Goal: Task Accomplishment & Management: Manage account settings

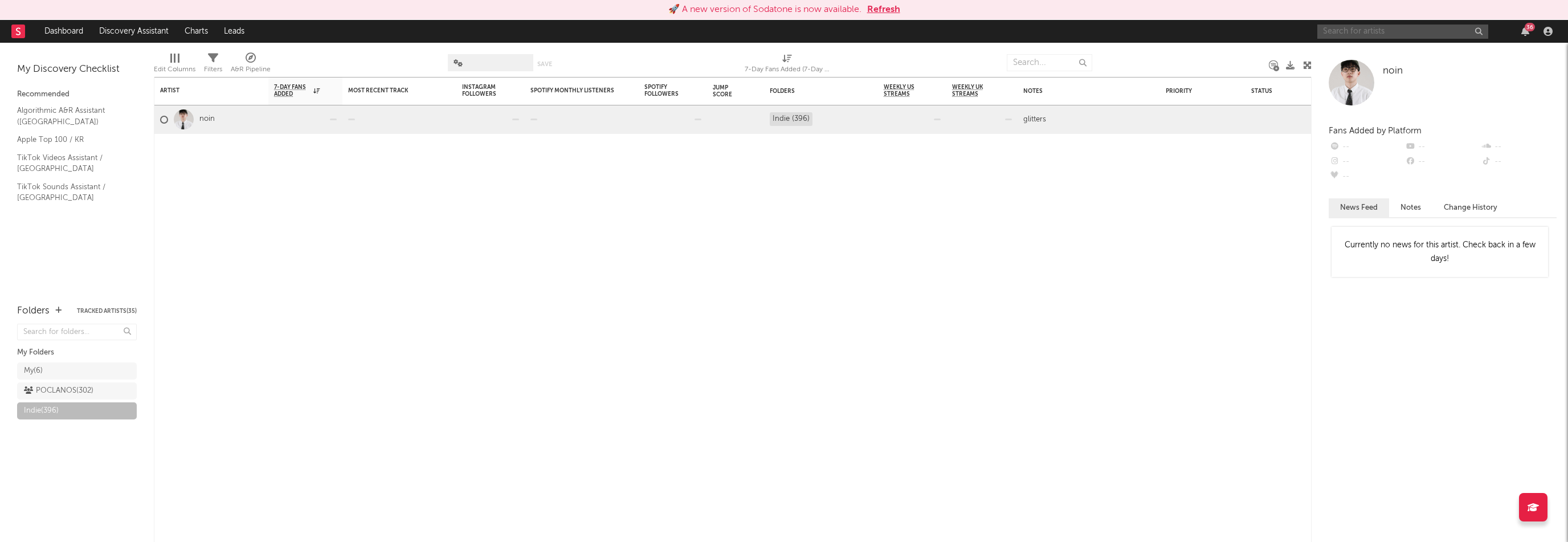
click at [1344, 25] on input "text" at bounding box center [1402, 32] width 170 height 14
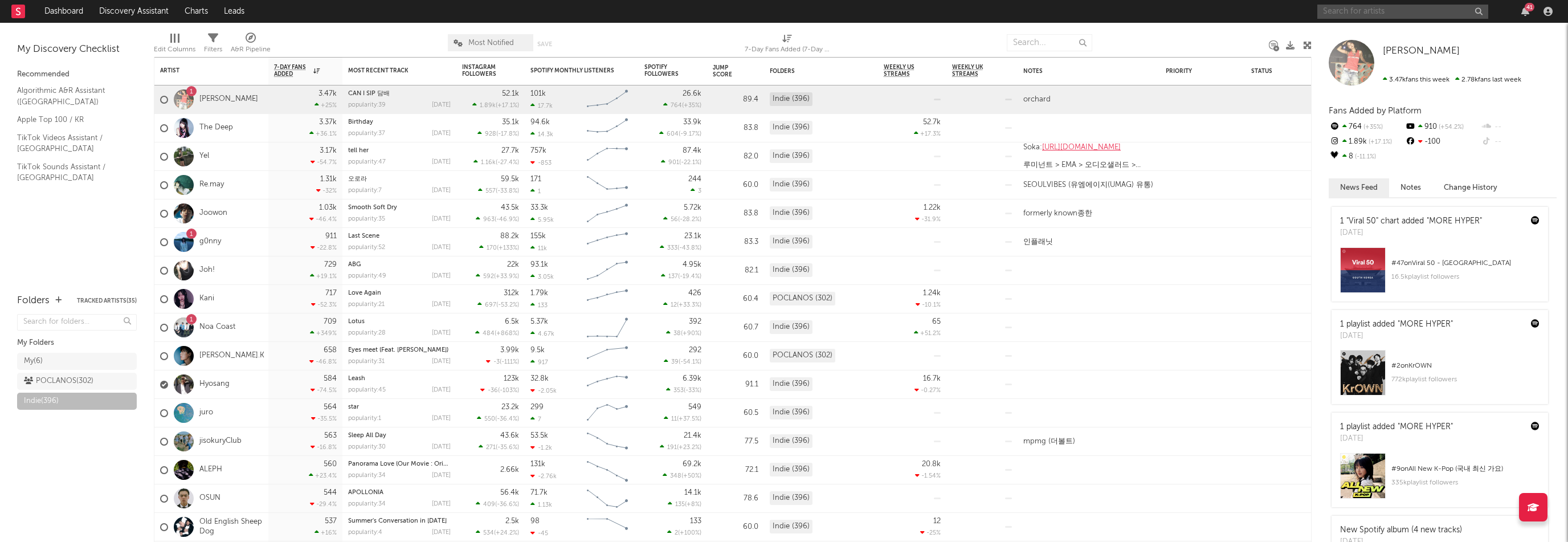
click at [1371, 11] on input "text" at bounding box center [1402, 12] width 170 height 14
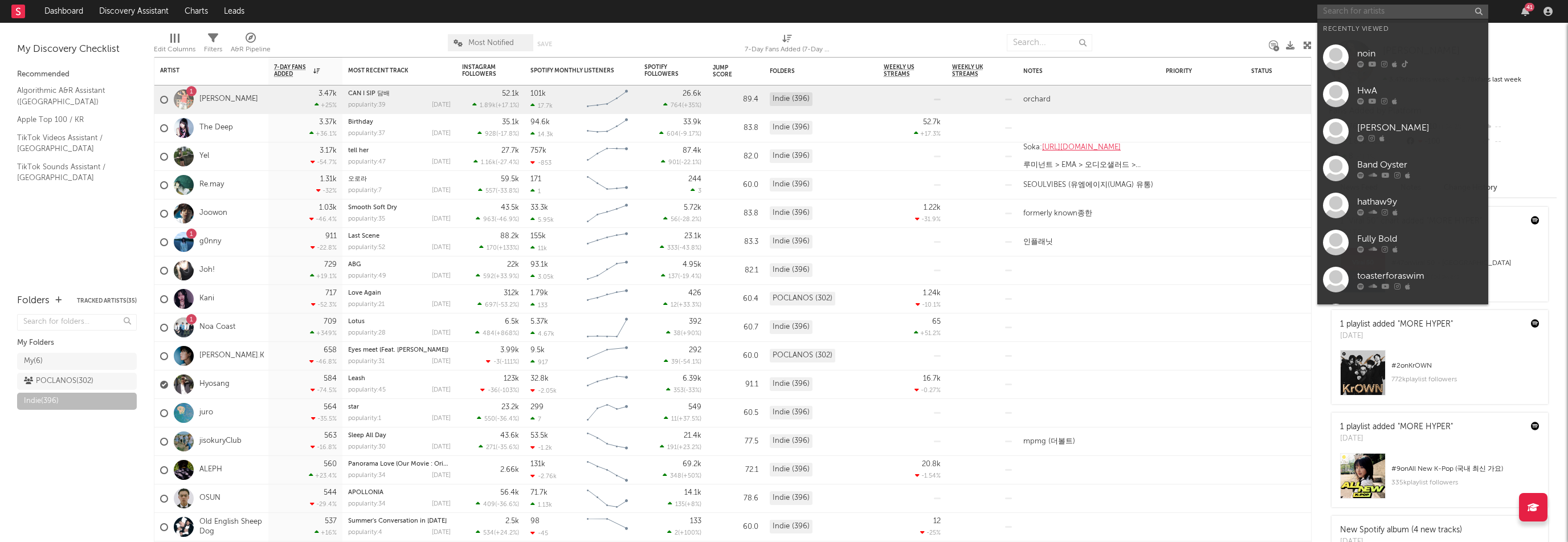
paste input "[URL][DOMAIN_NAME]"
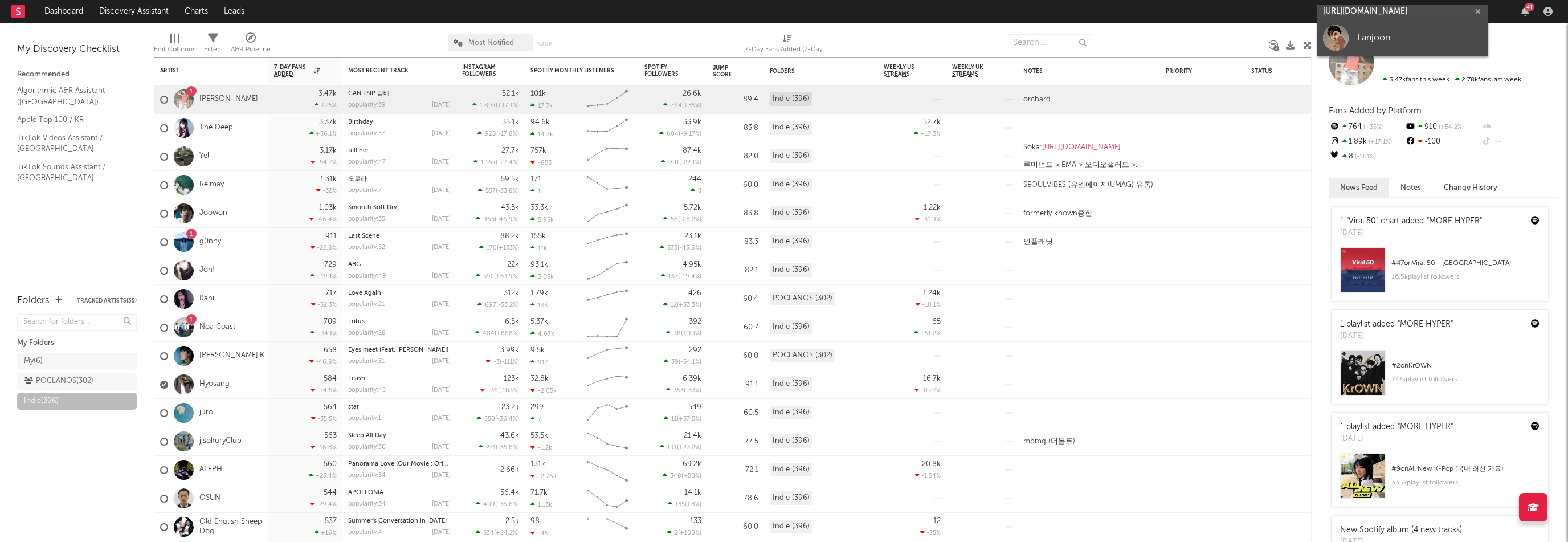
type input "[URL][DOMAIN_NAME]"
click at [1418, 40] on div "Lanjoon" at bounding box center [1420, 38] width 125 height 14
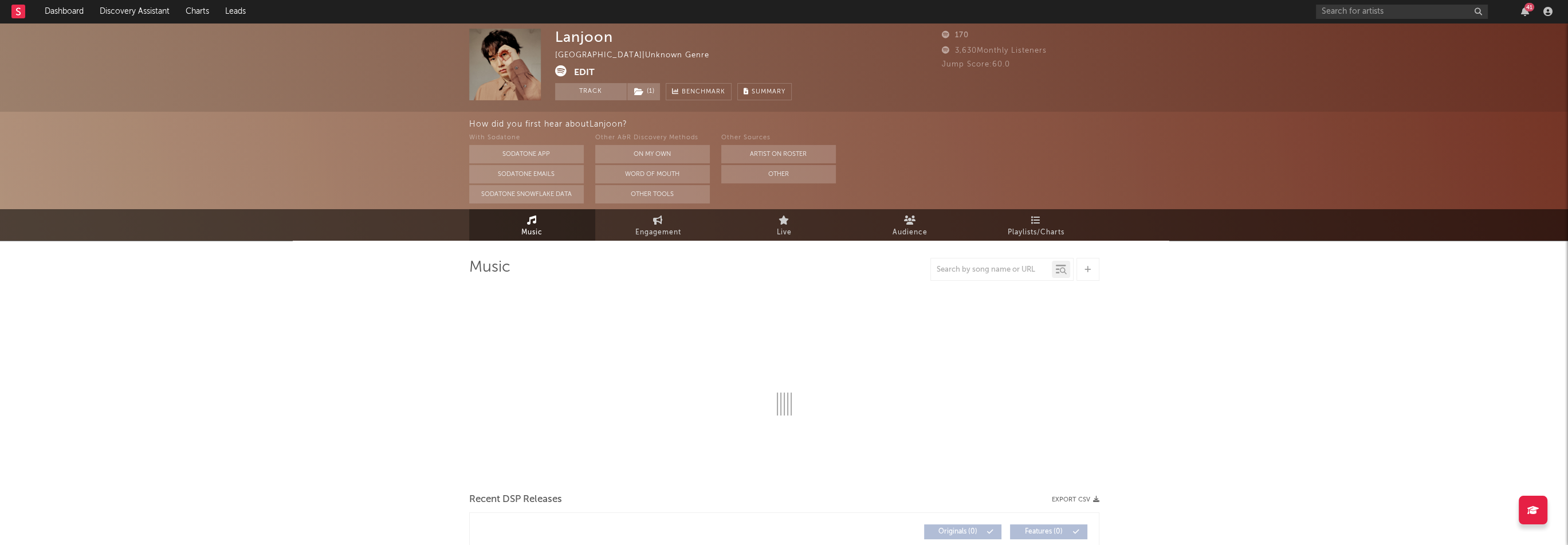
select select "1w"
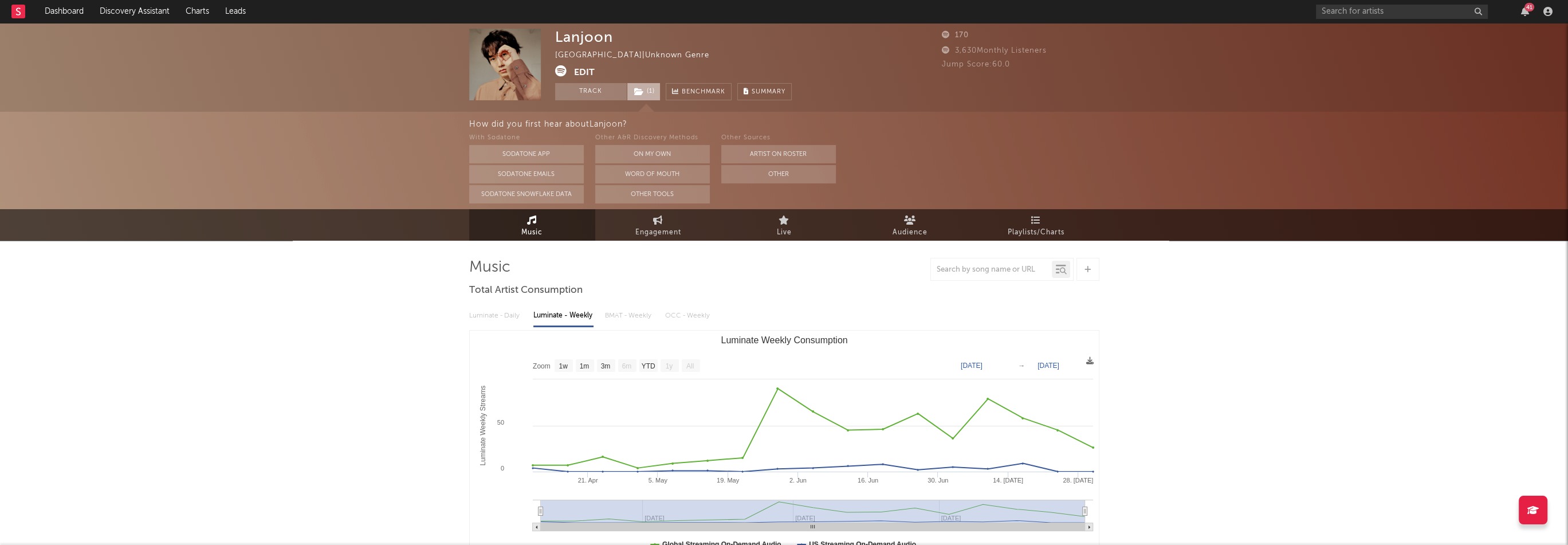
click at [655, 92] on span "( 1 )" at bounding box center [644, 91] width 34 height 17
click at [571, 39] on div "Lanjoon" at bounding box center [584, 37] width 58 height 17
copy div "Lanjoon"
click at [585, 68] on button "Edit" at bounding box center [584, 73] width 21 height 14
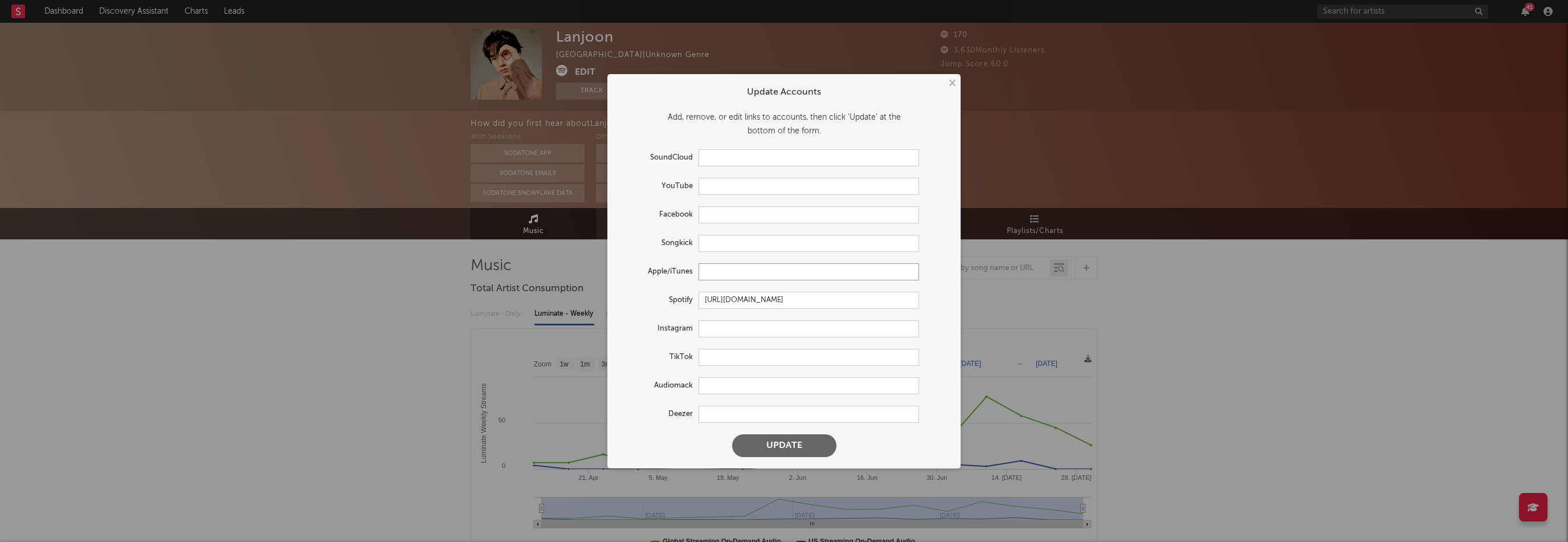
click at [735, 272] on input "text" at bounding box center [809, 271] width 221 height 17
paste input "[URL][DOMAIN_NAME]"
type input "[URL][DOMAIN_NAME]"
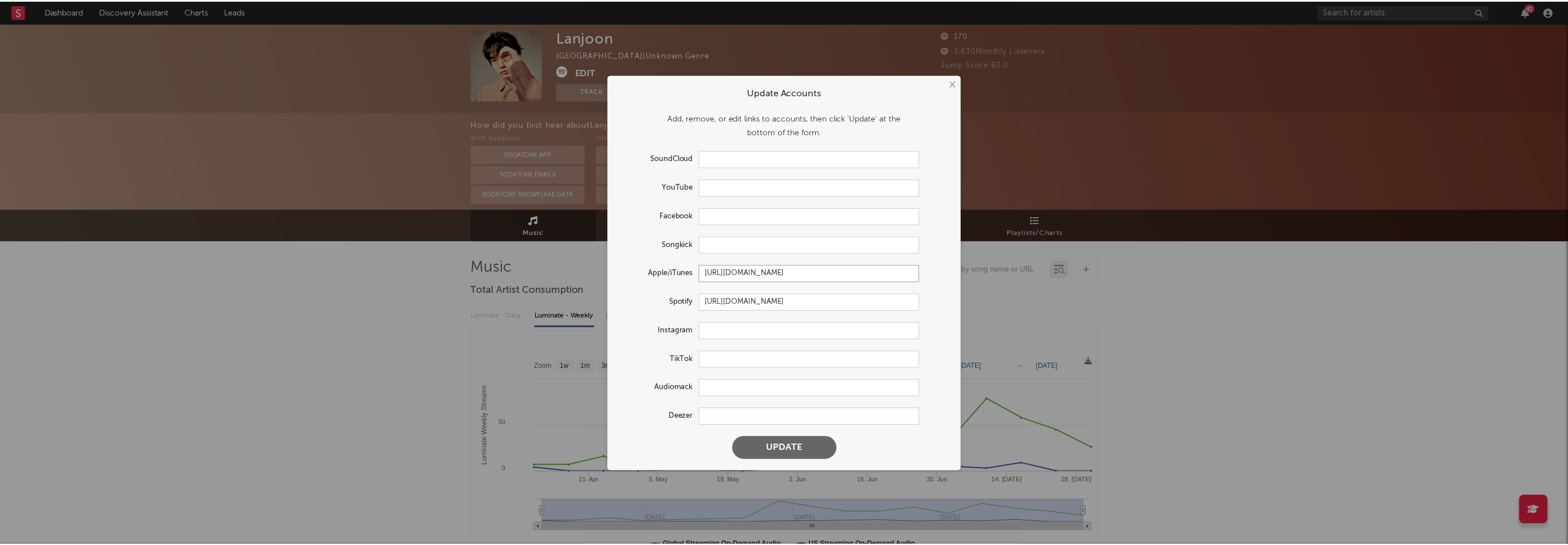
scroll to position [0, 0]
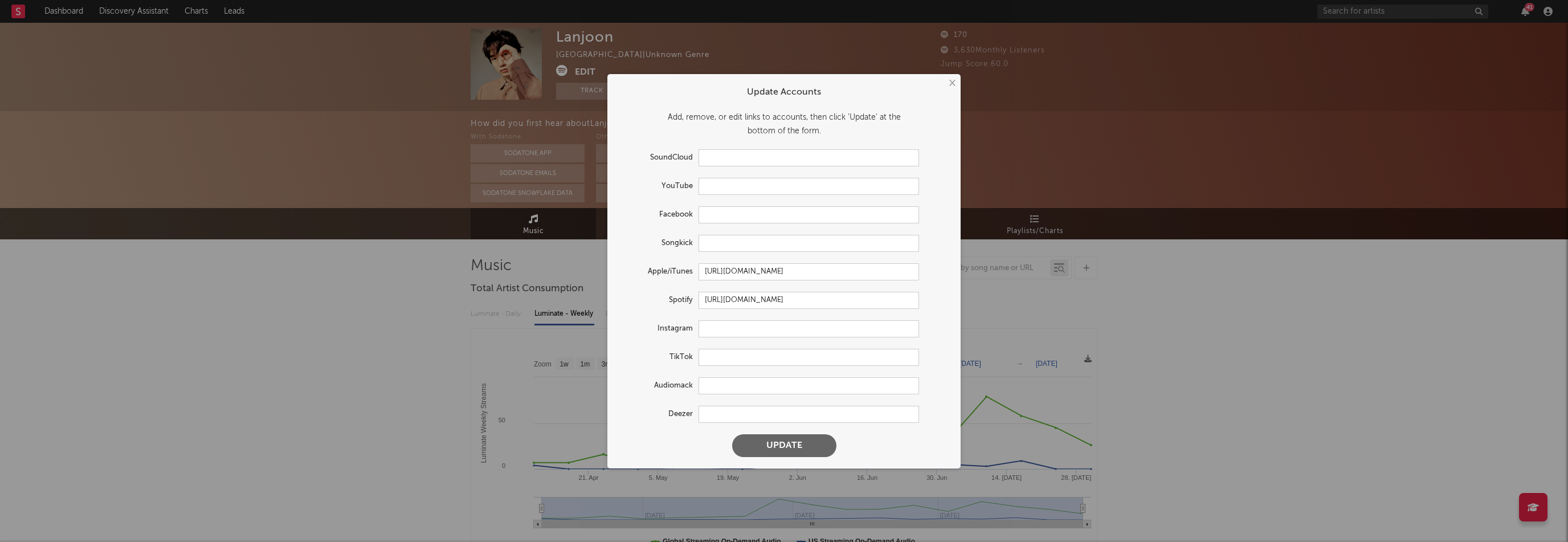
click at [799, 446] on button "Update" at bounding box center [784, 445] width 104 height 23
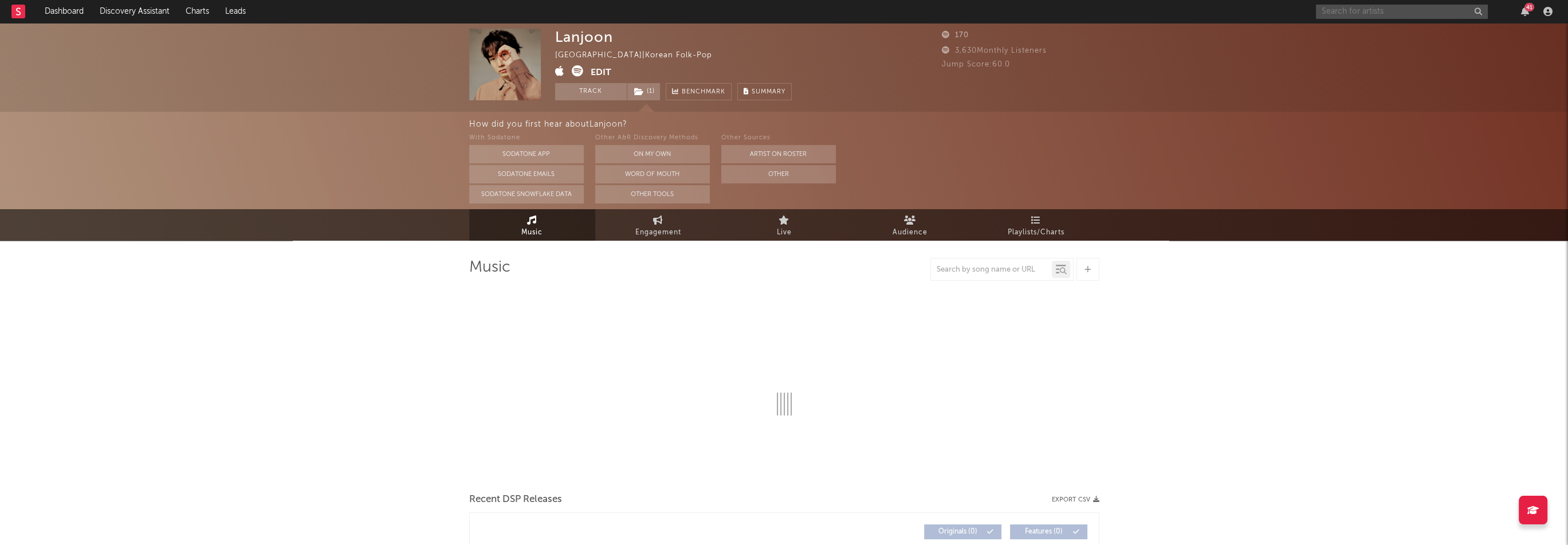
click at [1385, 11] on input "text" at bounding box center [1402, 12] width 171 height 14
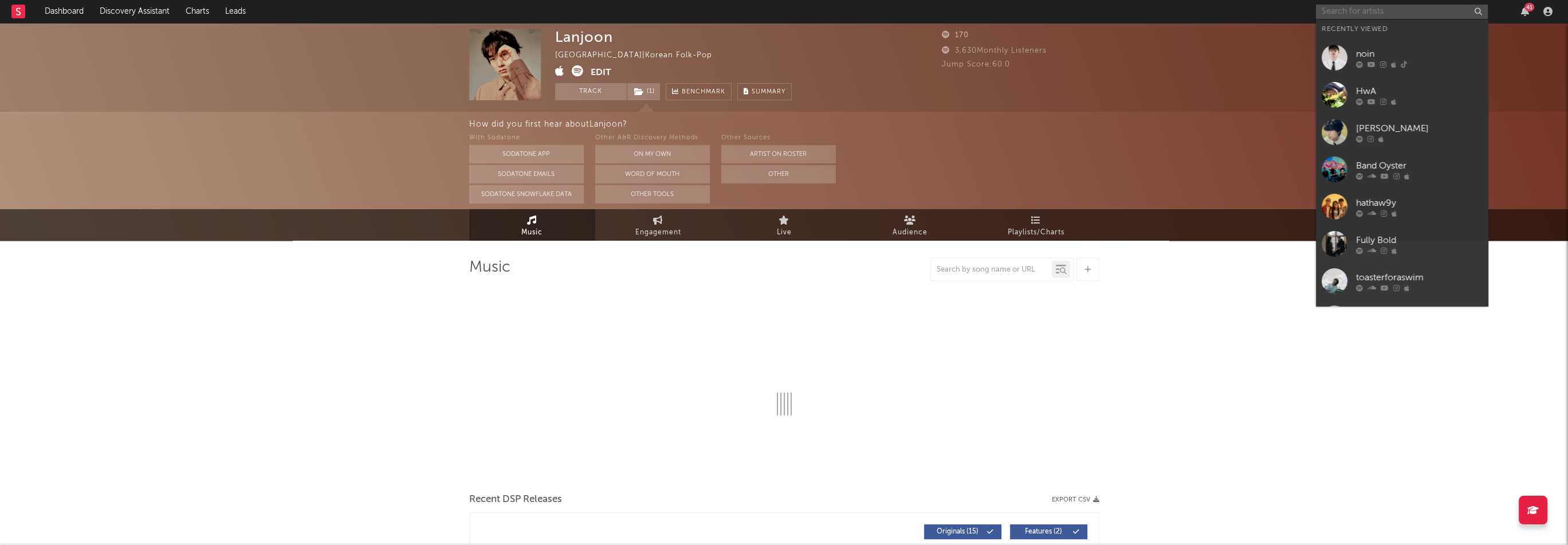
paste input "[URL][DOMAIN_NAME]"
type input "[URL][DOMAIN_NAME]"
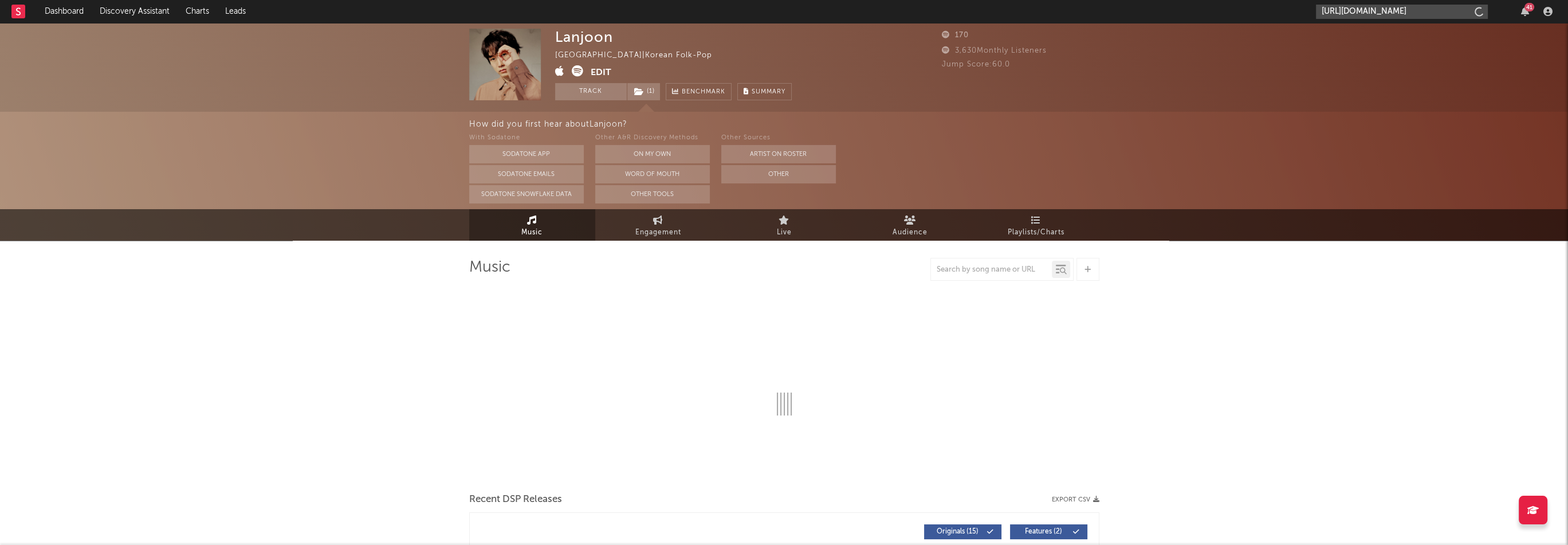
select select "1w"
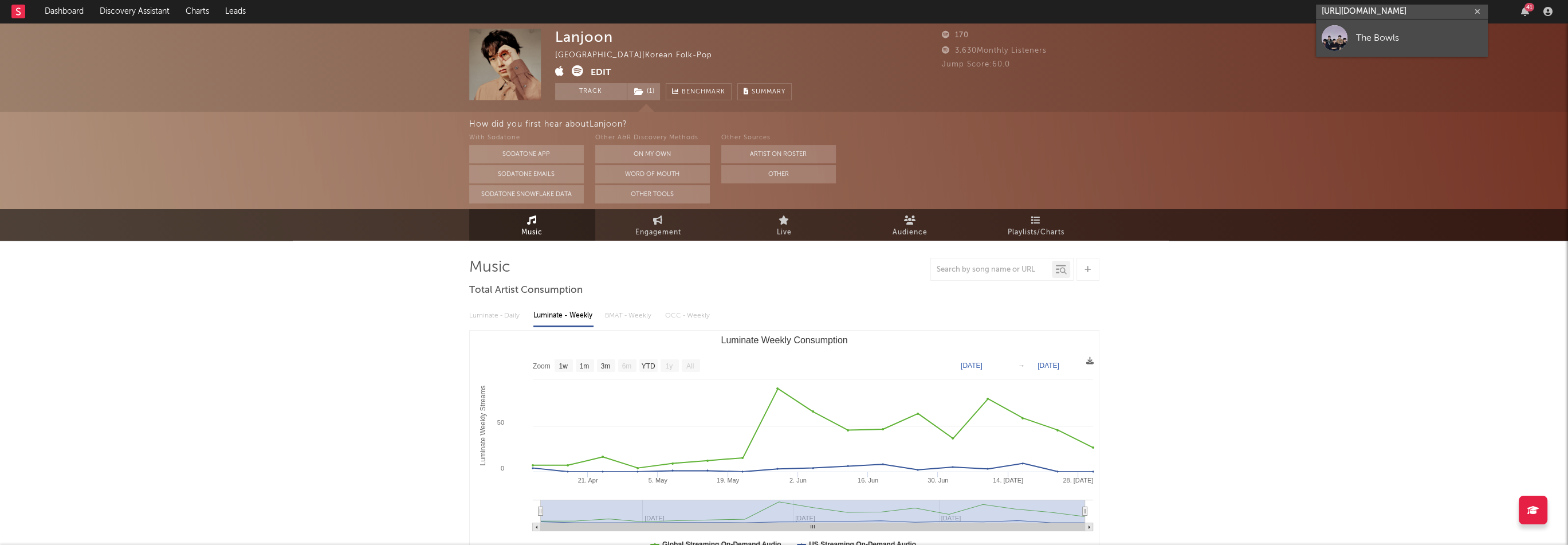
type input "[URL][DOMAIN_NAME]"
click at [1380, 33] on div "The Bowls" at bounding box center [1419, 38] width 126 height 14
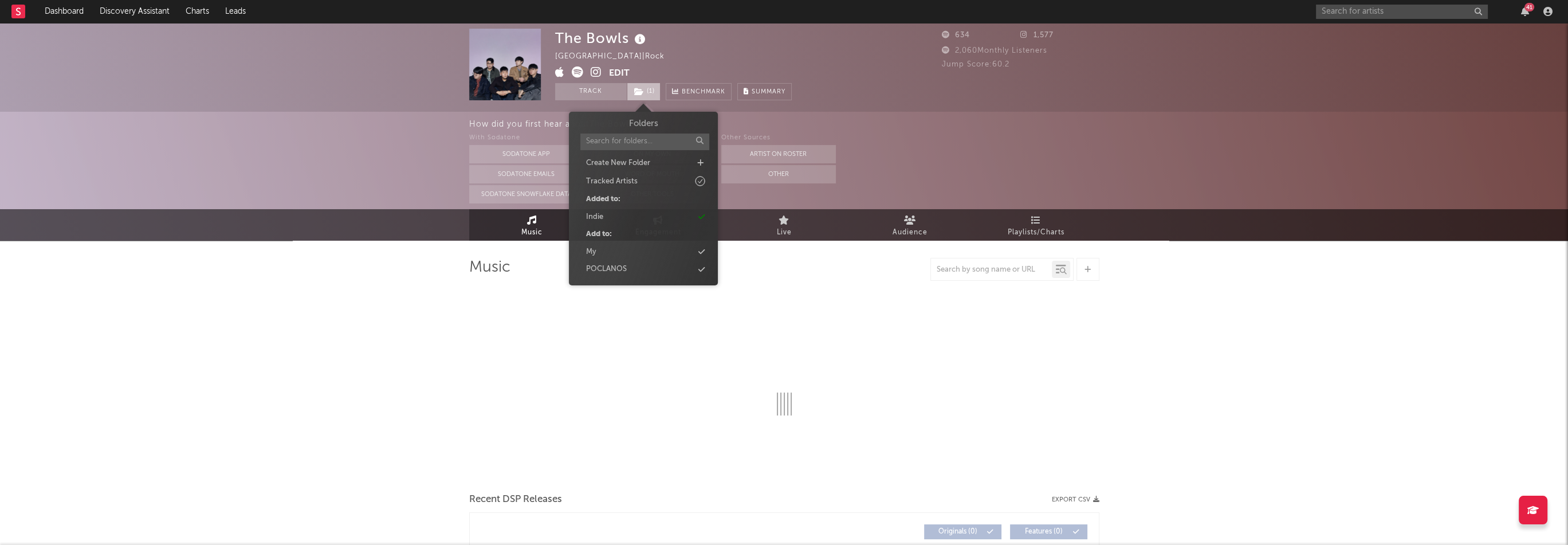
click at [639, 93] on icon at bounding box center [640, 92] width 10 height 8
select select "1w"
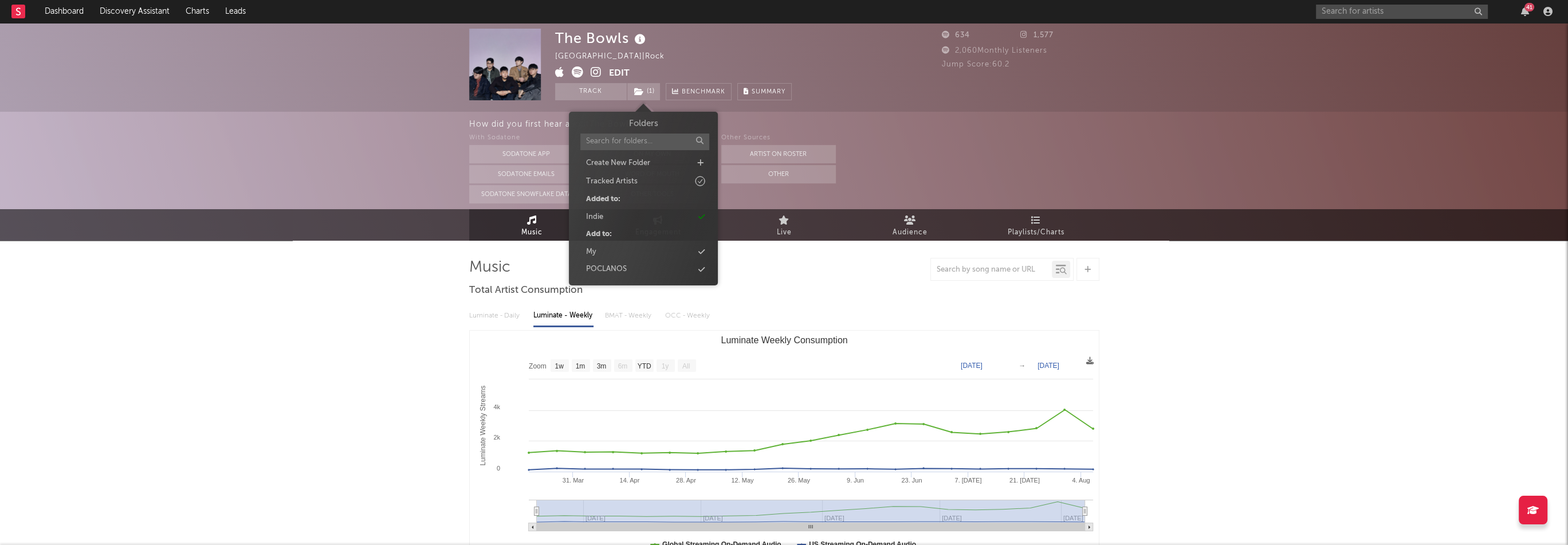
click at [666, 62] on div "The Bowls [GEOGRAPHIC_DATA] | Rock Edit Track ( 1 ) Benchmark Summary" at bounding box center [672, 65] width 236 height 72
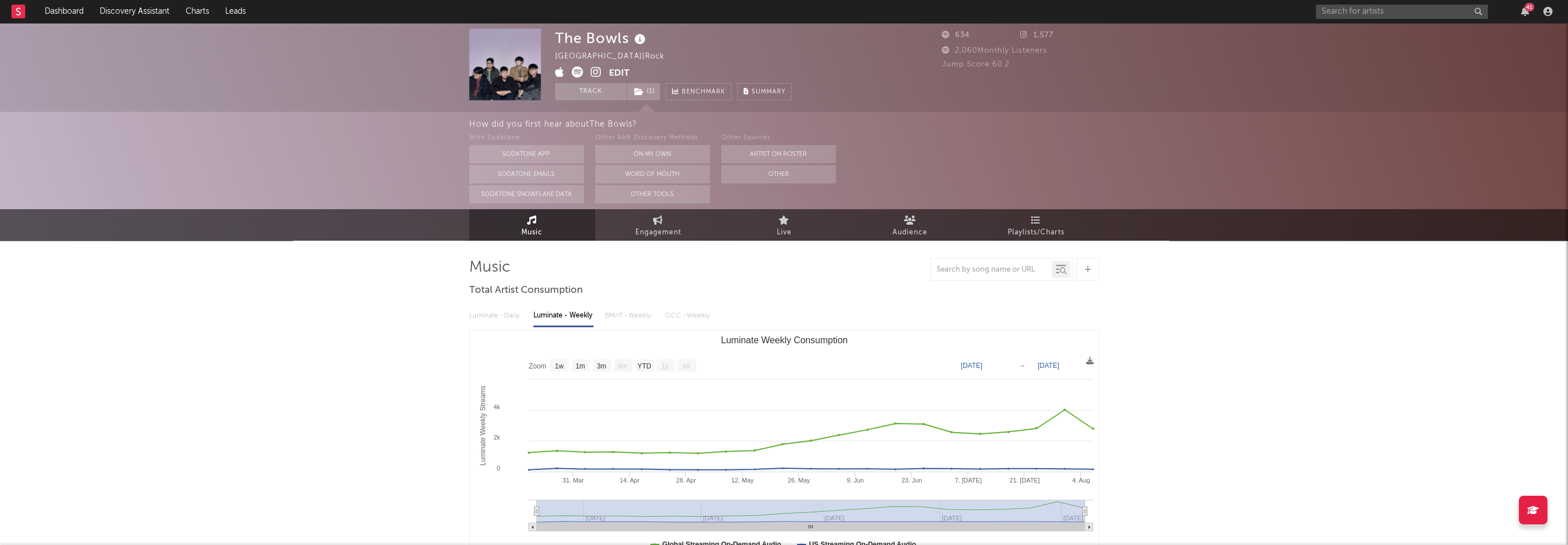
click at [600, 70] on icon at bounding box center [596, 72] width 11 height 11
click at [613, 70] on button "Edit" at bounding box center [619, 74] width 21 height 14
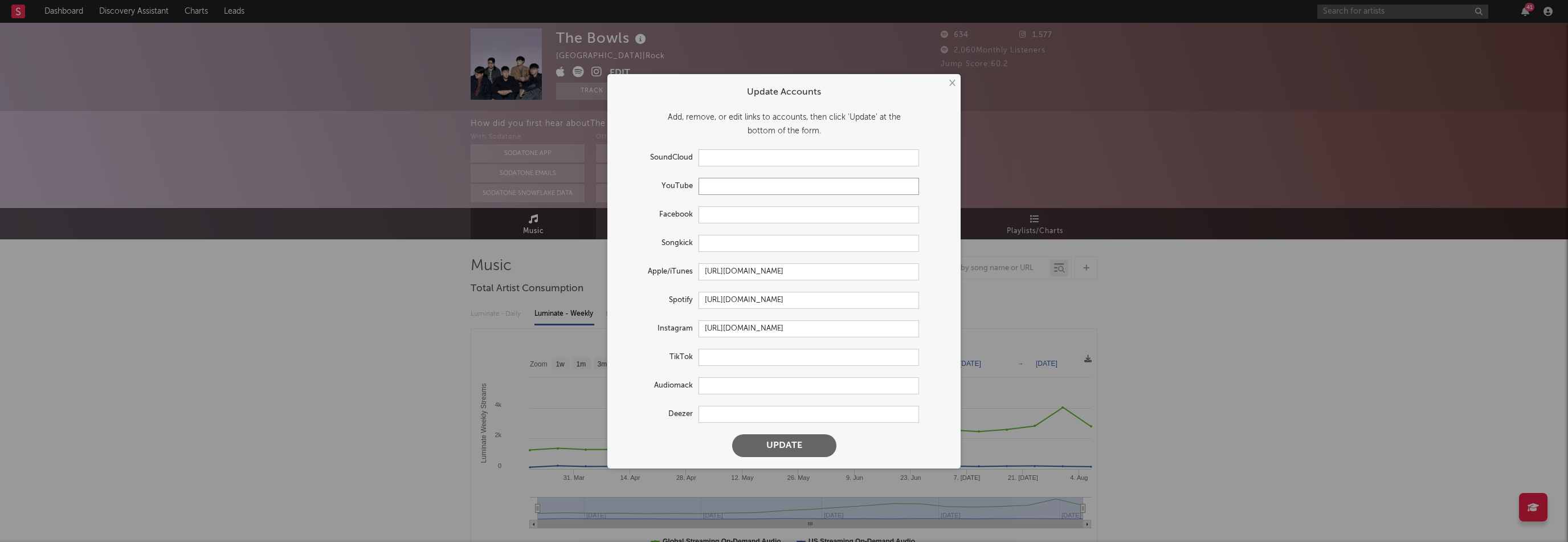
click at [718, 184] on input "text" at bounding box center [809, 185] width 221 height 17
paste input "[URL][DOMAIN_NAME]"
type input "[URL][DOMAIN_NAME]"
click at [815, 439] on button "Update" at bounding box center [784, 445] width 104 height 23
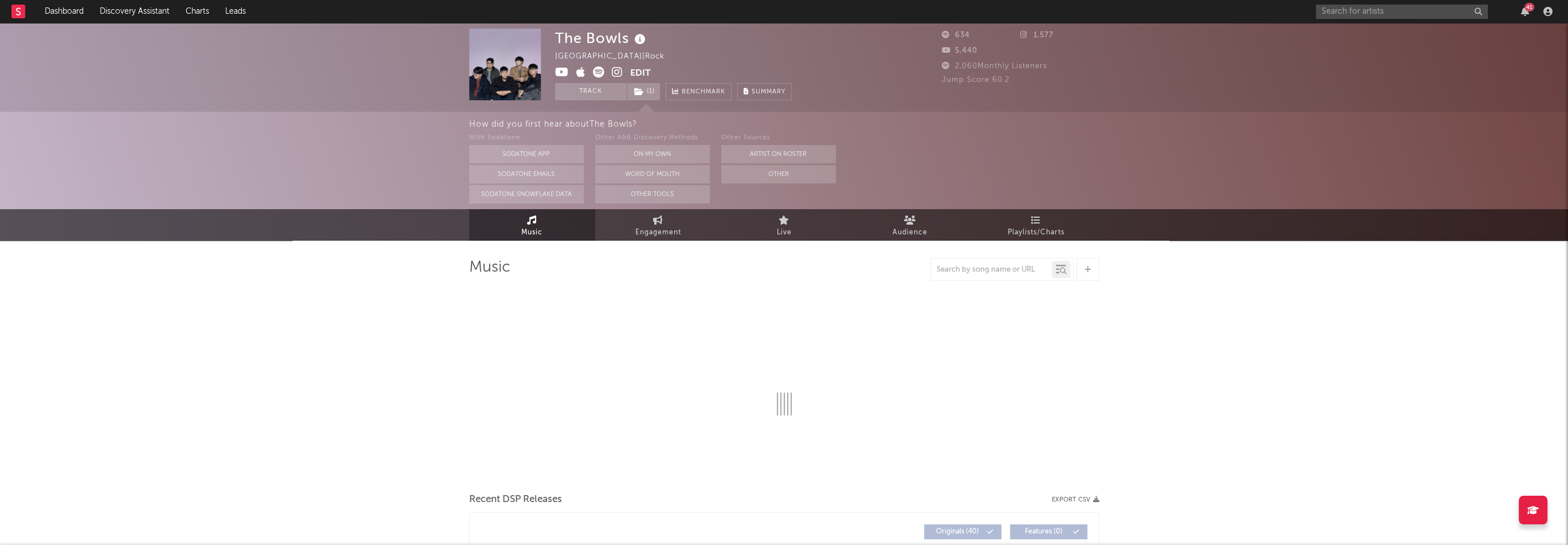
select select "1w"
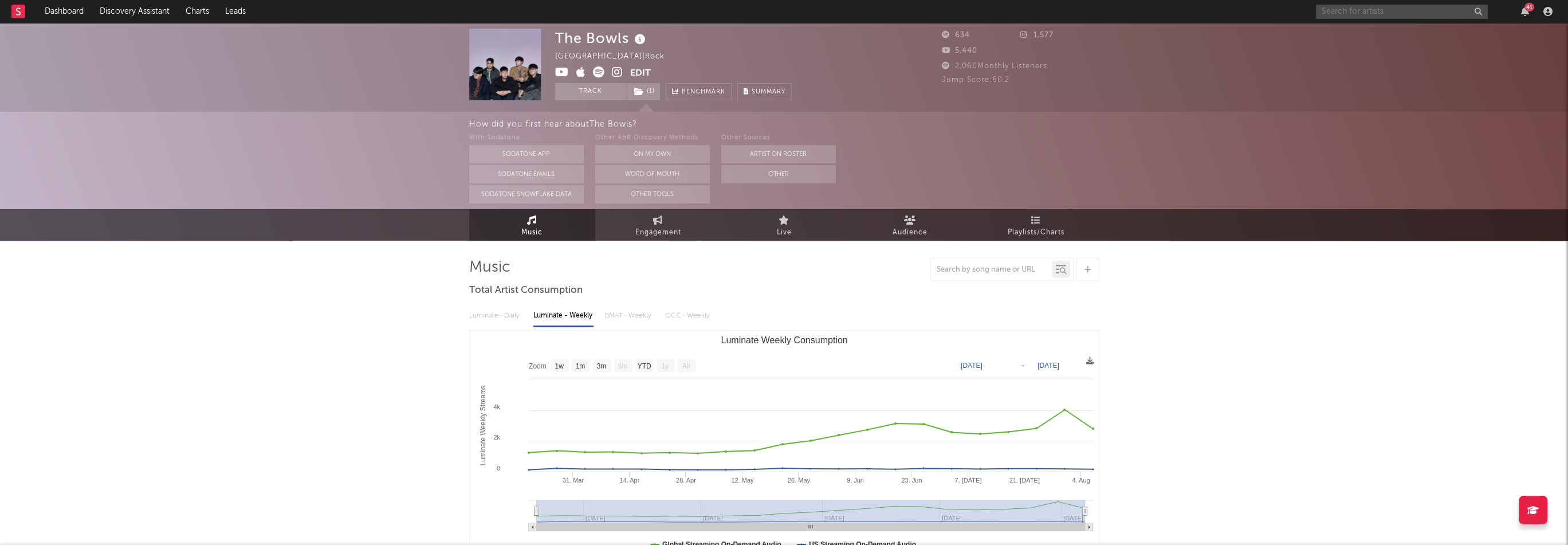
click at [1351, 11] on input "text" at bounding box center [1402, 12] width 171 height 14
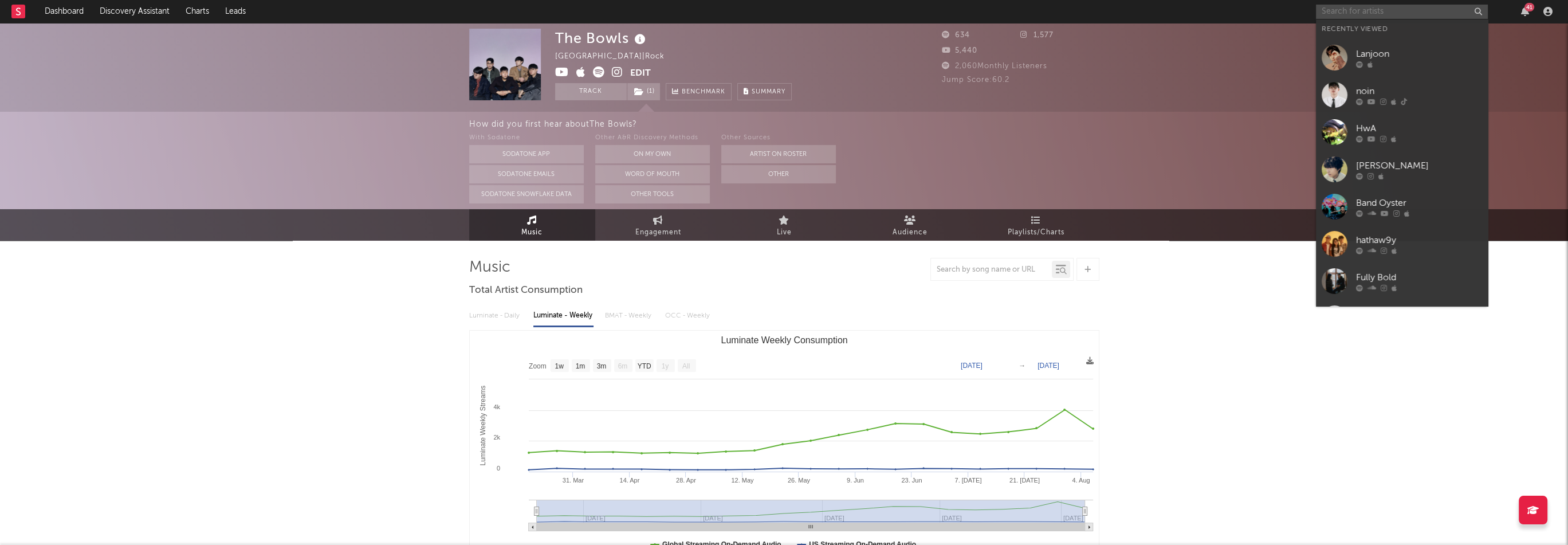
paste input "[URL][DOMAIN_NAME]"
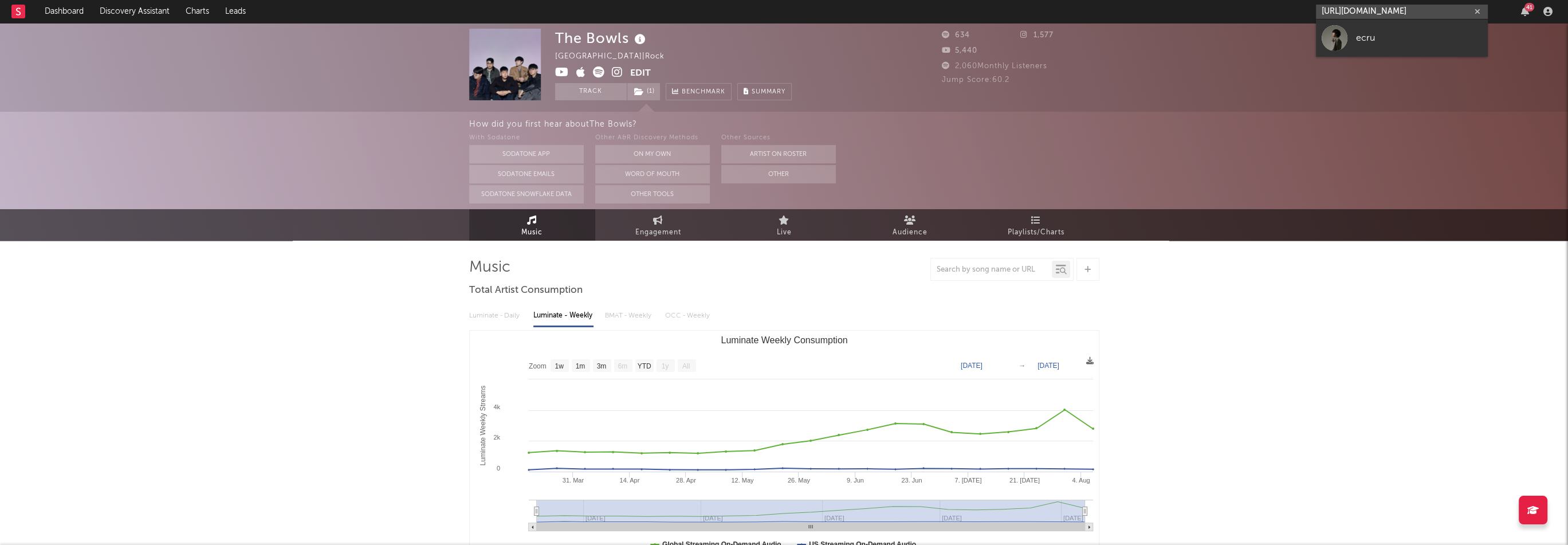
type input "[URL][DOMAIN_NAME]"
click at [1353, 30] on link "ecru" at bounding box center [1402, 38] width 171 height 37
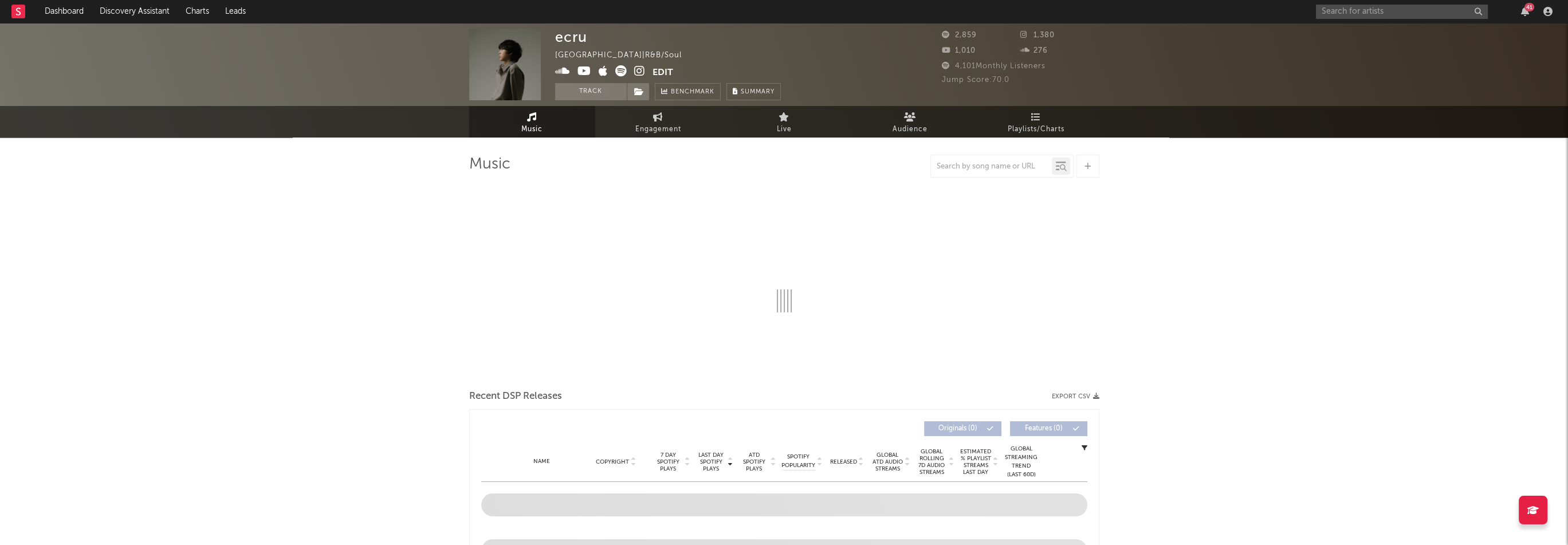
click at [604, 75] on icon at bounding box center [603, 71] width 9 height 11
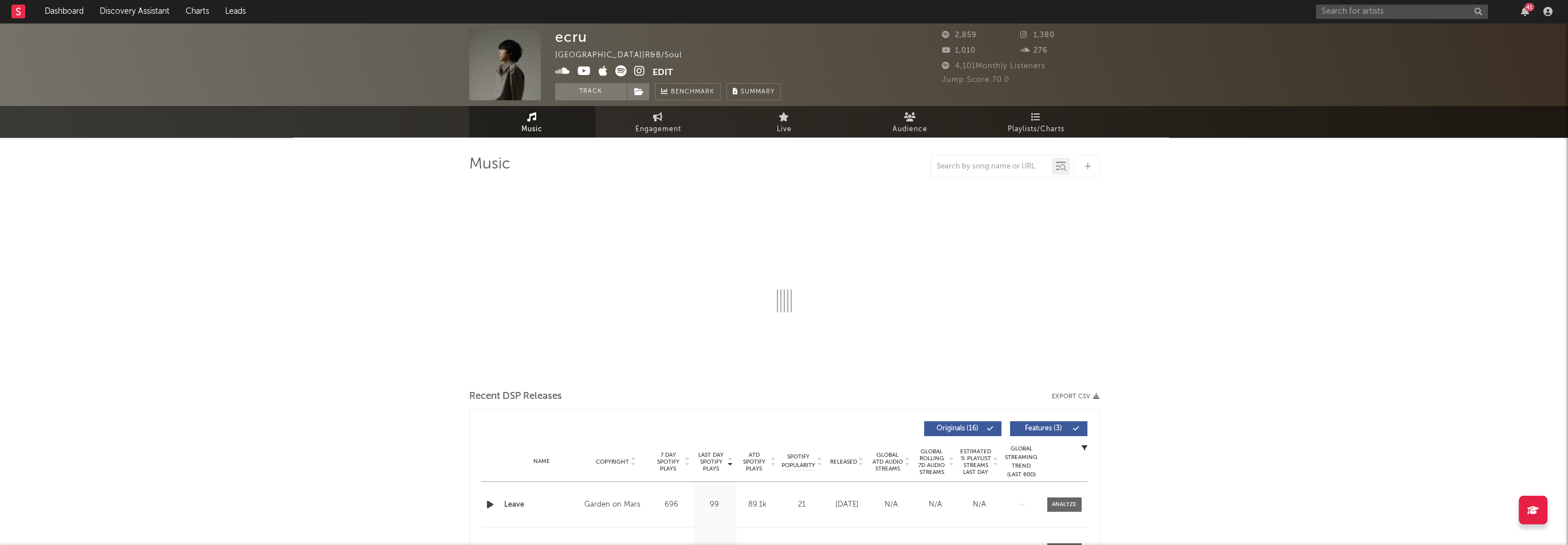
select select "1w"
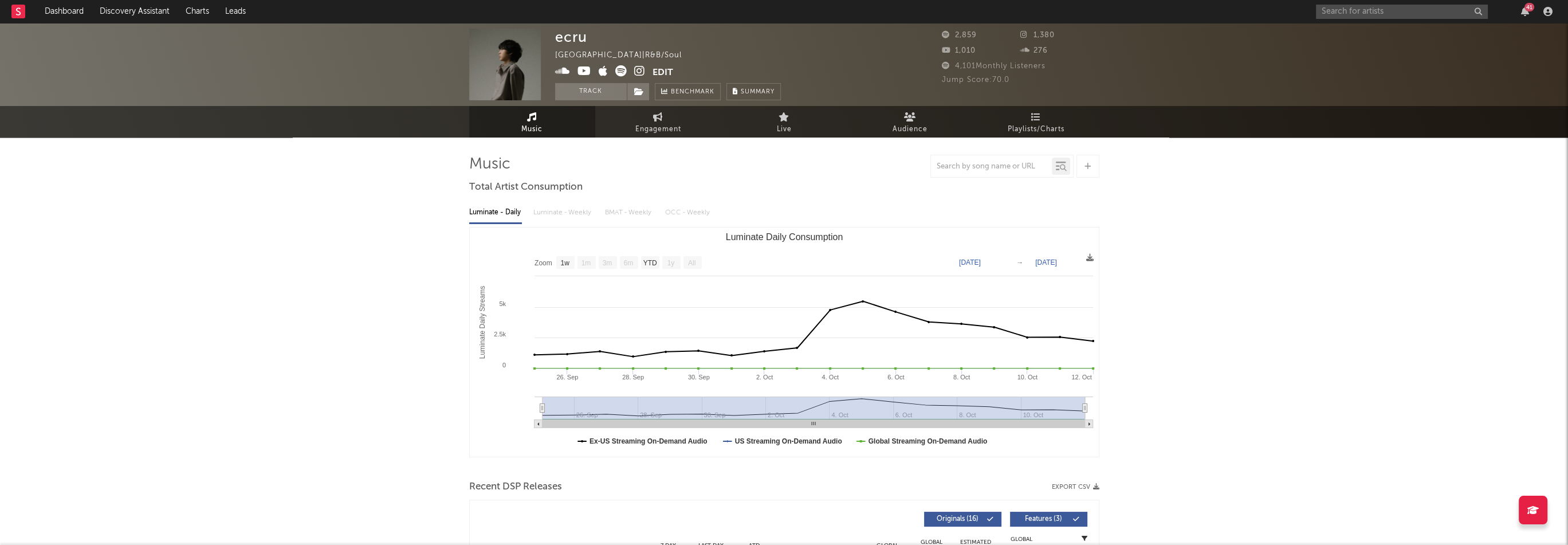
click at [584, 68] on icon at bounding box center [585, 71] width 14 height 11
click at [635, 71] on icon at bounding box center [640, 71] width 11 height 11
click at [628, 86] on span at bounding box center [638, 91] width 23 height 17
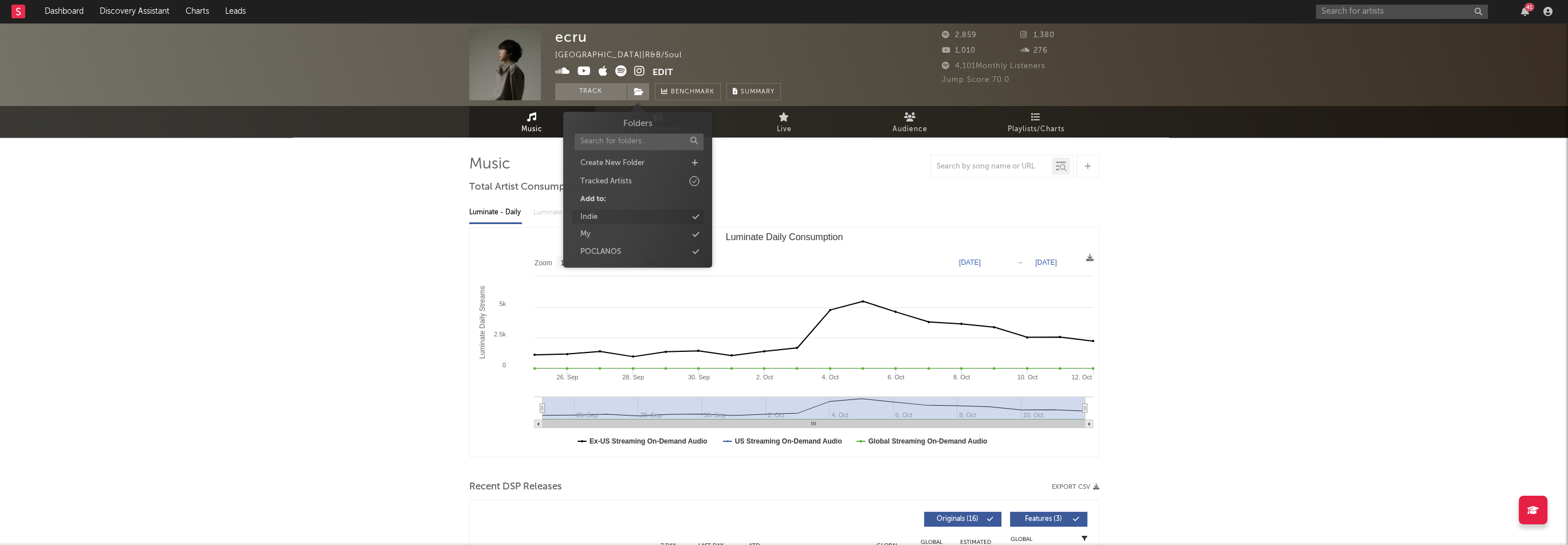
click at [611, 210] on div "Indie" at bounding box center [638, 216] width 131 height 15
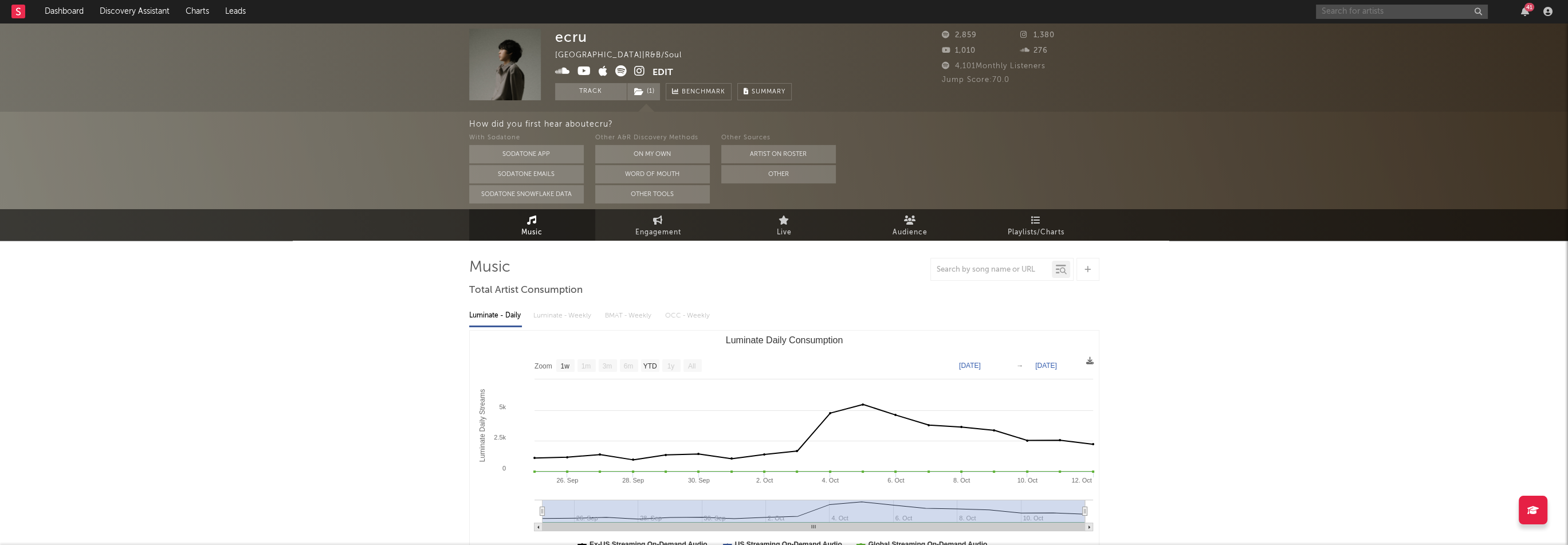
click at [1353, 7] on input "text" at bounding box center [1402, 12] width 171 height 14
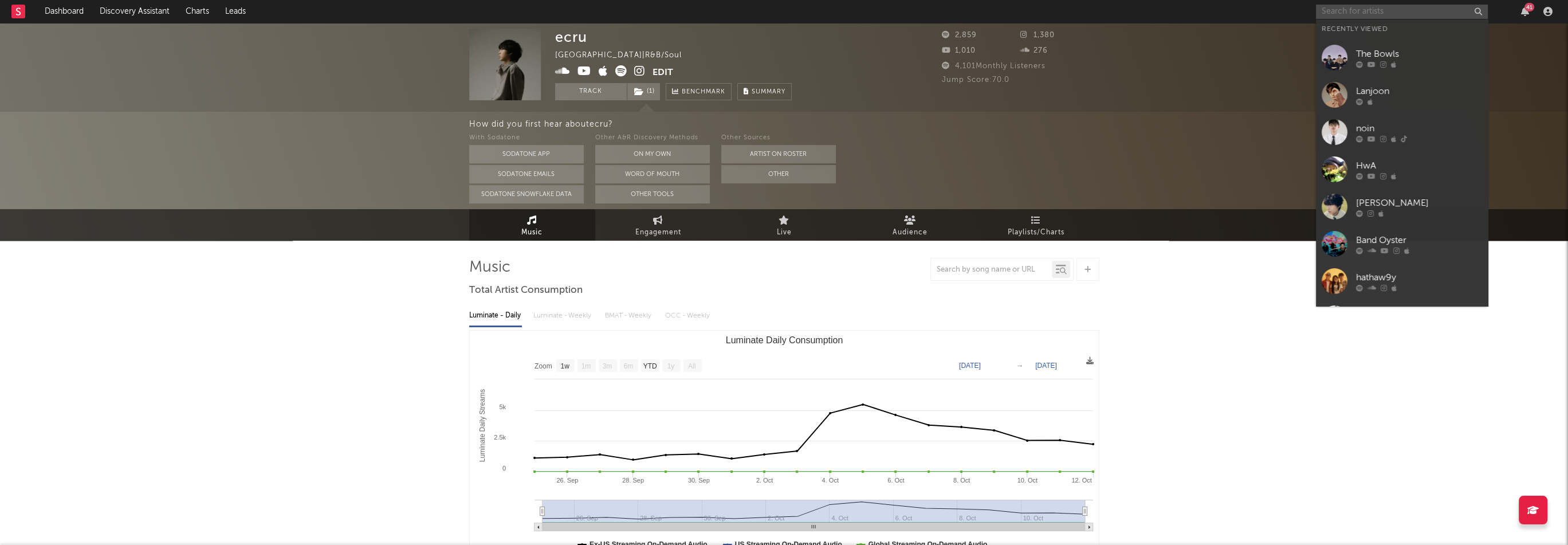
paste input "[URL][DOMAIN_NAME]"
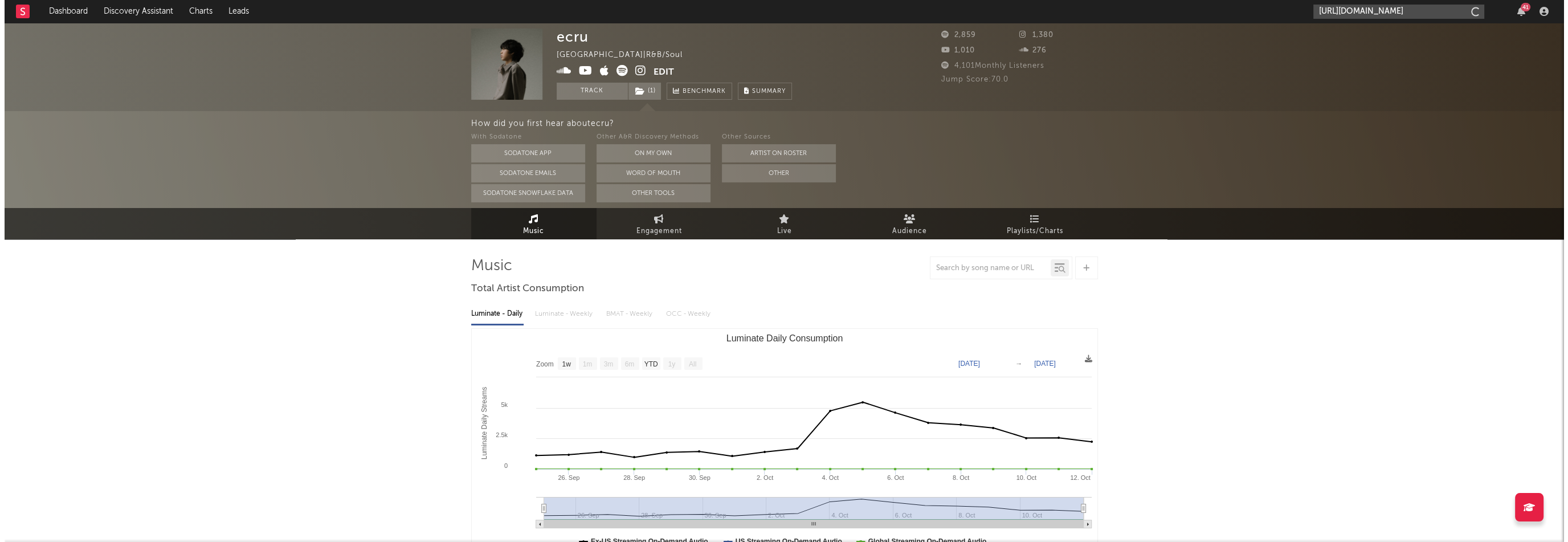
scroll to position [0, 68]
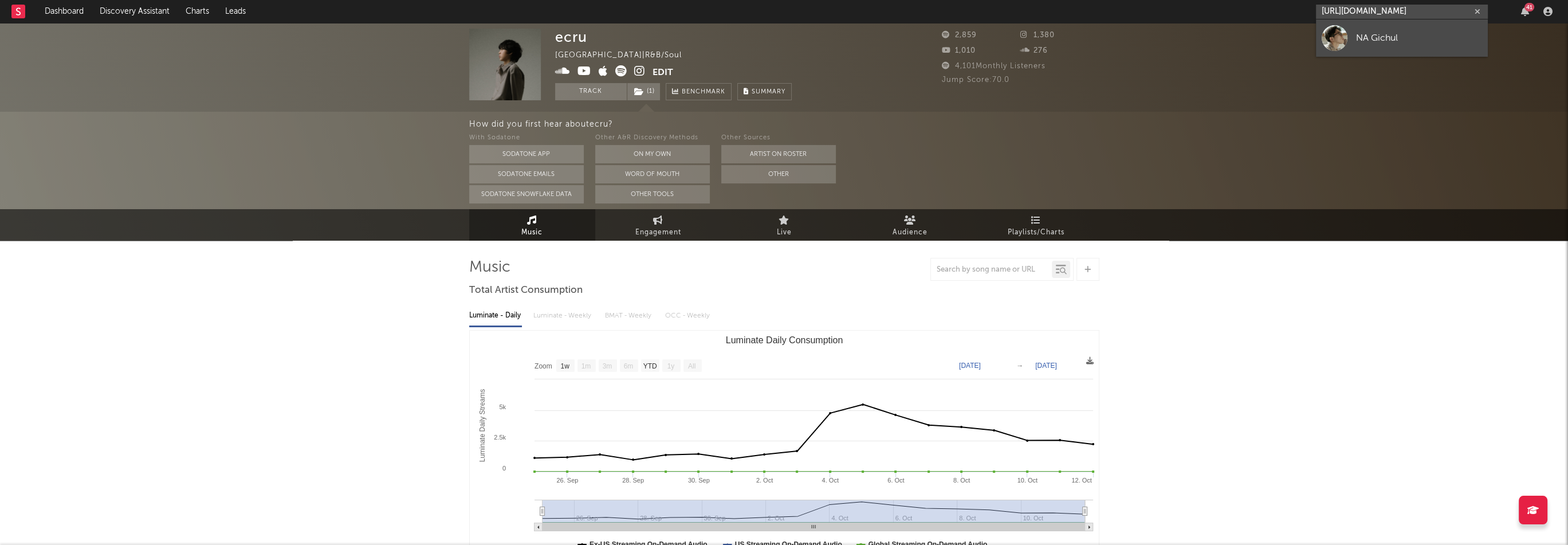
type input "[URL][DOMAIN_NAME]"
click at [1334, 43] on div at bounding box center [1335, 38] width 26 height 26
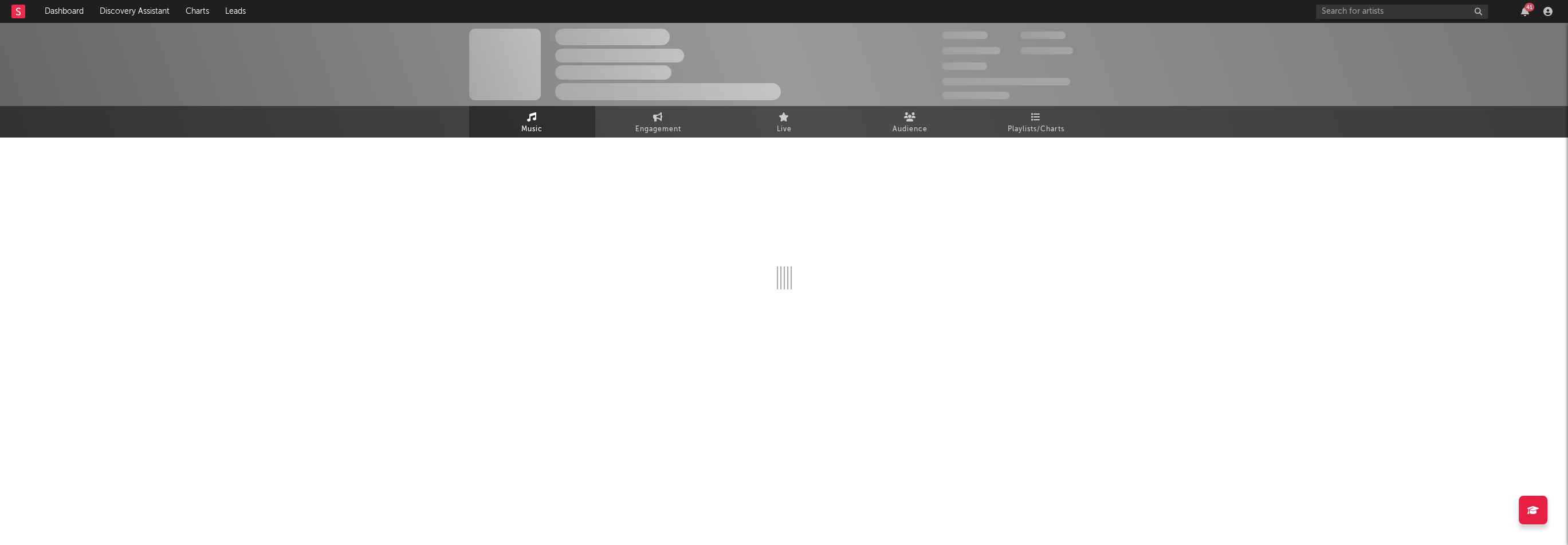
select select "1w"
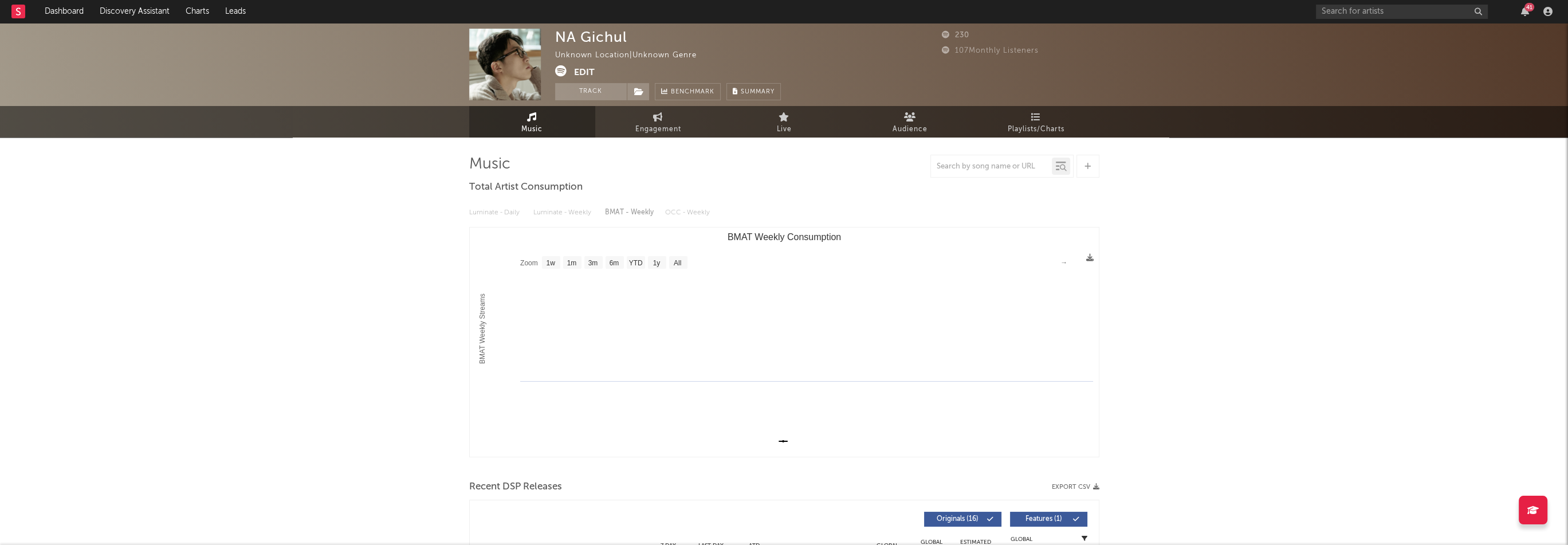
select select "1w"
click at [596, 29] on div "NA Gichul" at bounding box center [591, 37] width 72 height 17
copy div "NA Gichul"
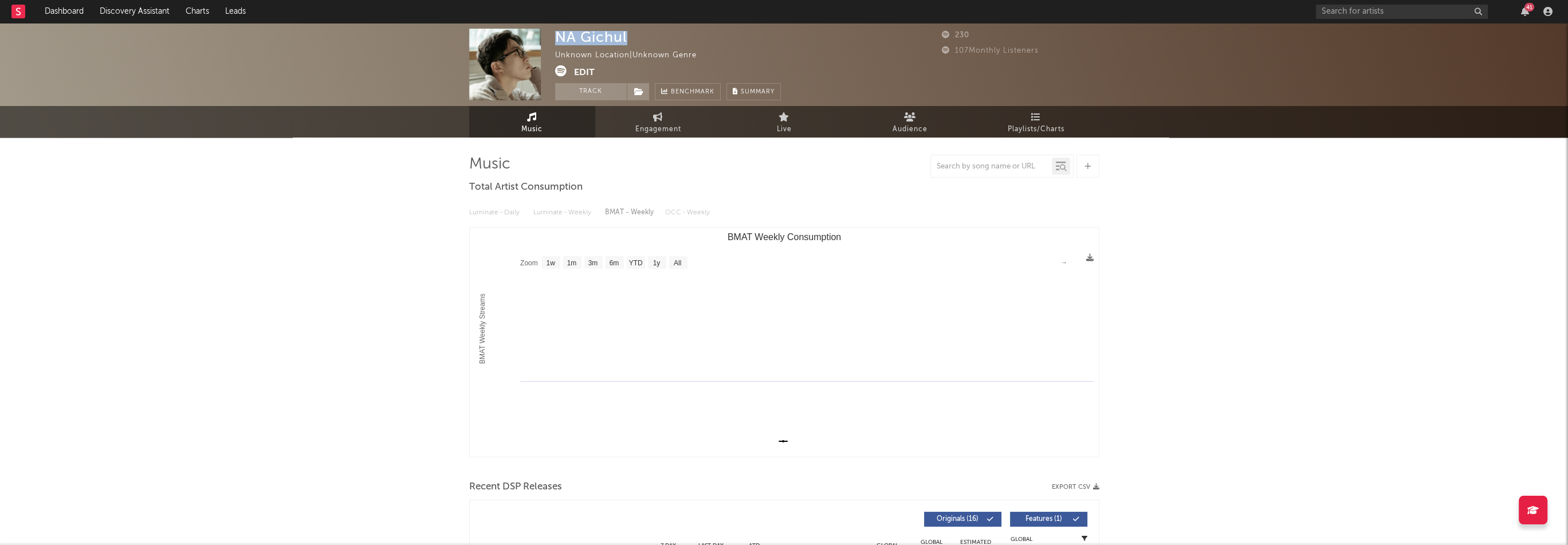
click at [575, 75] on button "Edit" at bounding box center [584, 73] width 21 height 14
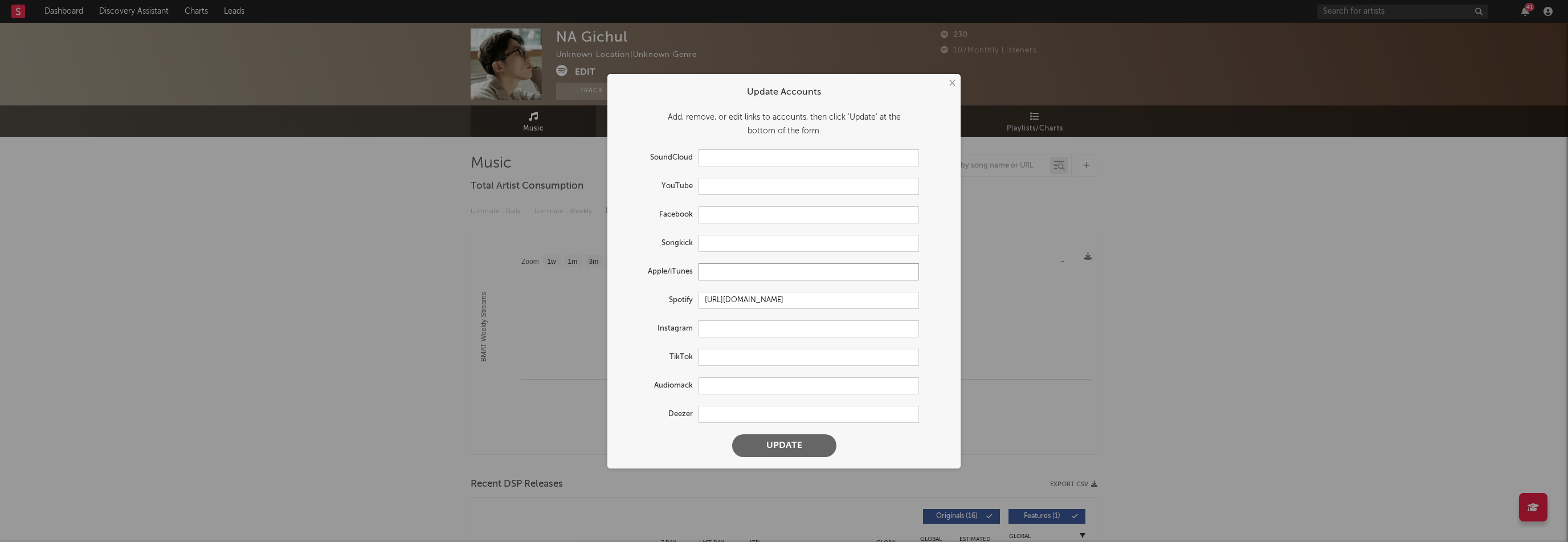
click at [717, 272] on input "text" at bounding box center [809, 271] width 221 height 17
paste input "[URL][DOMAIN_NAME]"
type input "[URL][DOMAIN_NAME]"
click at [796, 444] on button "Update" at bounding box center [784, 445] width 104 height 23
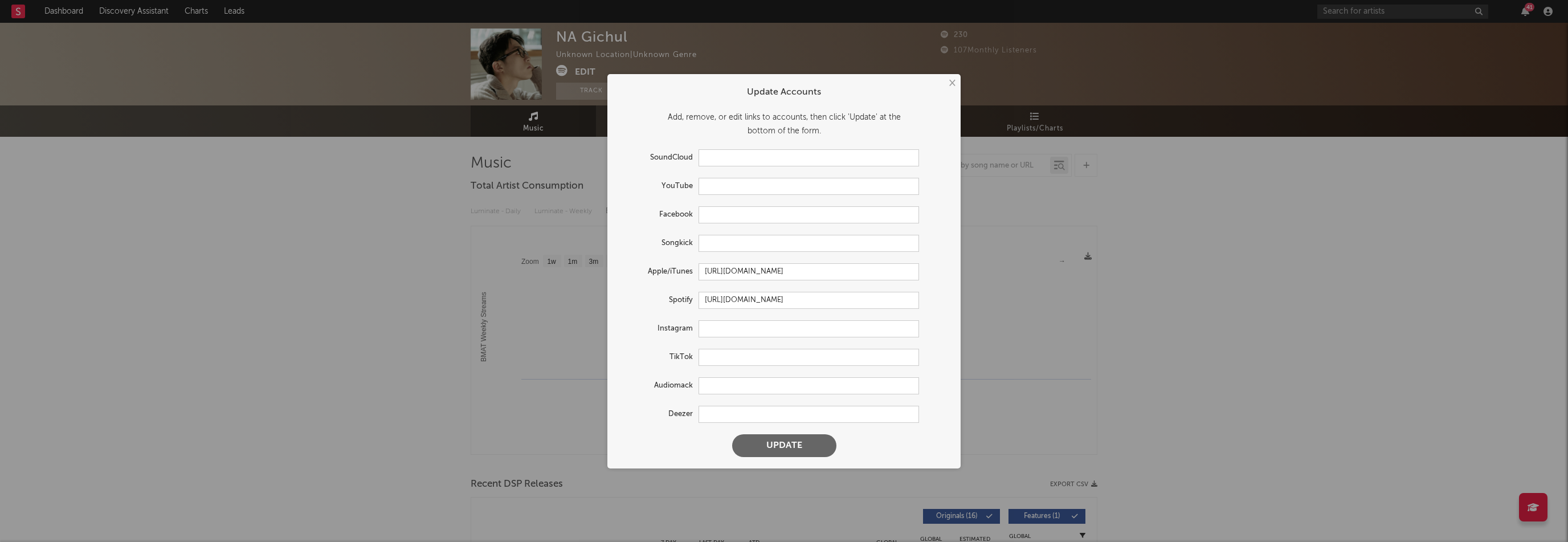
scroll to position [0, 0]
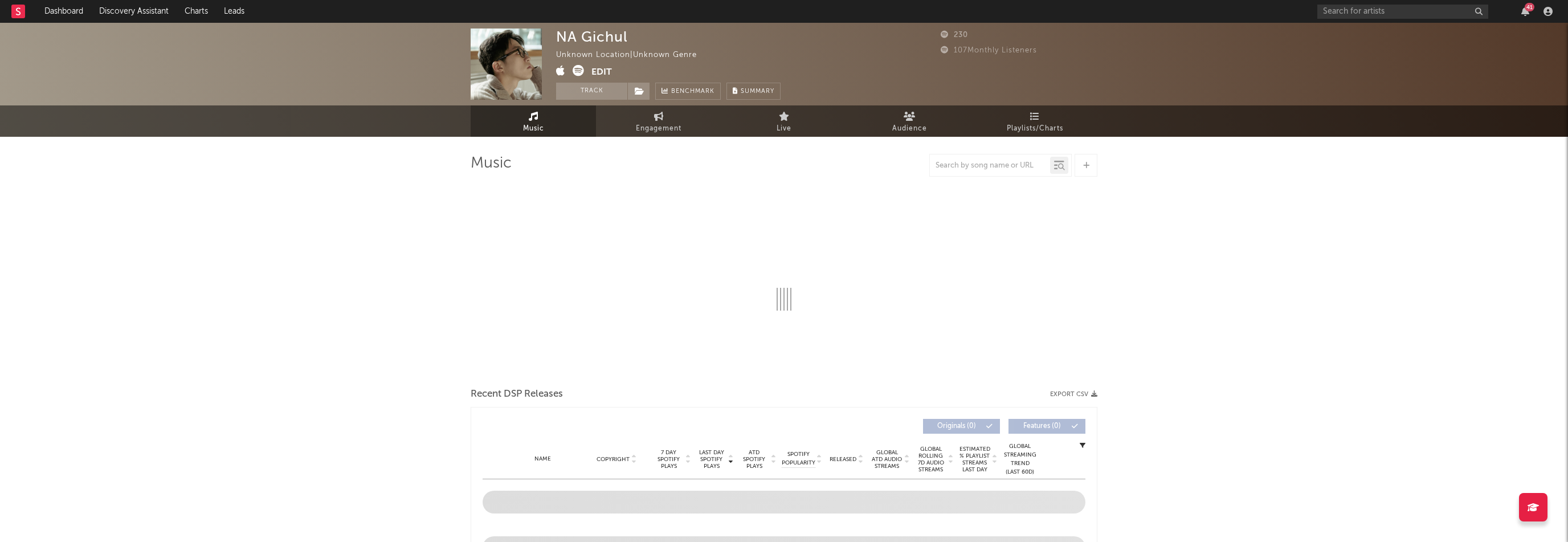
select select "1w"
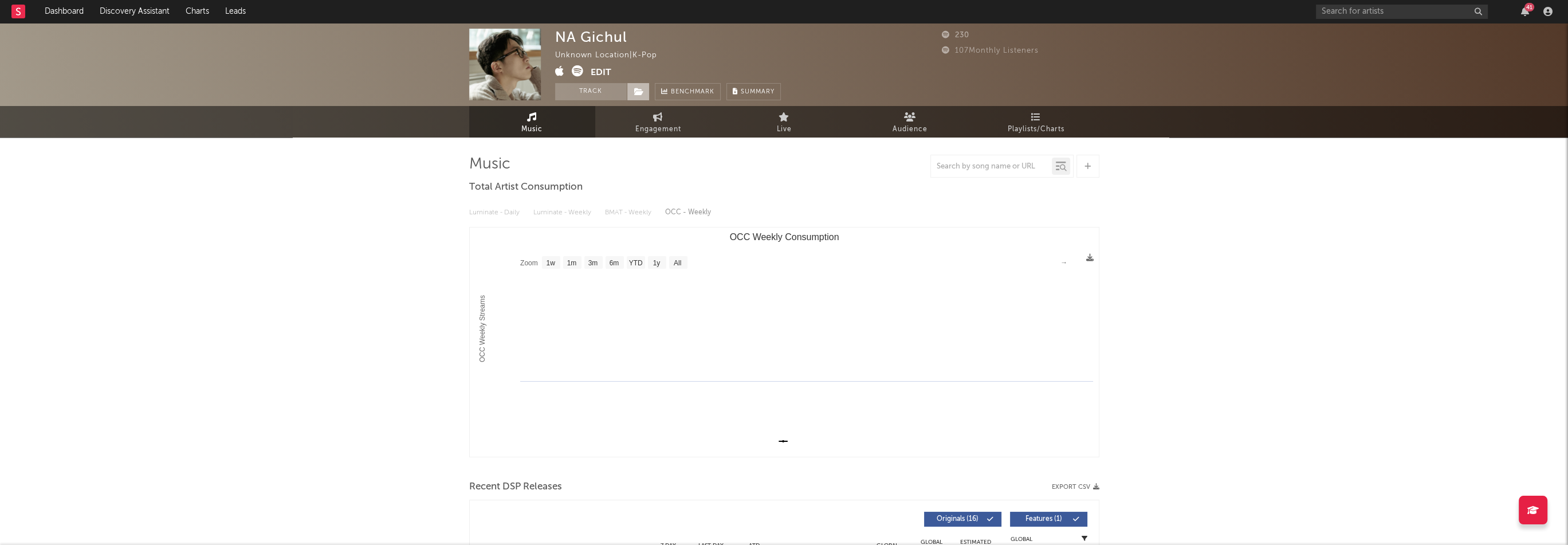
click at [627, 92] on span at bounding box center [638, 91] width 23 height 17
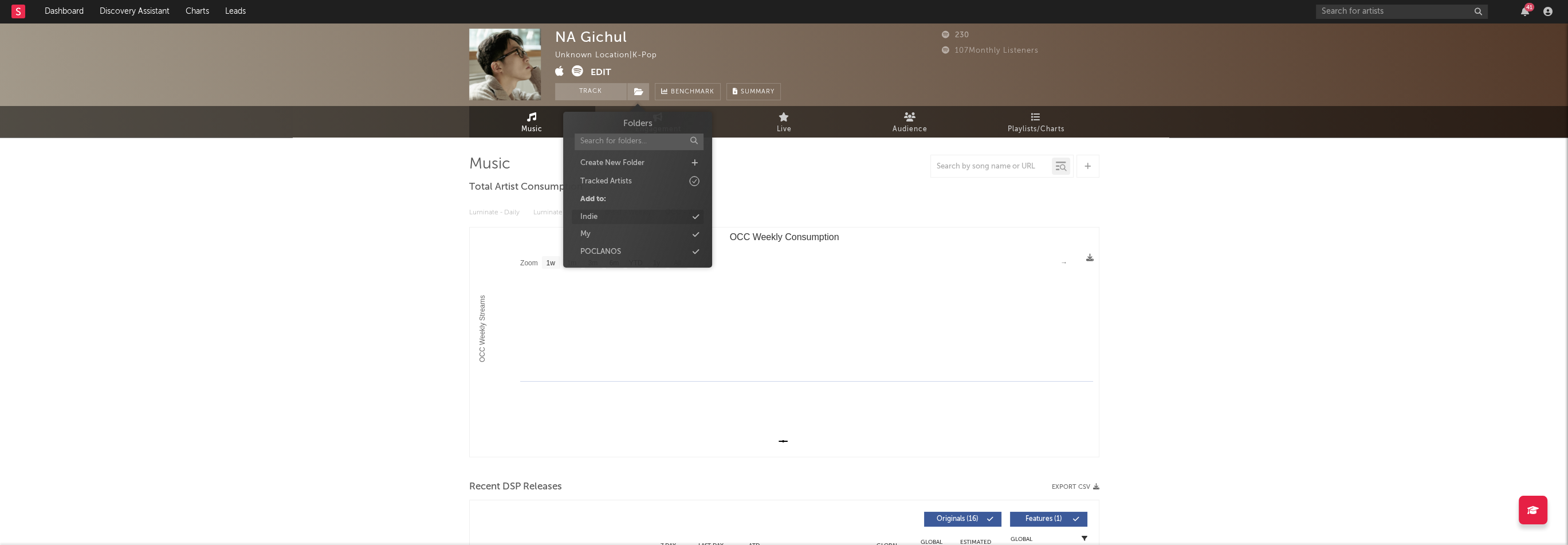
click at [621, 213] on div "Indie" at bounding box center [638, 216] width 131 height 15
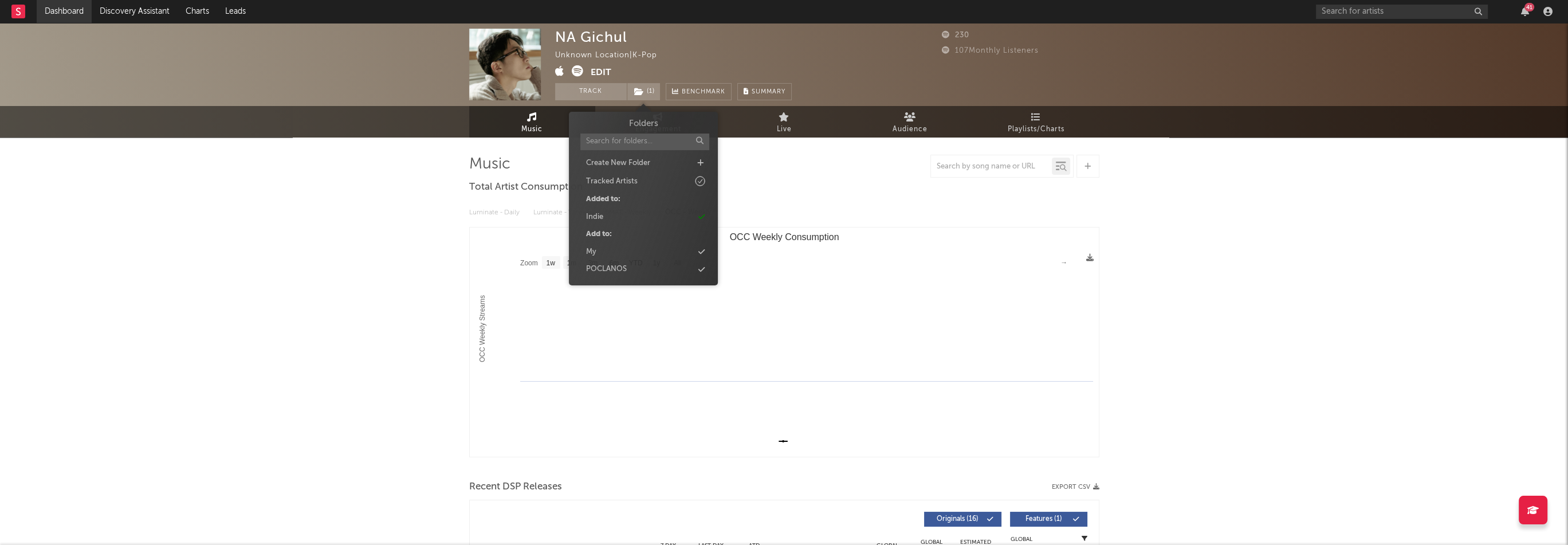
click at [85, 14] on link "Dashboard" at bounding box center [64, 11] width 55 height 23
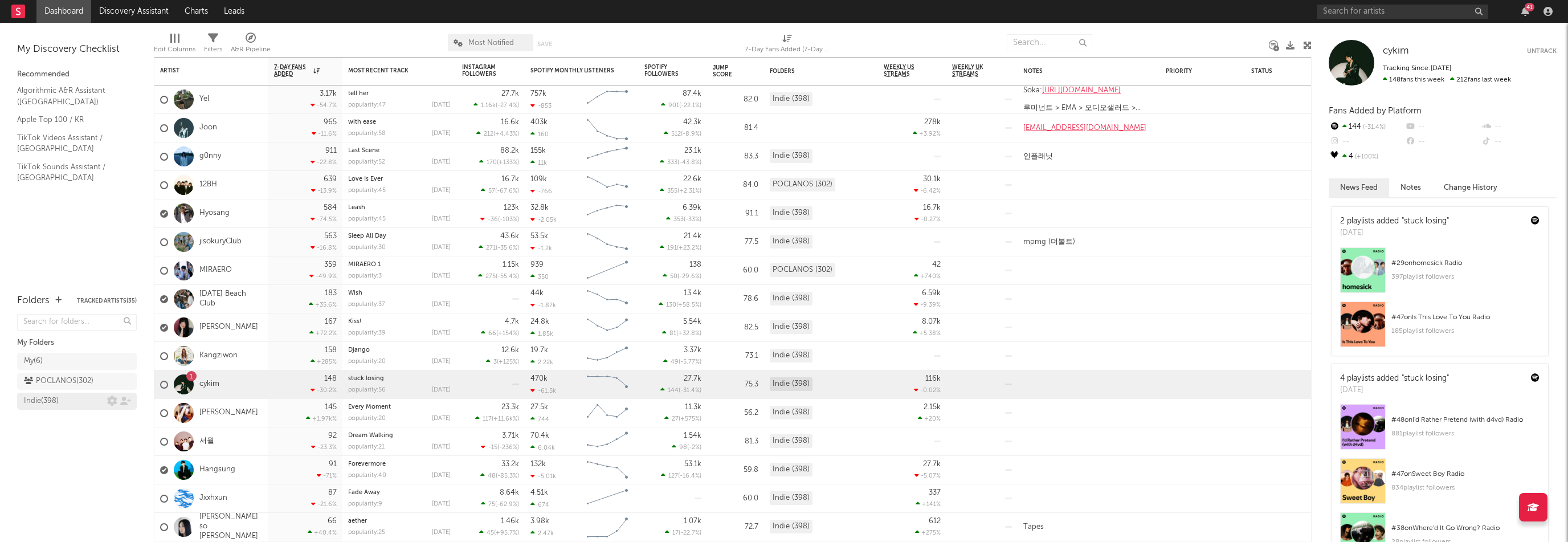
drag, startPoint x: 61, startPoint y: 394, endPoint x: 131, endPoint y: 397, distance: 70.1
click at [61, 394] on div "Indie ( 398 )" at bounding box center [65, 401] width 83 height 14
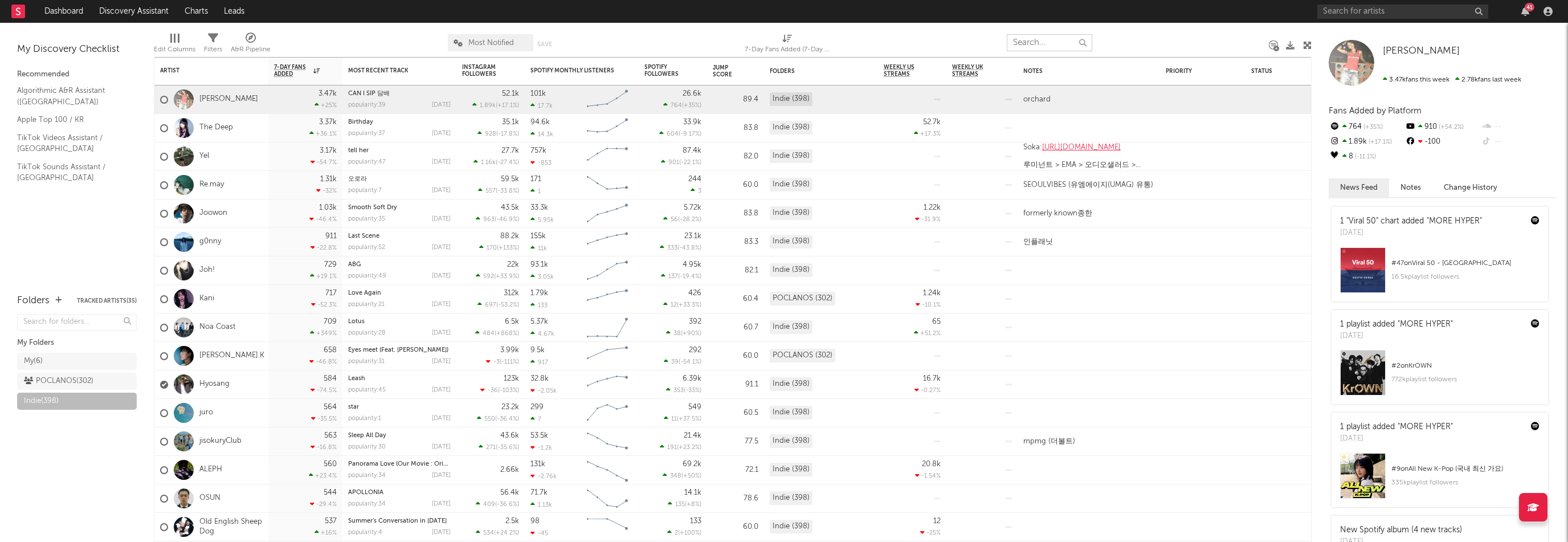
click at [1046, 43] on input "text" at bounding box center [1050, 42] width 85 height 17
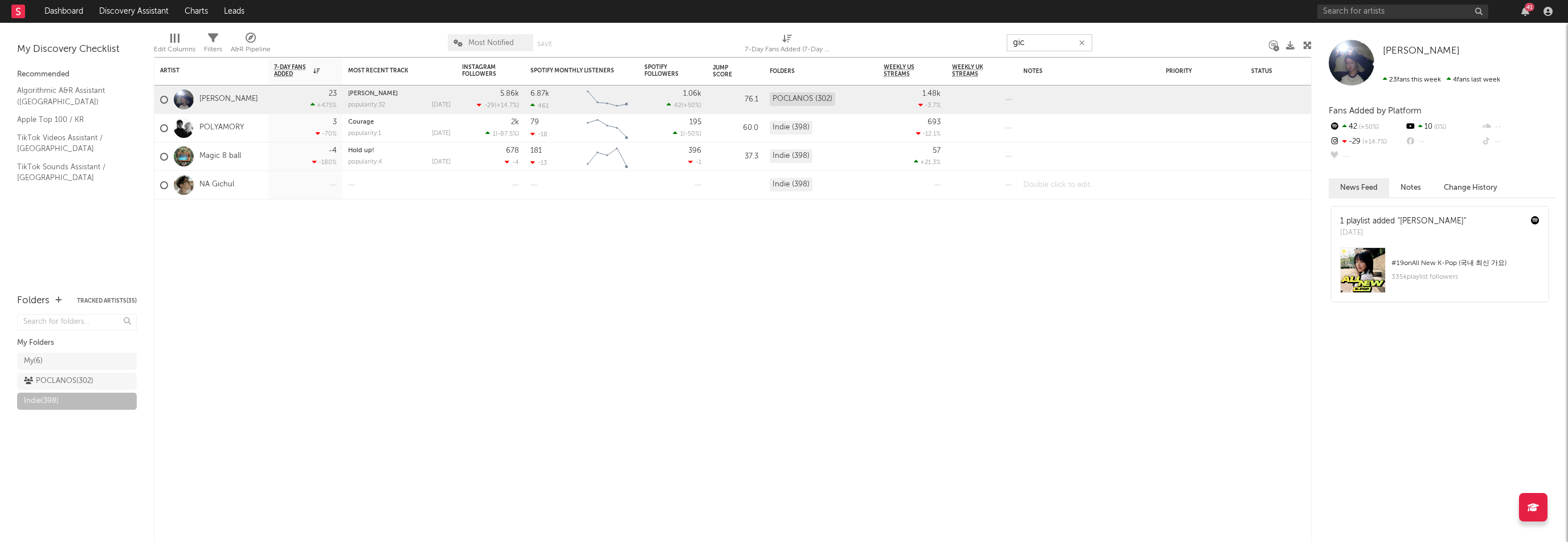
type input "gic"
click at [1058, 185] on div at bounding box center [1089, 184] width 143 height 28
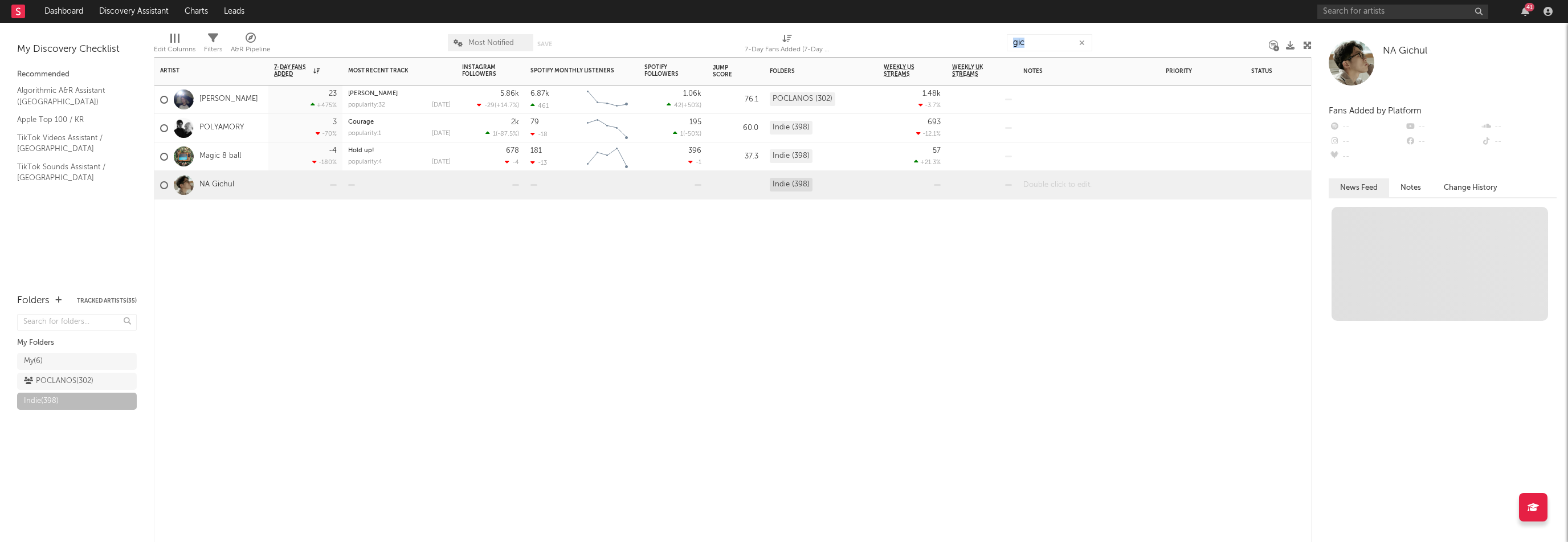
click at [1058, 185] on div at bounding box center [1089, 184] width 143 height 28
paste div
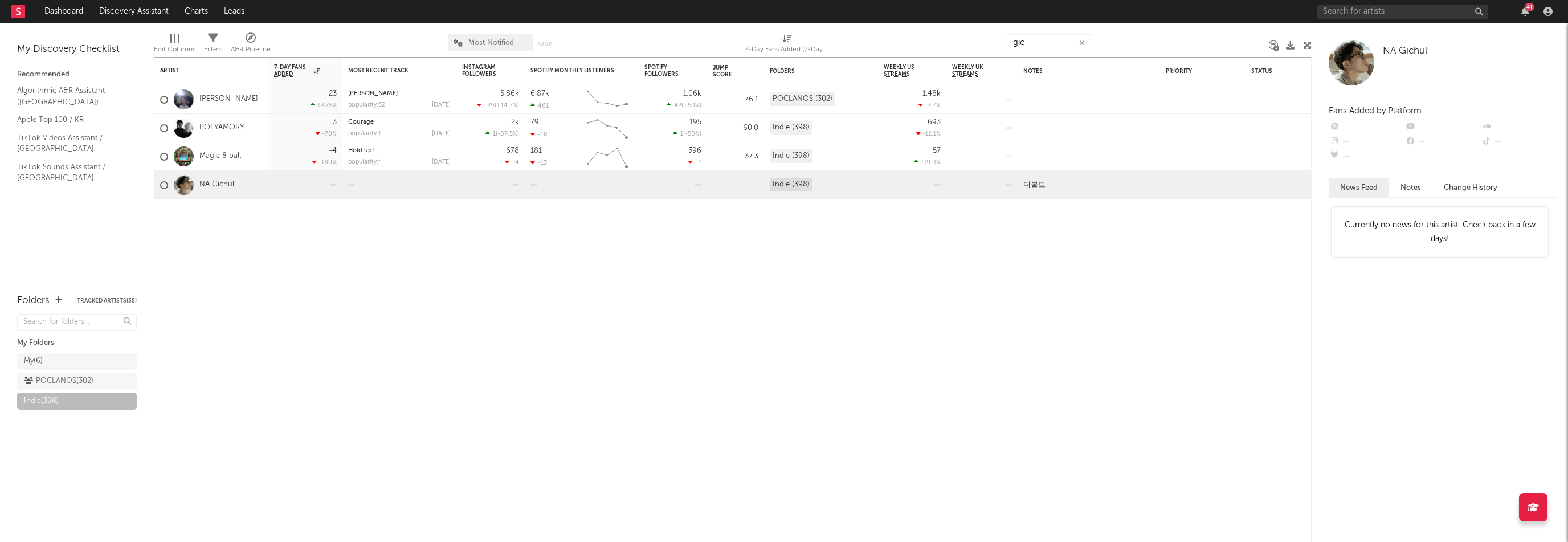
click at [1084, 44] on icon "button" at bounding box center [1082, 43] width 6 height 7
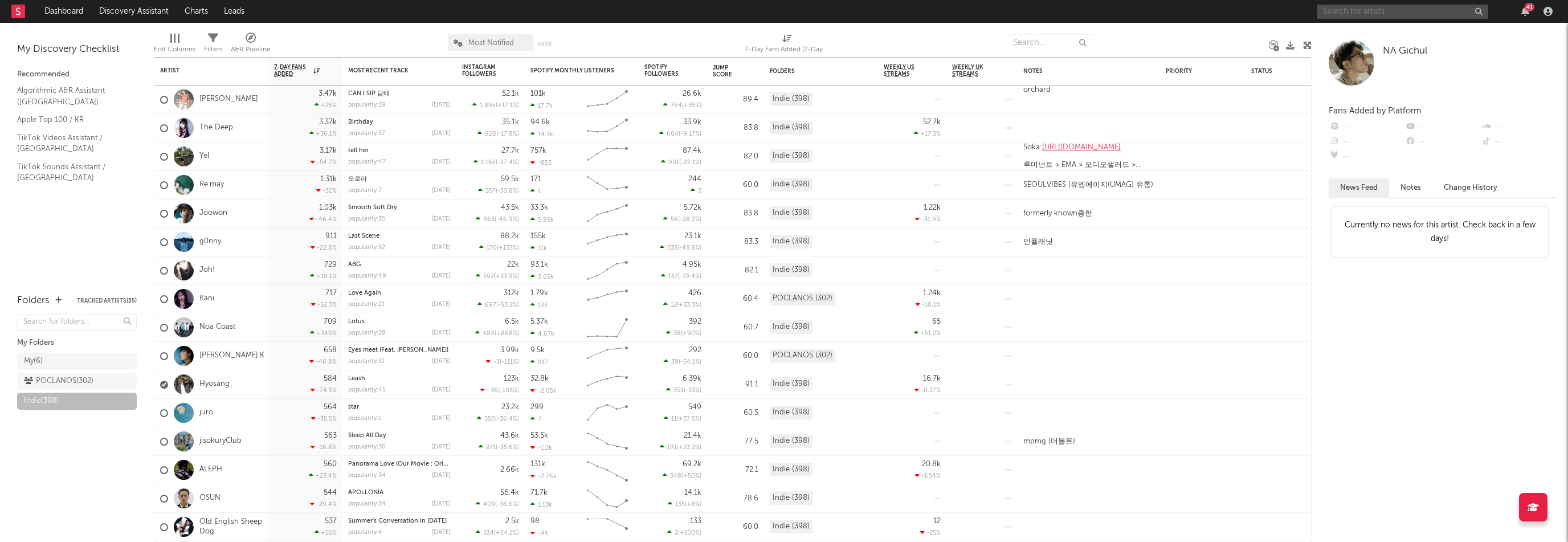
click at [1324, 14] on input "text" at bounding box center [1402, 12] width 170 height 14
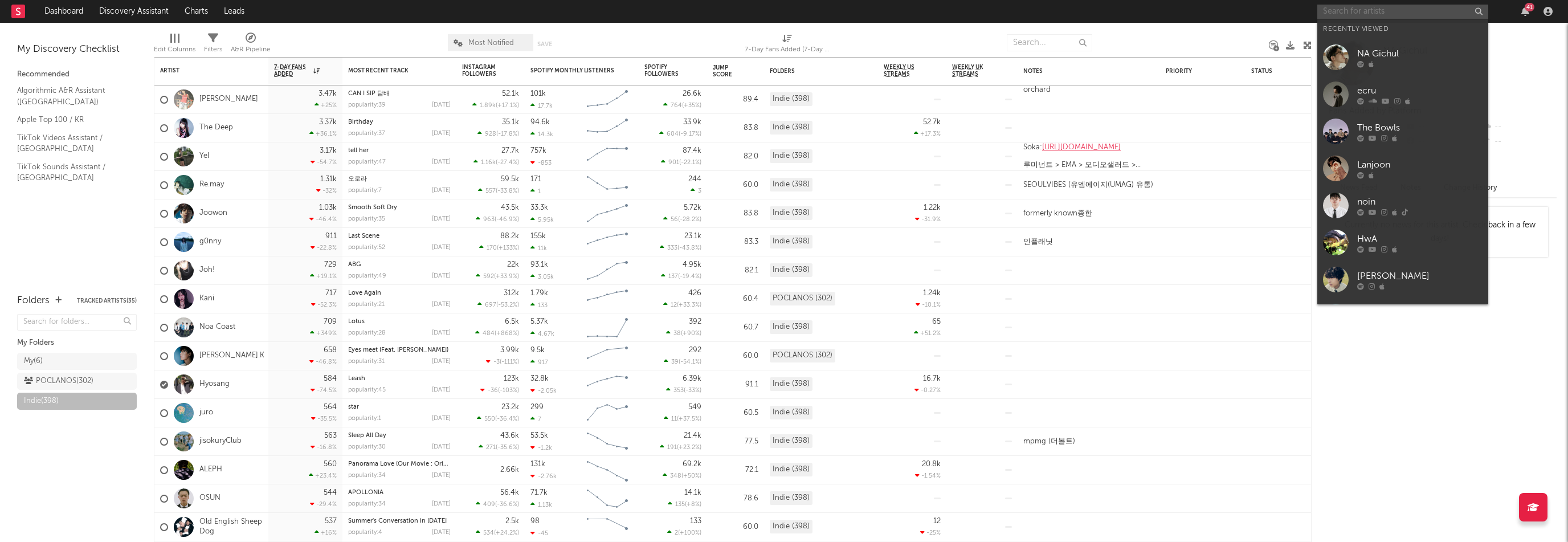
paste input "[URL][DOMAIN_NAME]"
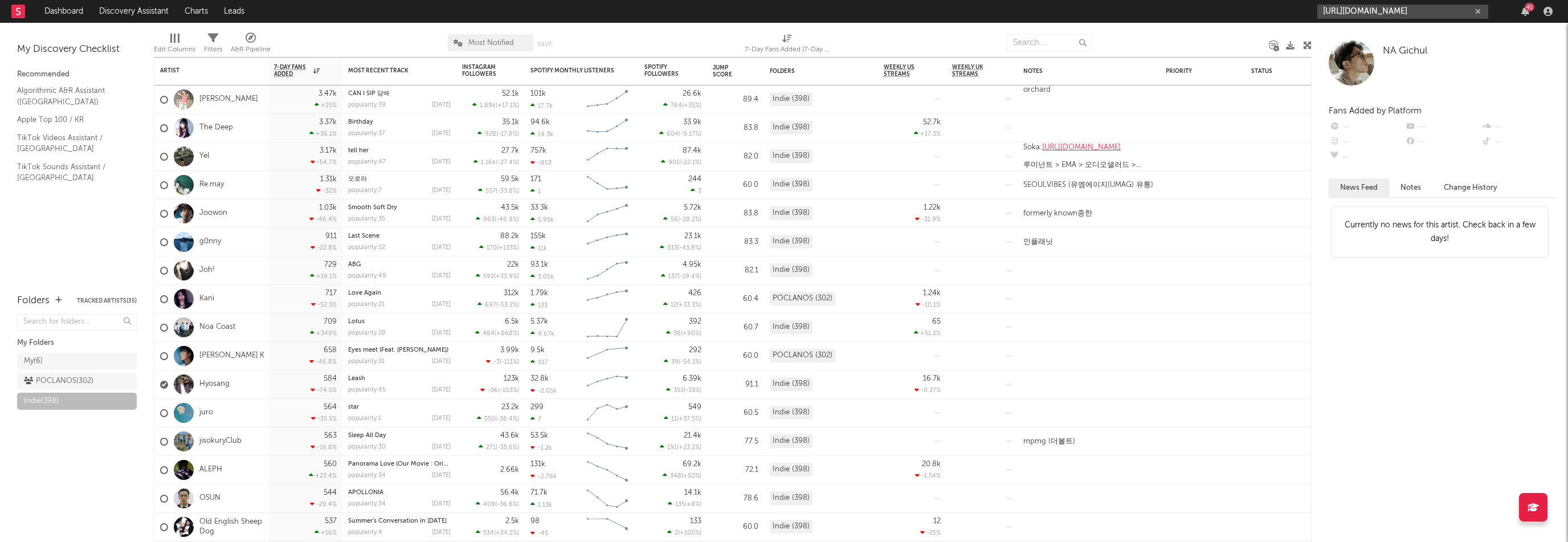
click at [1388, 13] on input "[URL][DOMAIN_NAME]" at bounding box center [1402, 12] width 170 height 14
type input "[URL][DOMAIN_NAME]"
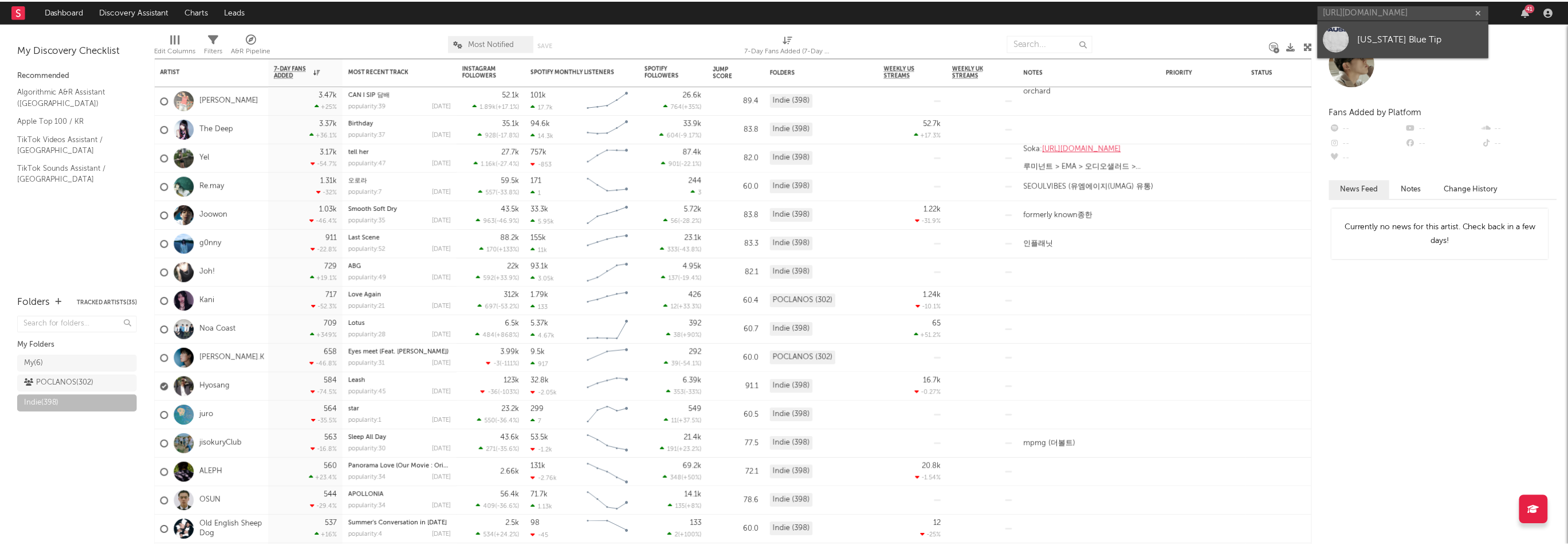
scroll to position [0, 0]
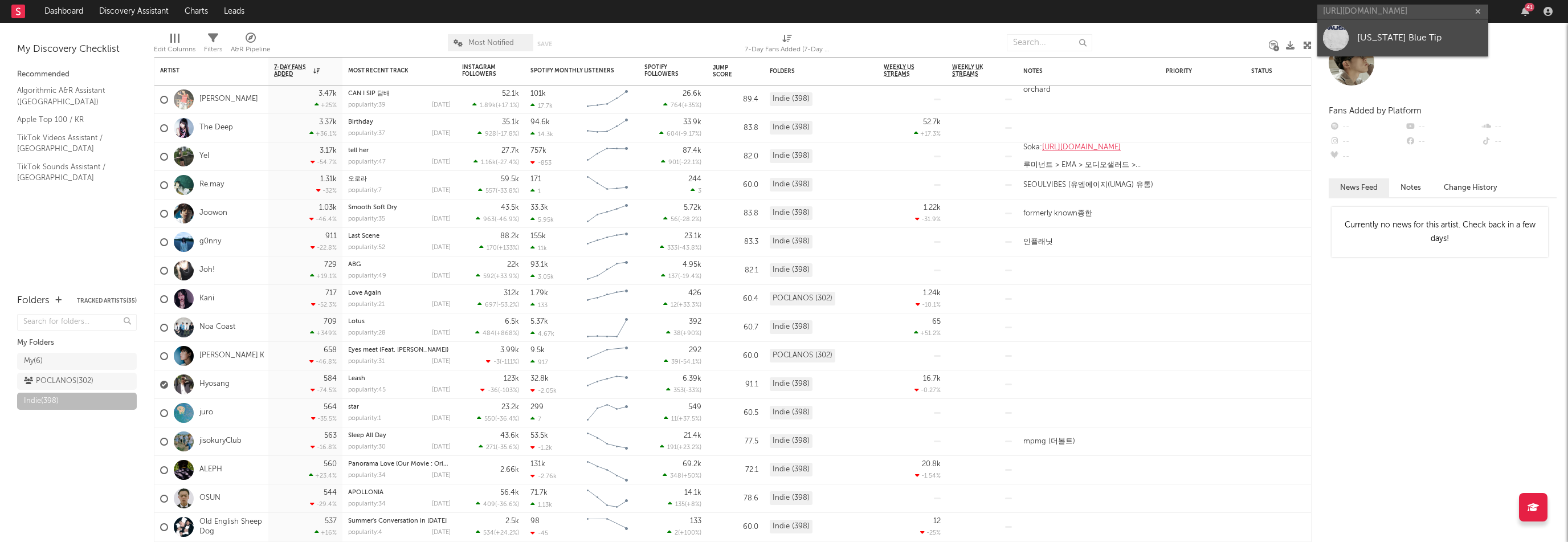
click at [1392, 33] on div "[US_STATE] Blue Tip" at bounding box center [1420, 38] width 125 height 14
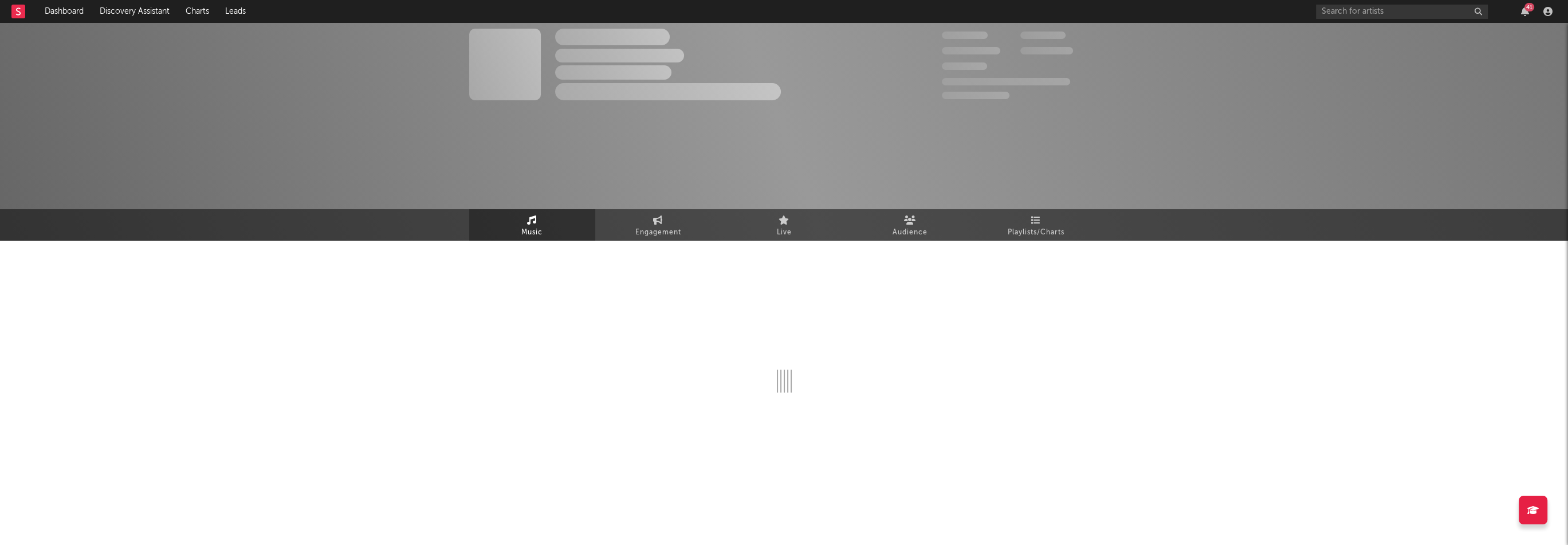
select select "1w"
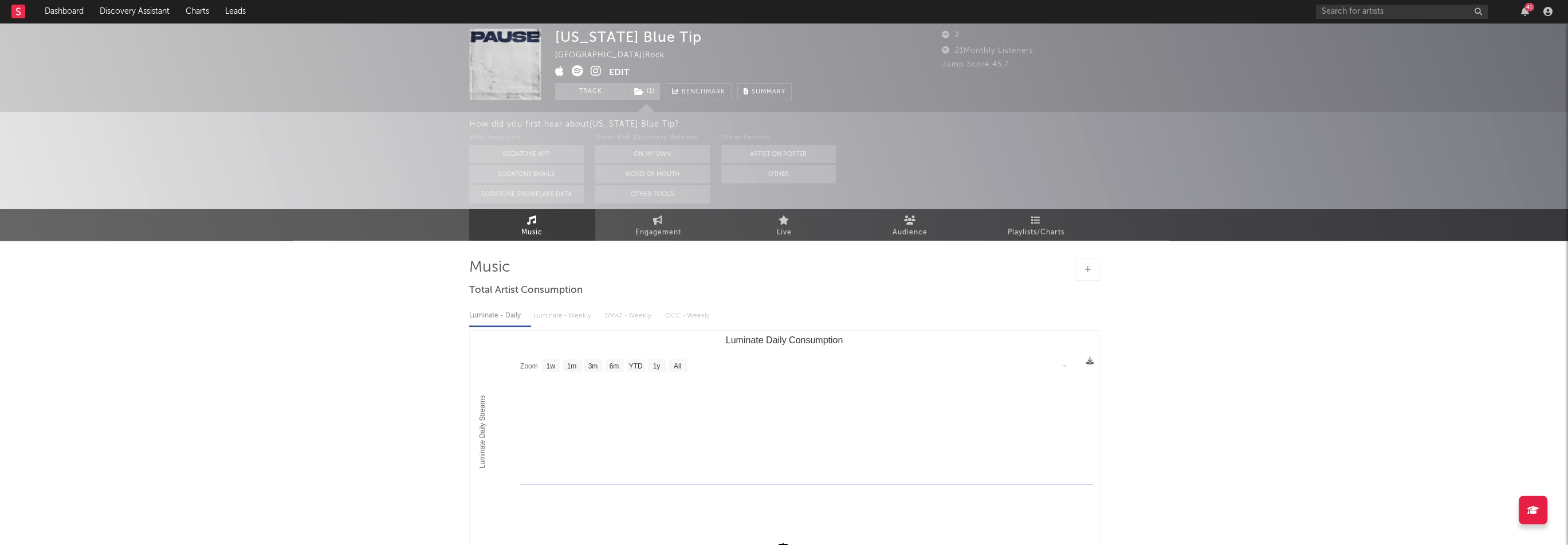
click at [591, 71] on icon at bounding box center [596, 71] width 11 height 11
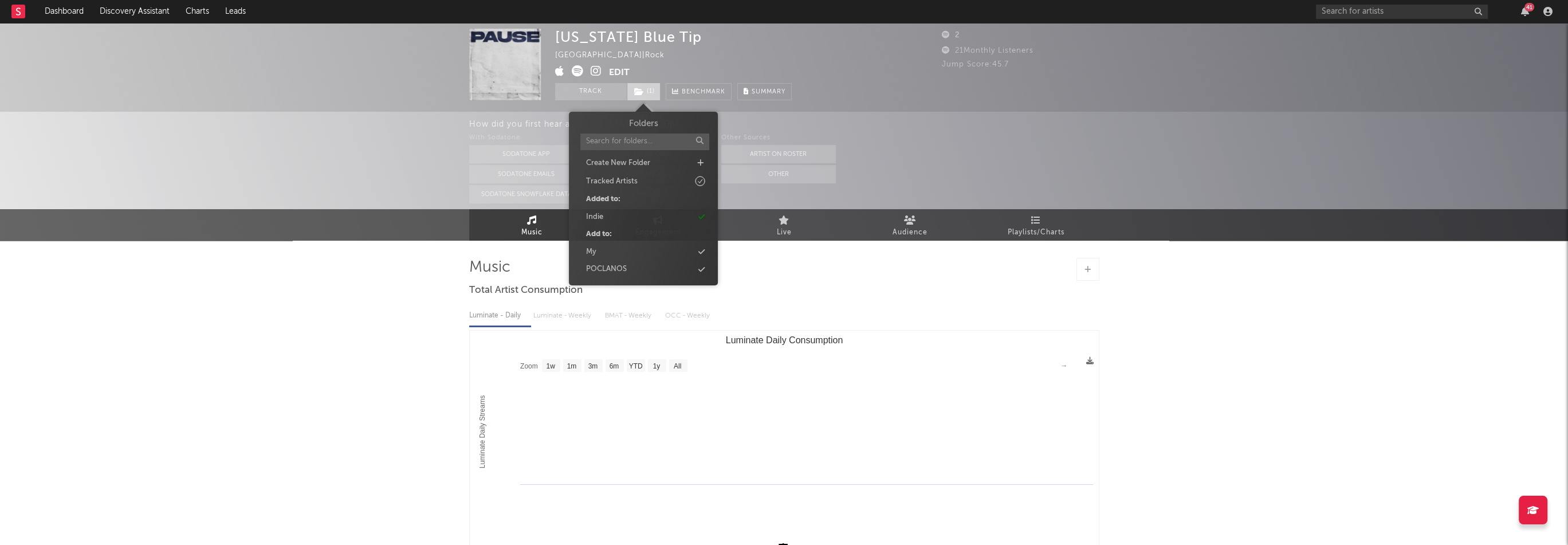
click at [644, 95] on span "( 1 )" at bounding box center [644, 91] width 34 height 17
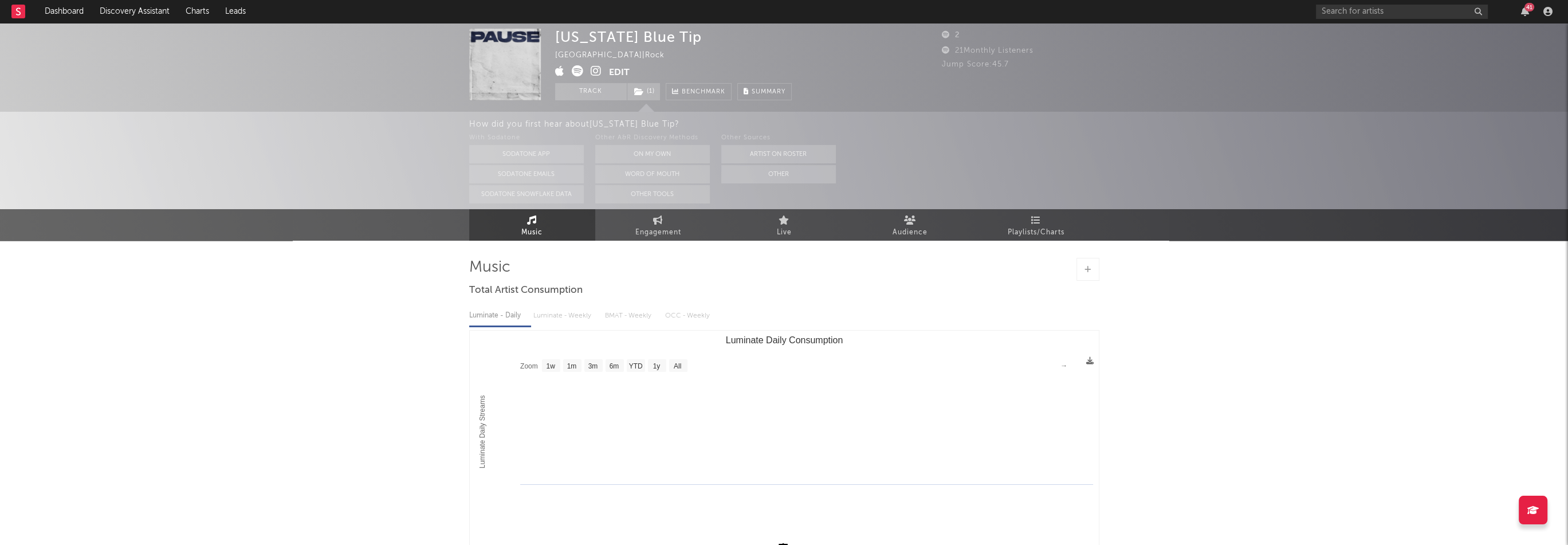
click at [712, 55] on div "[US_STATE] Blue Tip [GEOGRAPHIC_DATA] | Rock Edit Track ( 1 ) Benchmark Summary" at bounding box center [672, 65] width 236 height 72
click at [1380, 12] on input "text" at bounding box center [1402, 12] width 171 height 14
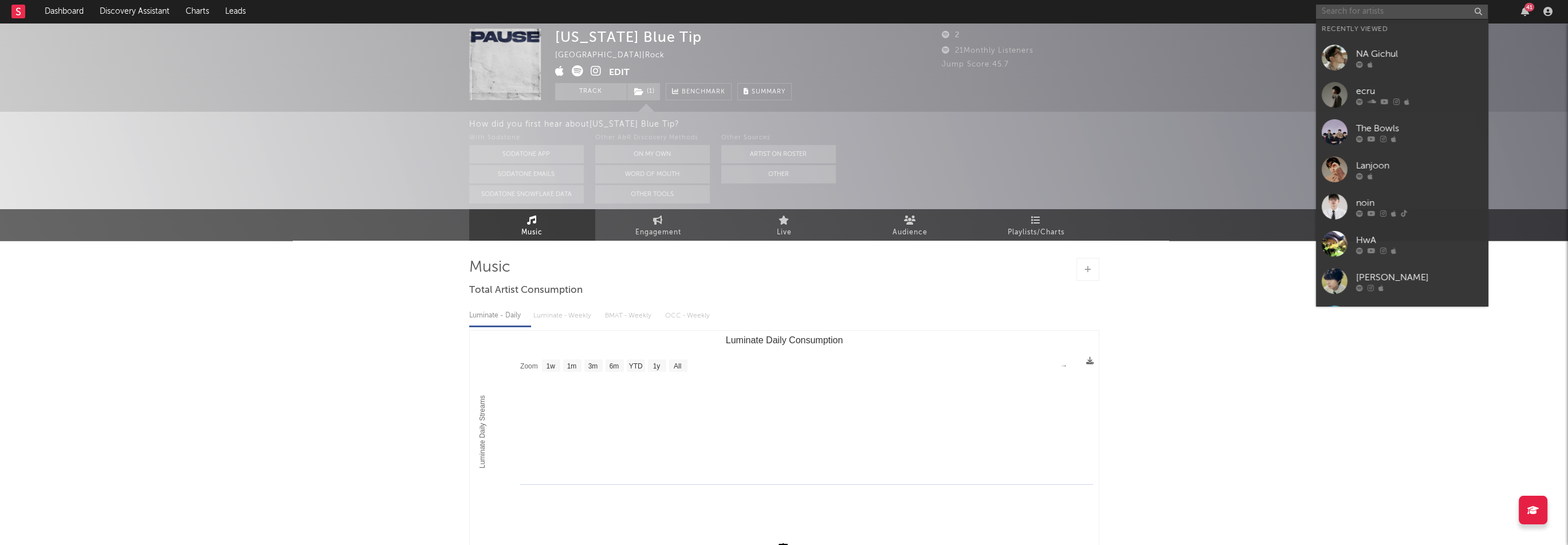
paste input "[URL][DOMAIN_NAME]"
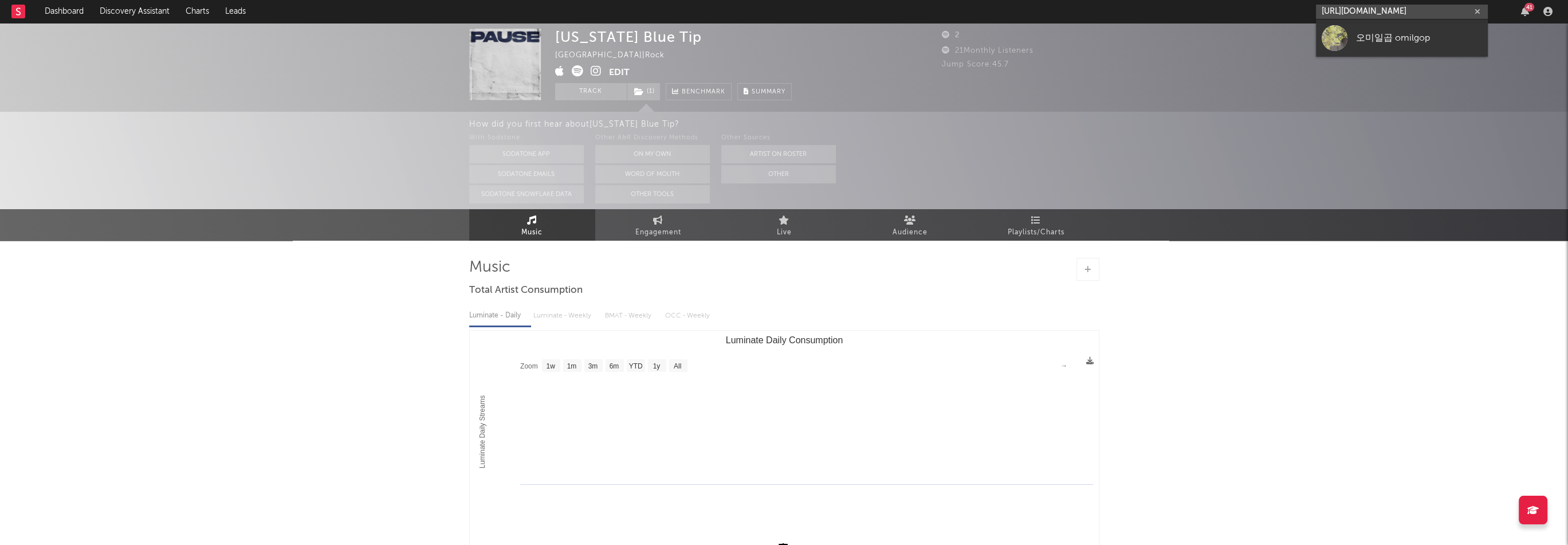
type input "[URL][DOMAIN_NAME]"
click at [1415, 16] on input "[URL][DOMAIN_NAME]" at bounding box center [1402, 12] width 171 height 14
click at [1407, 36] on div "오미일곱 omilgop" at bounding box center [1419, 38] width 126 height 14
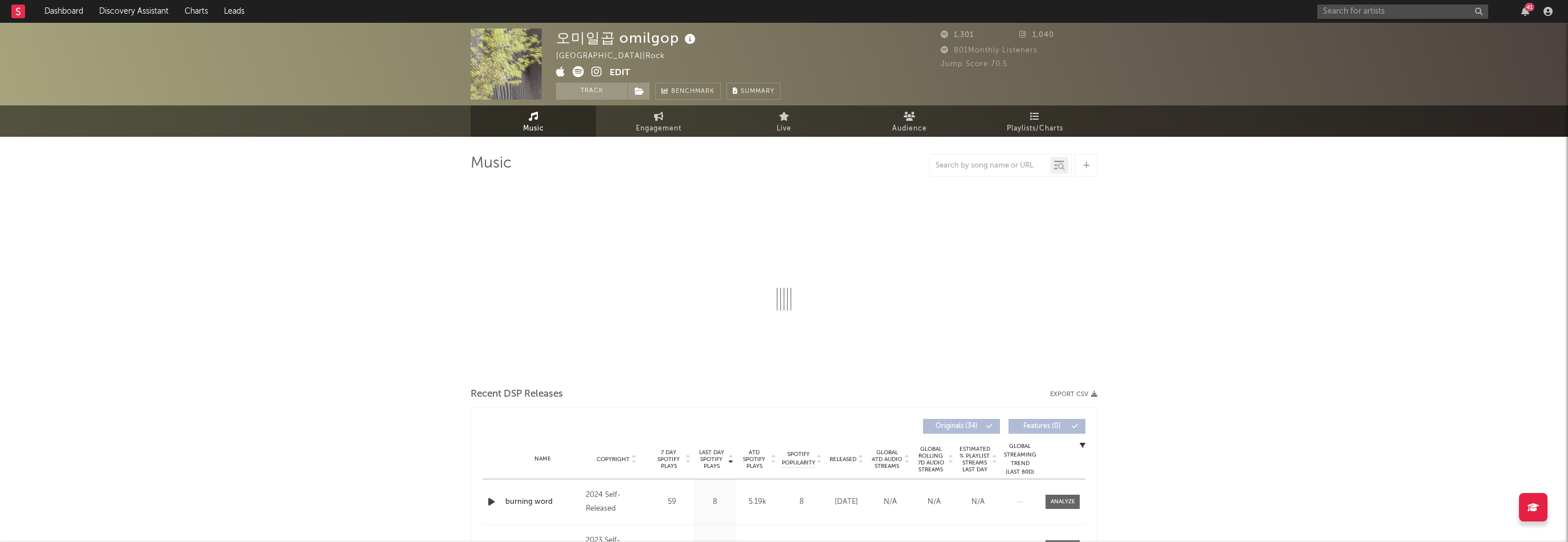
select select "1w"
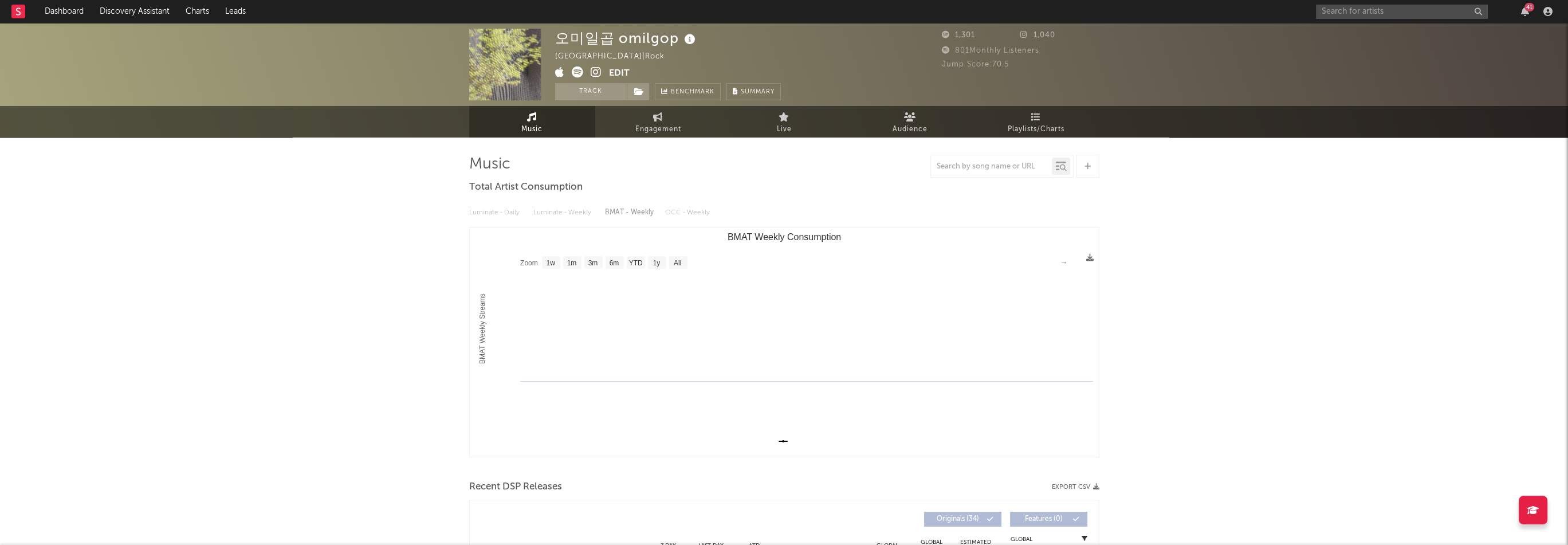
click at [601, 70] on icon at bounding box center [596, 72] width 11 height 11
click at [564, 72] on icon at bounding box center [559, 72] width 9 height 11
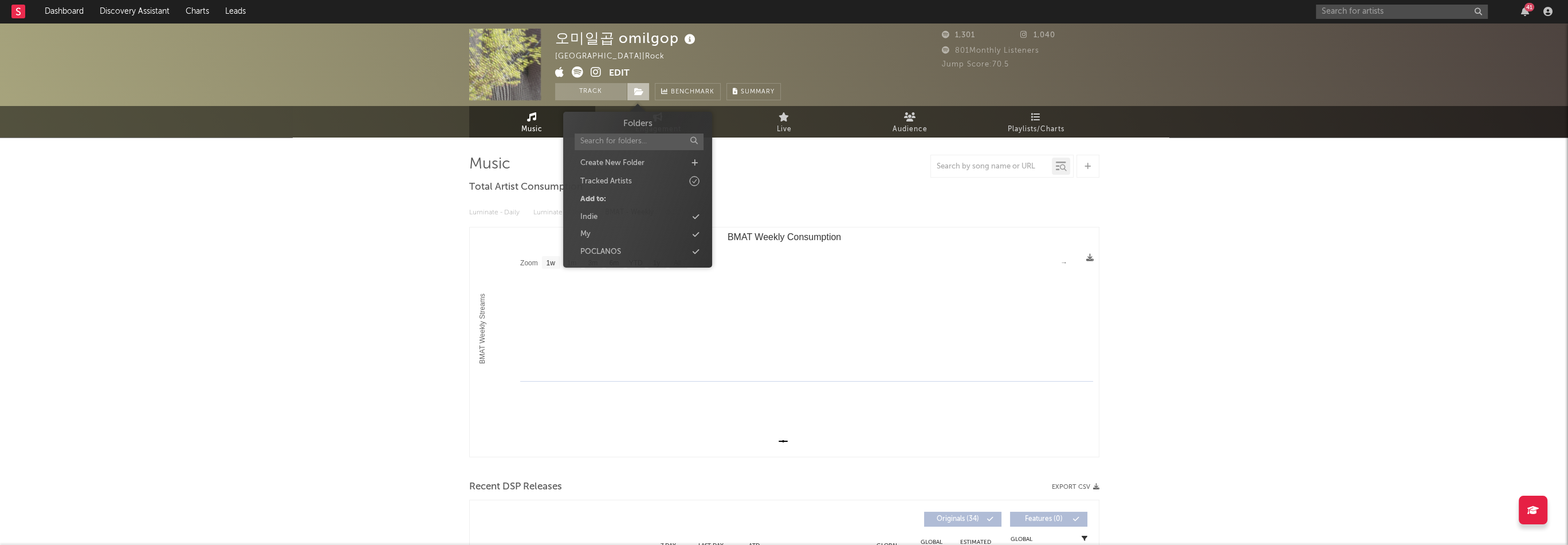
click at [636, 89] on icon at bounding box center [640, 92] width 10 height 8
click at [610, 219] on div "Indie" at bounding box center [638, 216] width 131 height 15
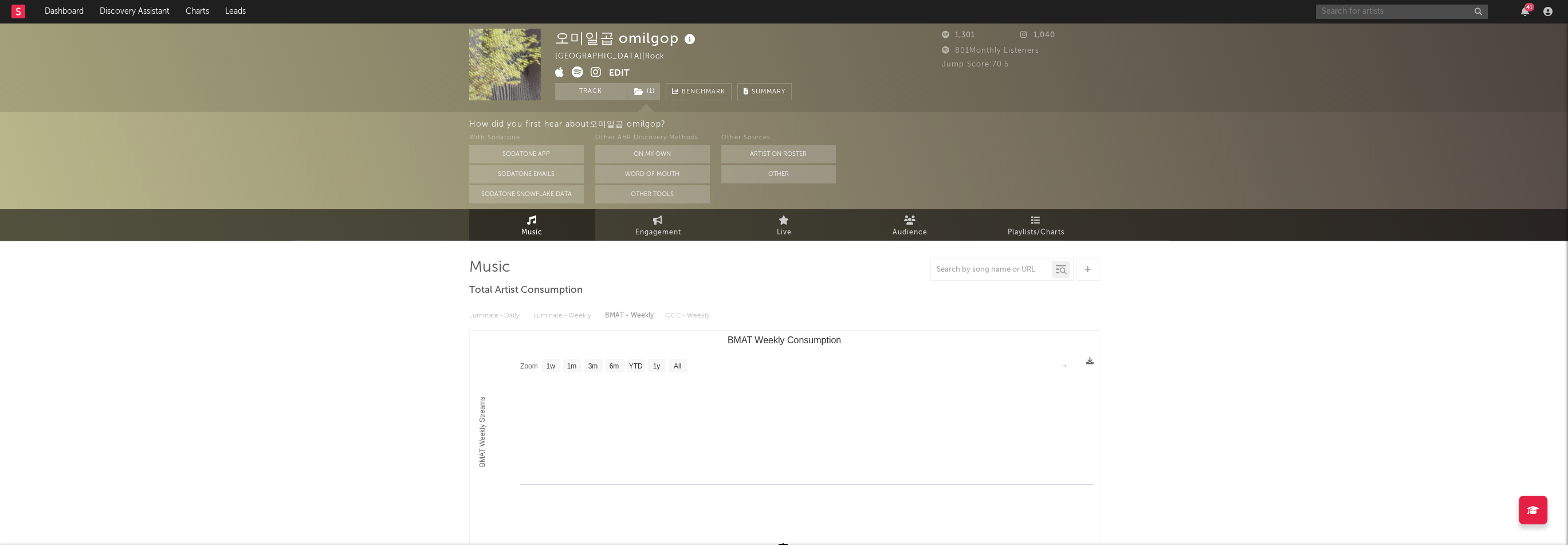
click at [1340, 8] on input "text" at bounding box center [1402, 12] width 171 height 14
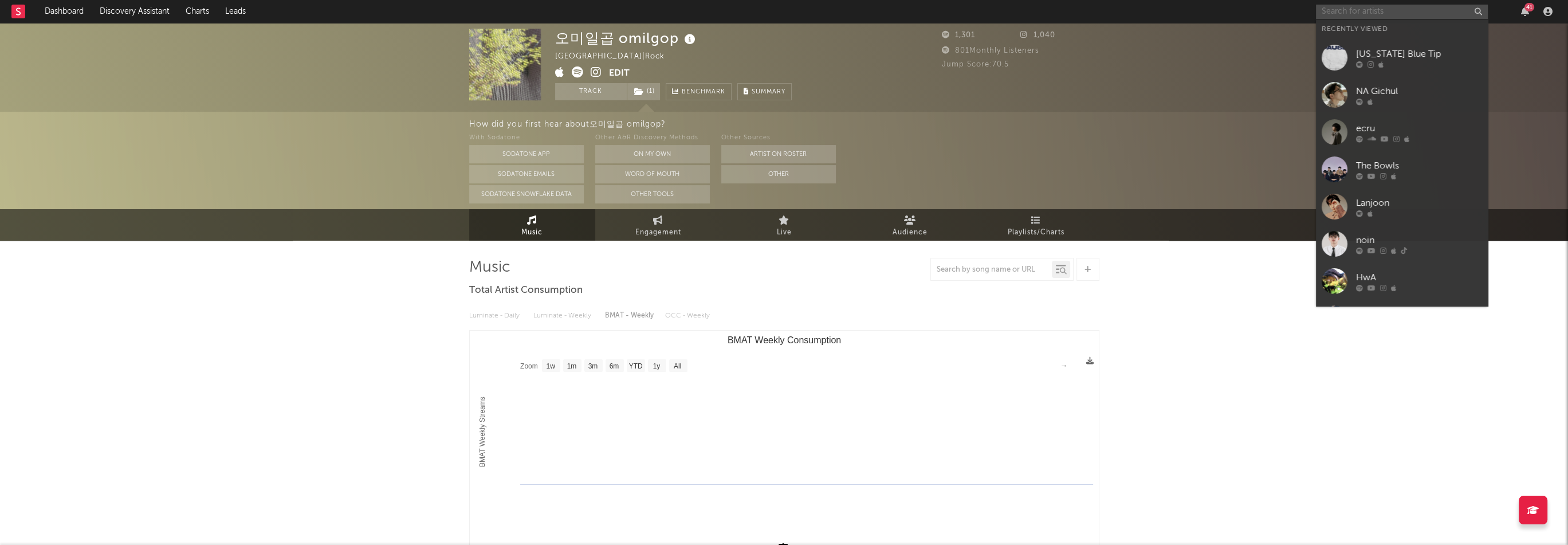
paste input "[URL][DOMAIN_NAME]"
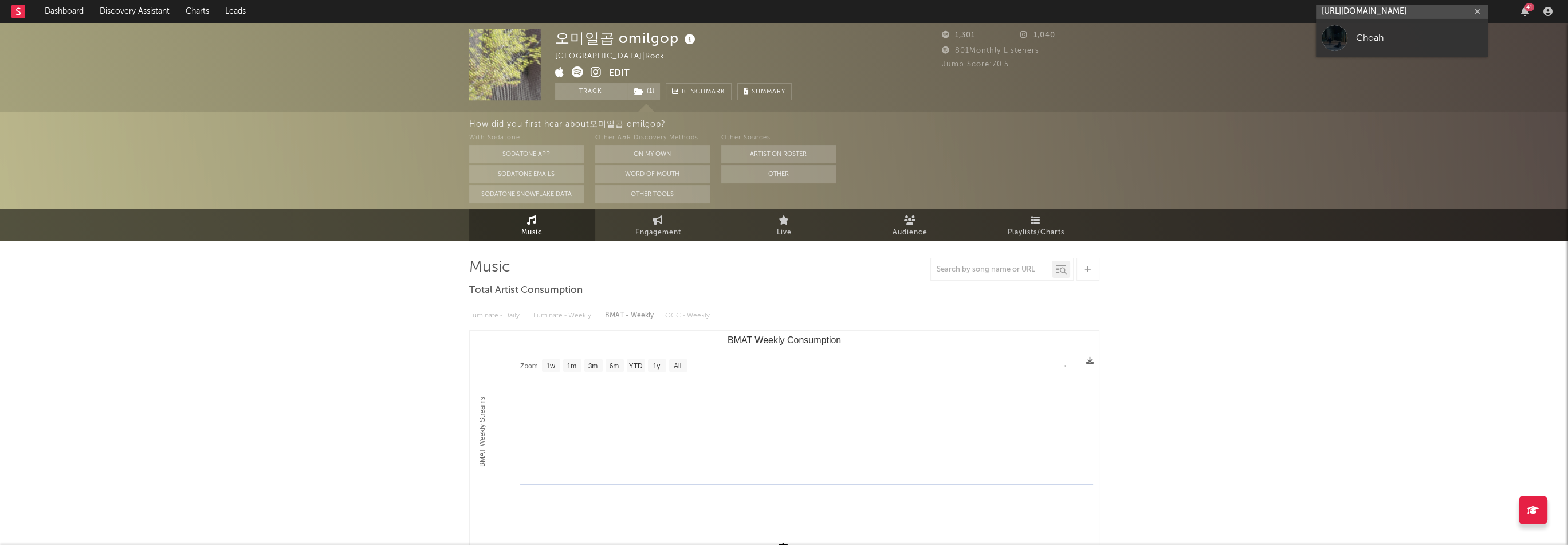
type input "[URL][DOMAIN_NAME]"
click at [1426, 42] on div "Choah" at bounding box center [1419, 38] width 126 height 14
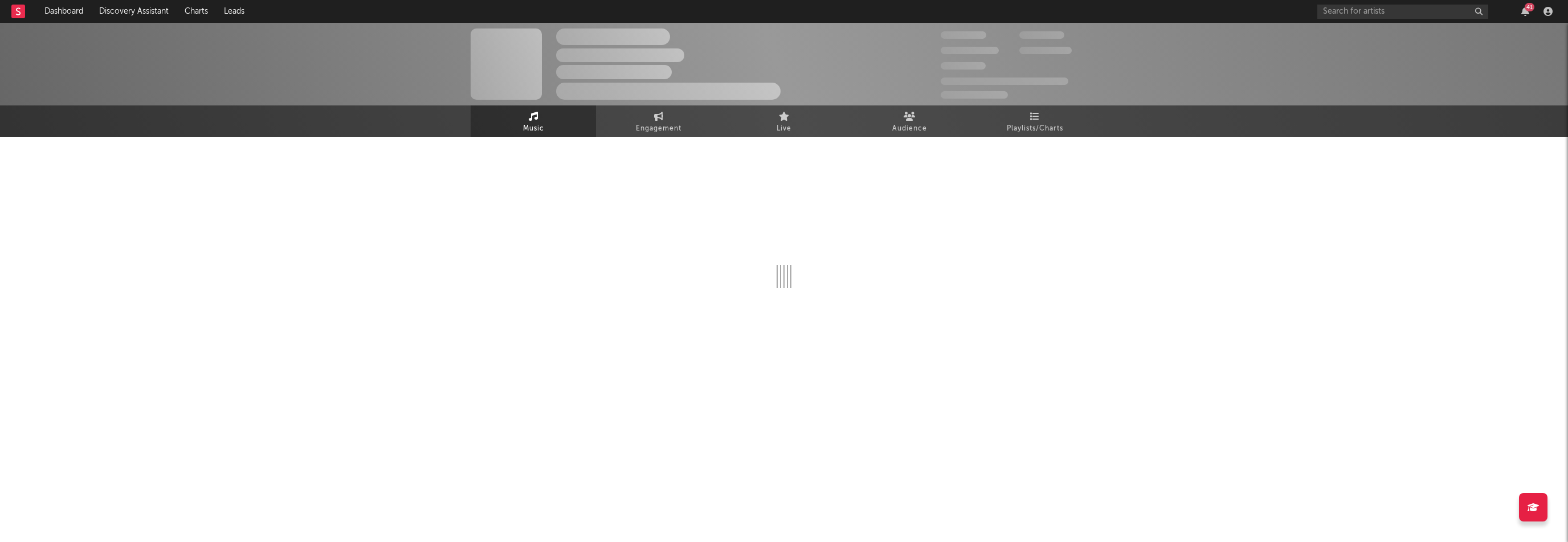
select select "1w"
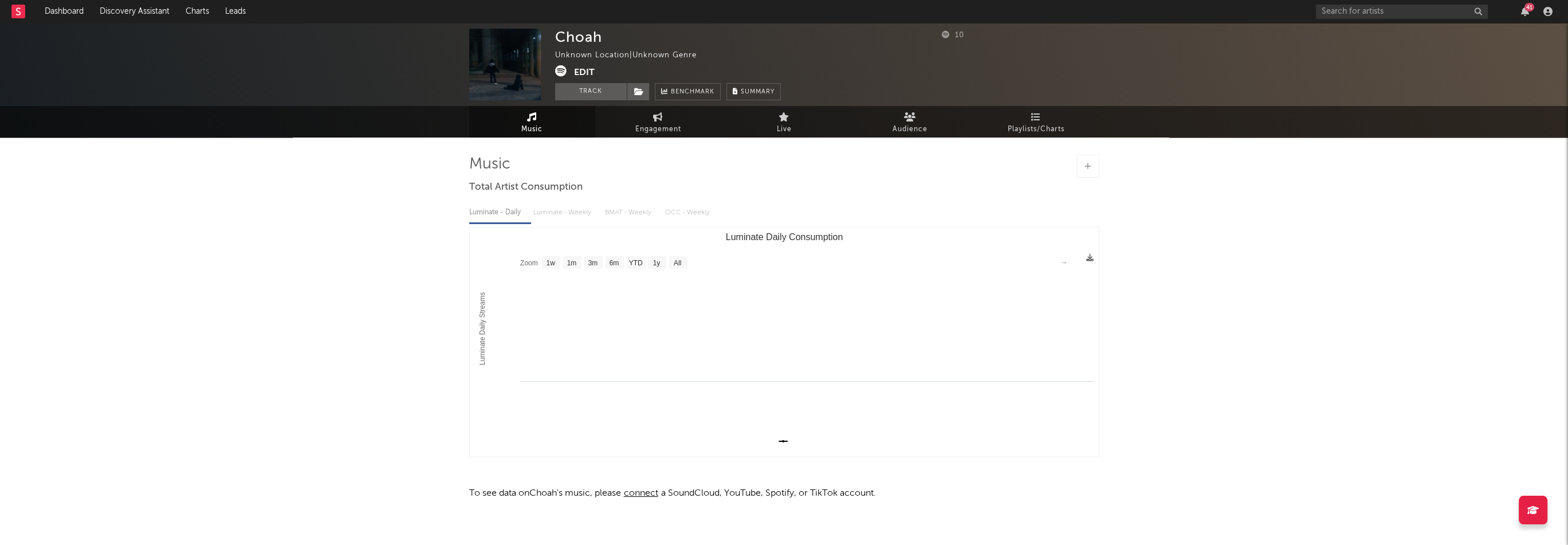
click at [591, 39] on div "Choah" at bounding box center [578, 37] width 47 height 17
copy div "Choah"
click at [582, 73] on button "Edit" at bounding box center [584, 73] width 21 height 14
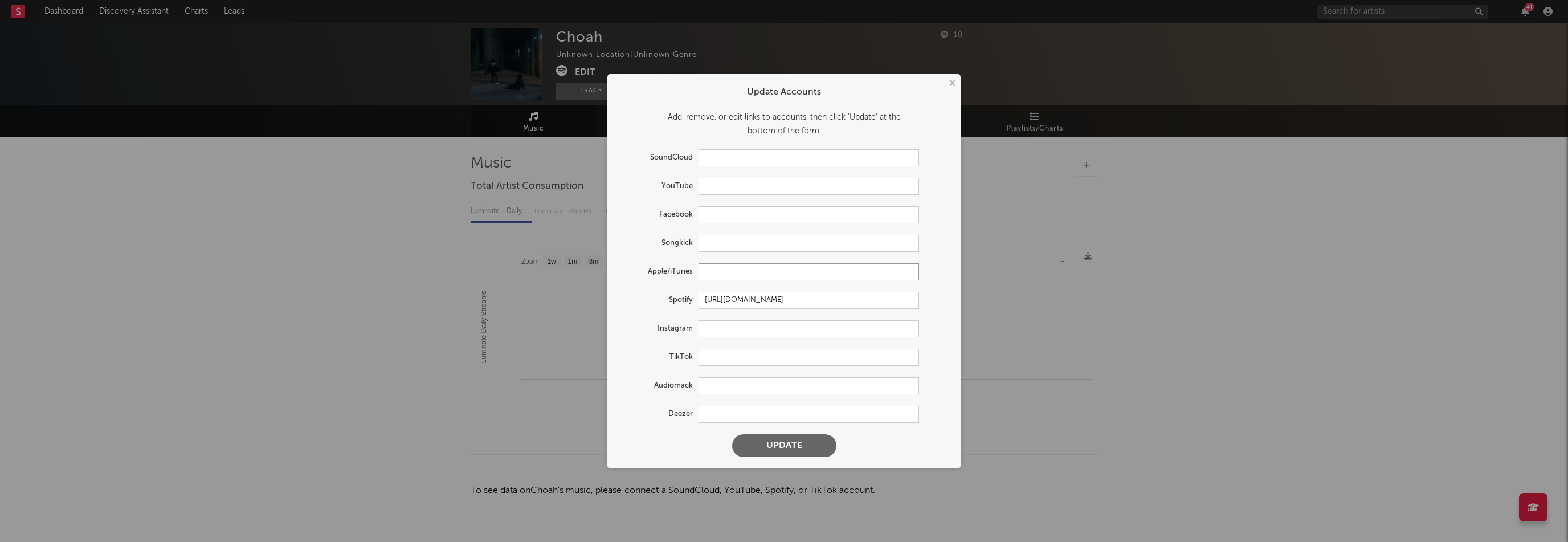
click at [723, 276] on input "text" at bounding box center [809, 271] width 221 height 17
paste input "[URL][DOMAIN_NAME]"
type input "[URL][DOMAIN_NAME]"
click at [791, 440] on button "Update" at bounding box center [784, 445] width 104 height 23
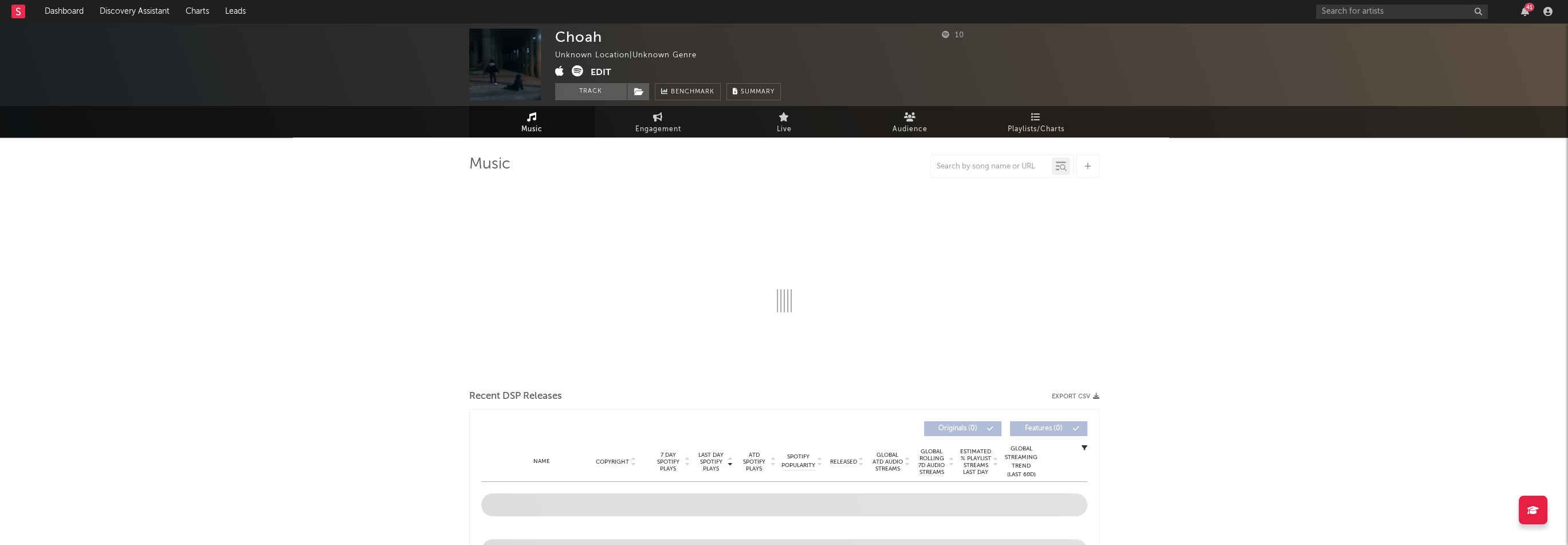
click at [595, 36] on div "Choah" at bounding box center [578, 37] width 47 height 17
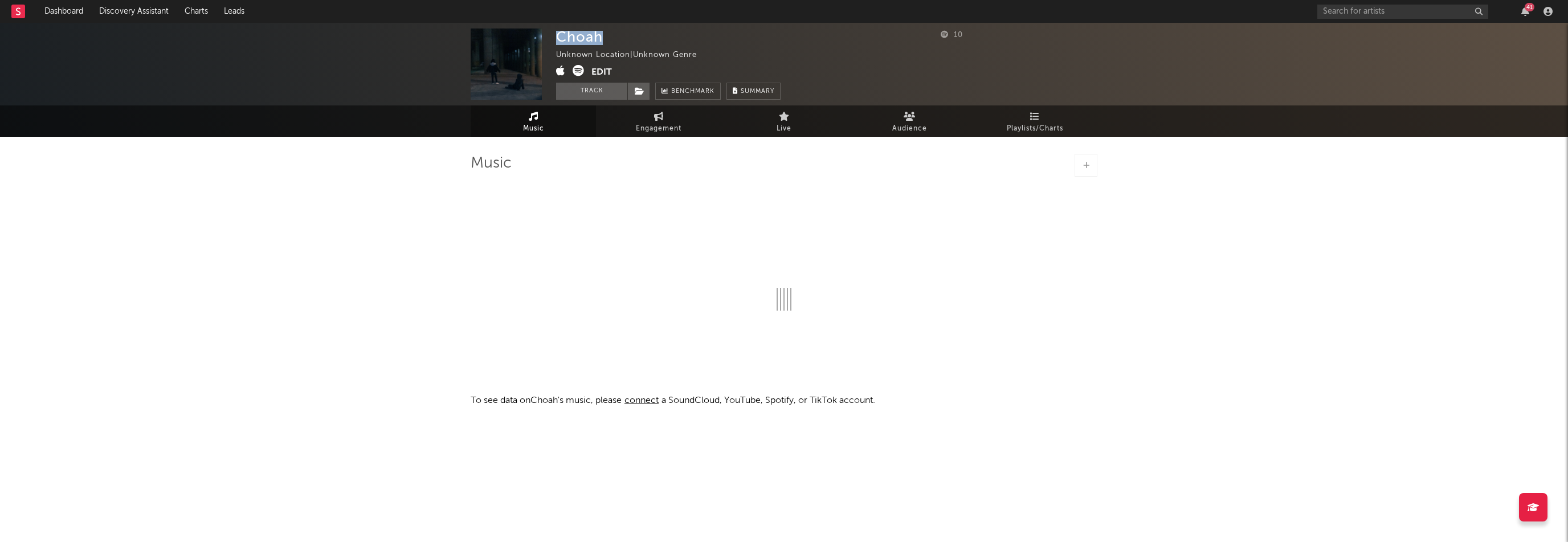
copy div "Choah"
select select "1w"
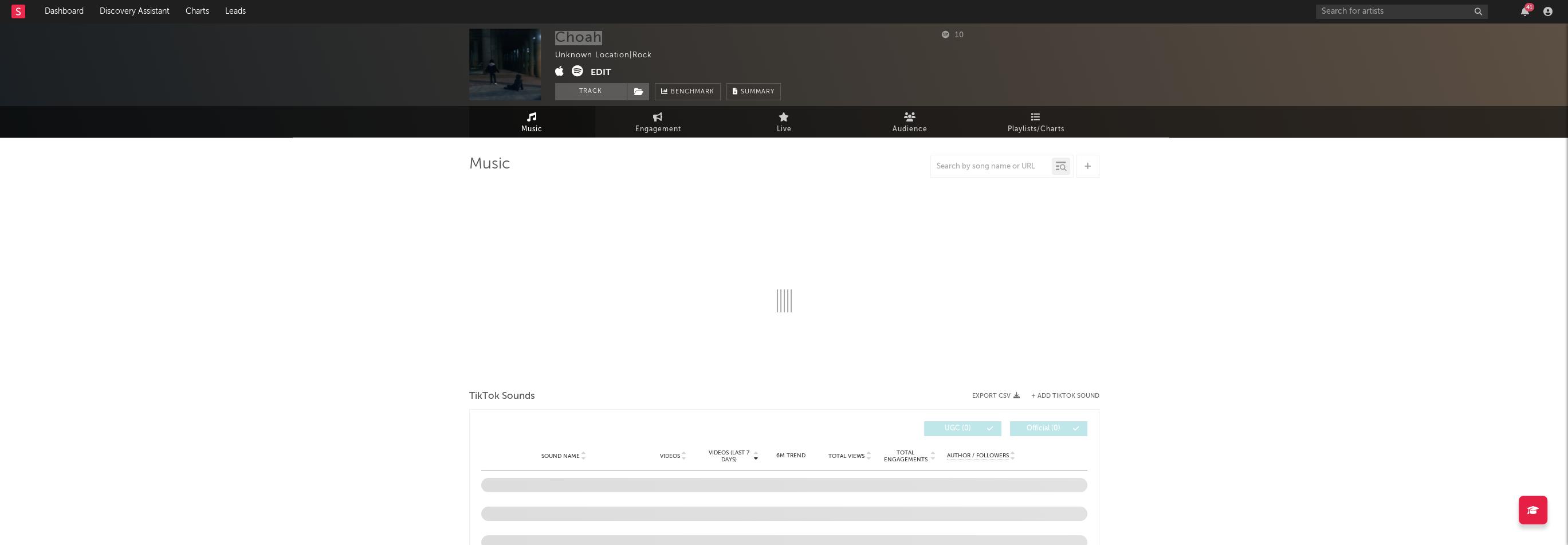
select select "1w"
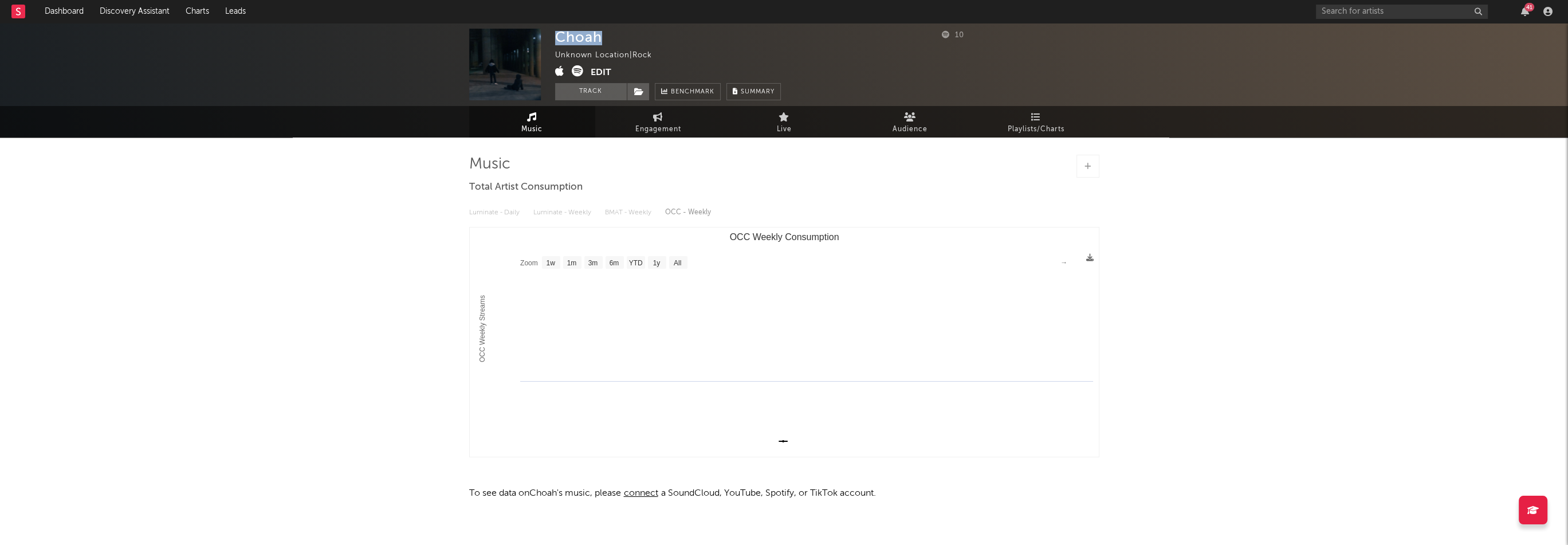
click at [592, 74] on button "Edit" at bounding box center [601, 73] width 21 height 14
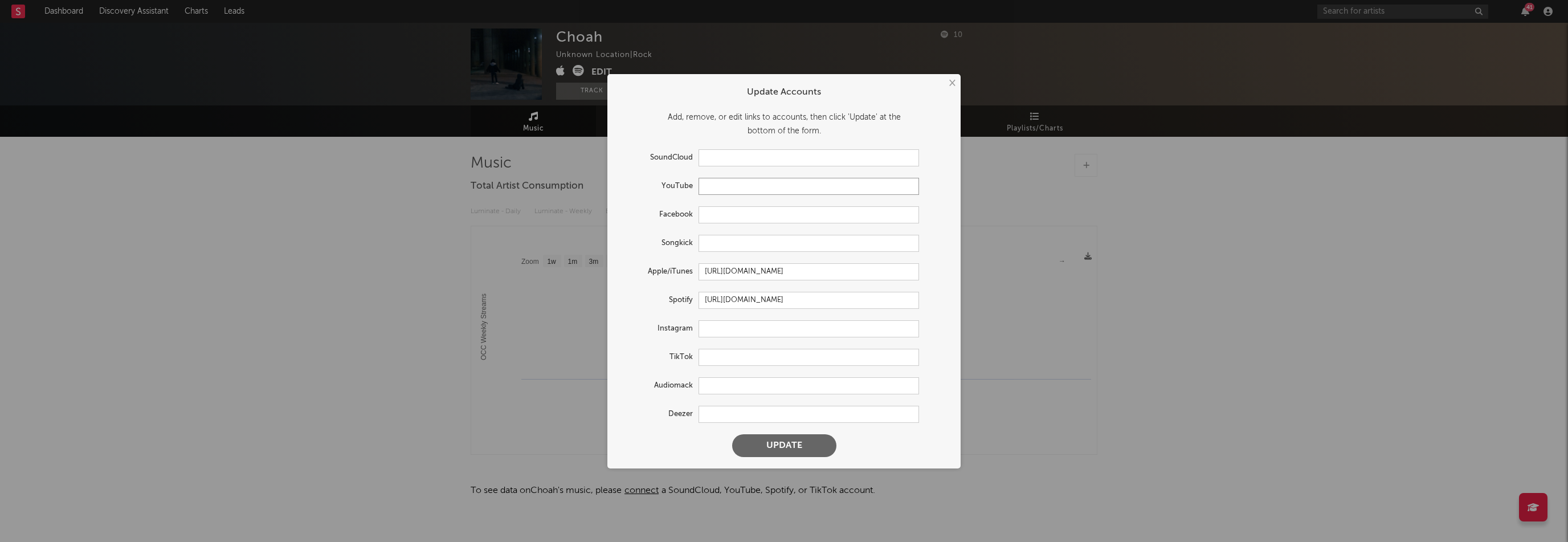
click at [720, 192] on input "text" at bounding box center [809, 185] width 221 height 17
paste input "[URL][DOMAIN_NAME]"
type input "[URL][DOMAIN_NAME]"
click at [804, 442] on button "Update" at bounding box center [784, 445] width 104 height 23
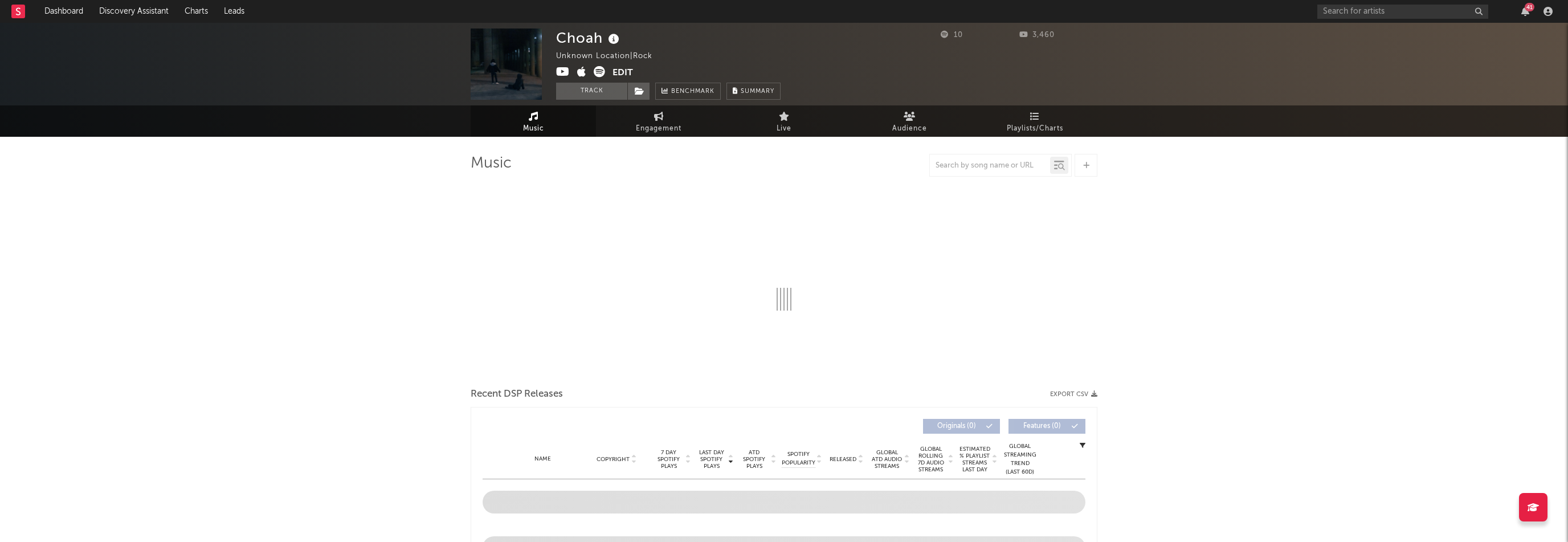
select select "1w"
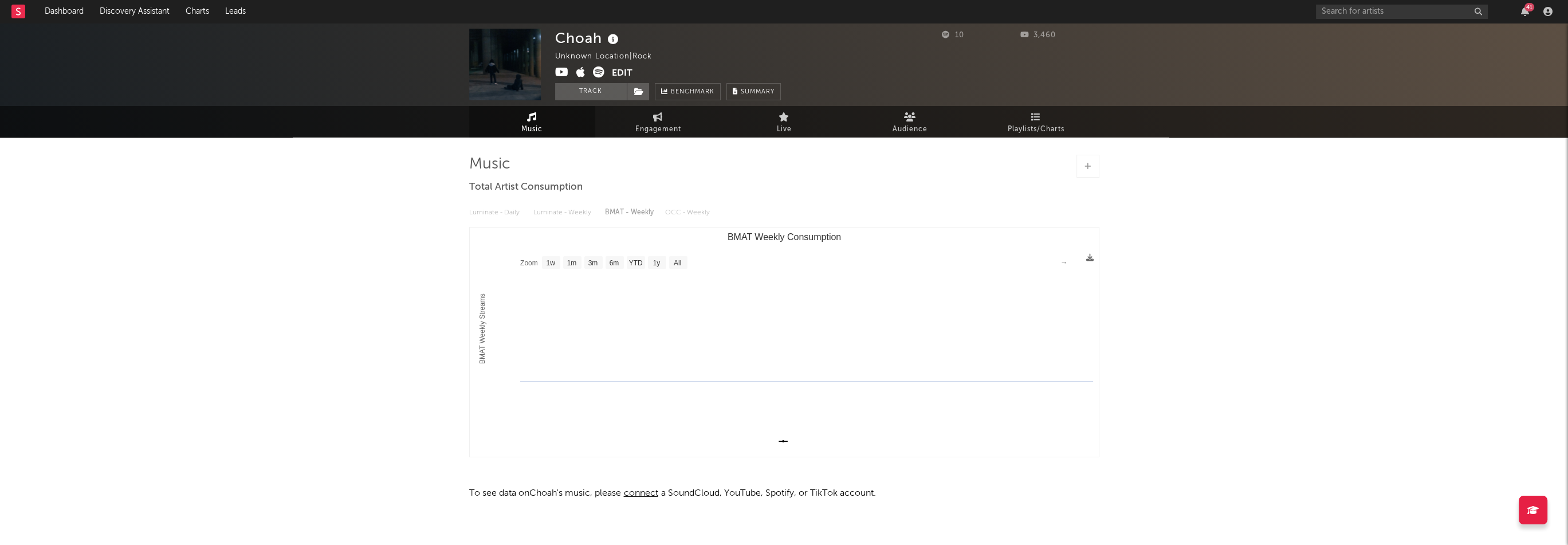
click at [626, 73] on button "Edit" at bounding box center [622, 74] width 21 height 14
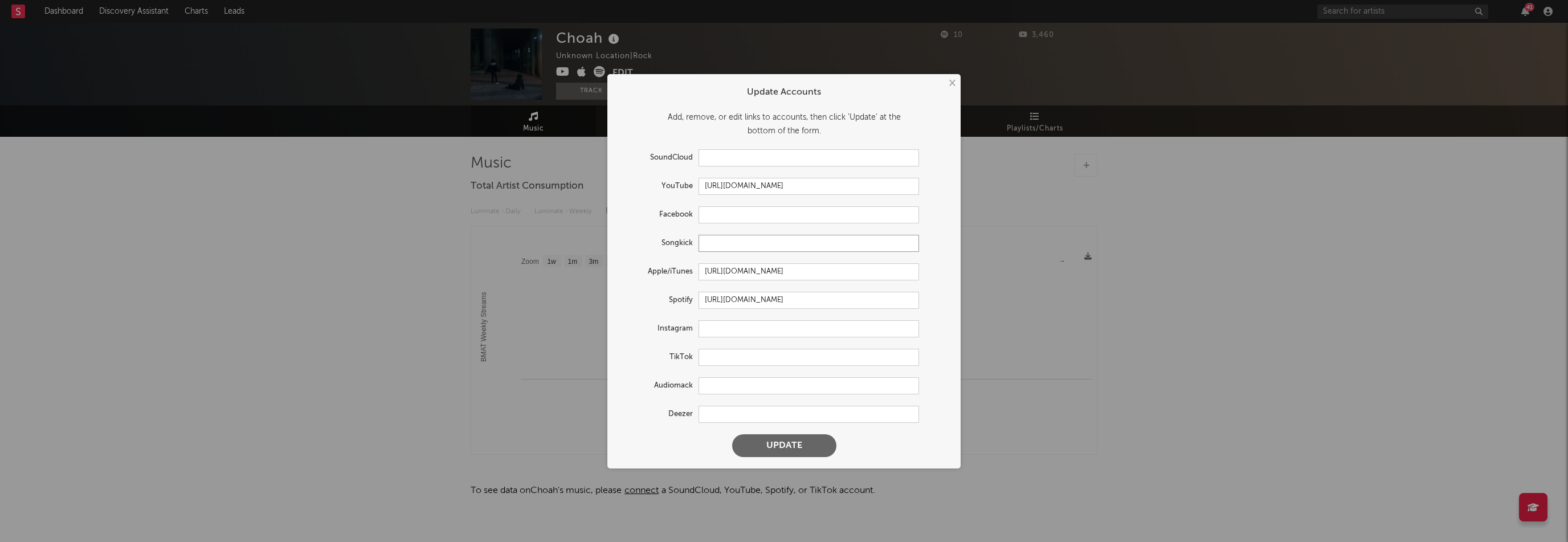
drag, startPoint x: 730, startPoint y: 246, endPoint x: 735, endPoint y: 323, distance: 77.2
click at [732, 285] on form "Update Accounts Add, remove, or edit links to accounts, then click 'Update' at …" at bounding box center [784, 271] width 342 height 382
click at [734, 321] on input "text" at bounding box center [809, 328] width 221 height 17
paste input "[URL][DOMAIN_NAME]"
type input "[URL][DOMAIN_NAME]"
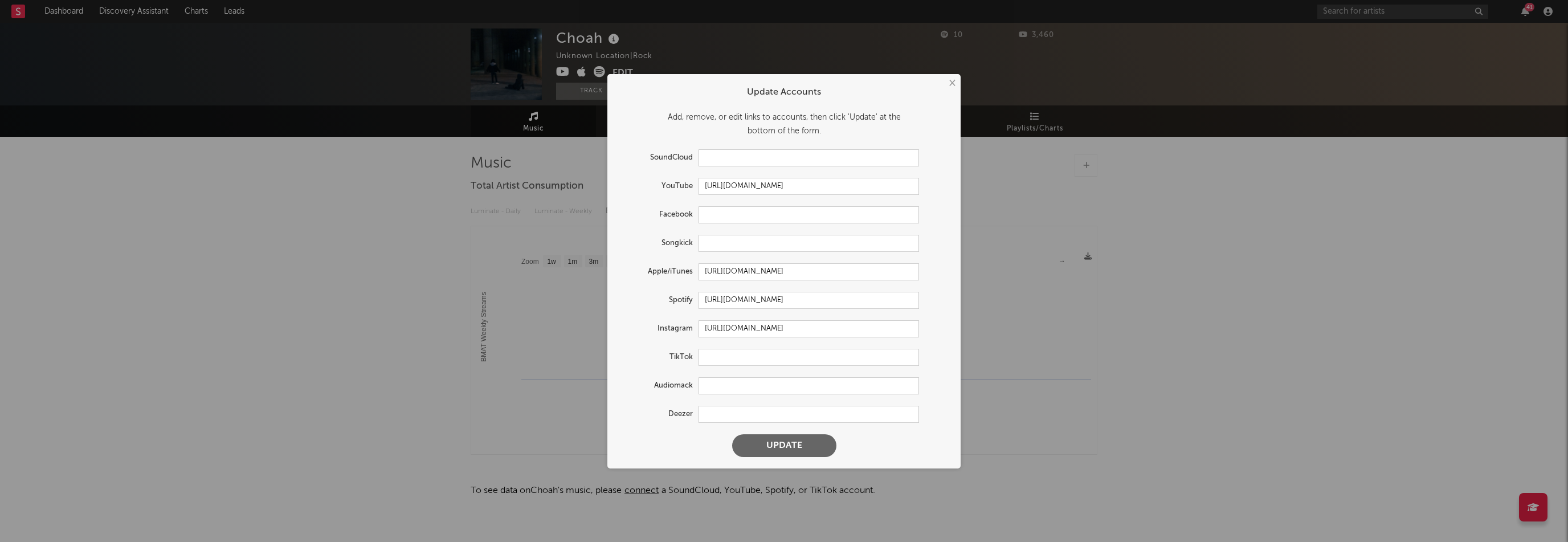
click at [792, 436] on button "Update" at bounding box center [784, 445] width 104 height 23
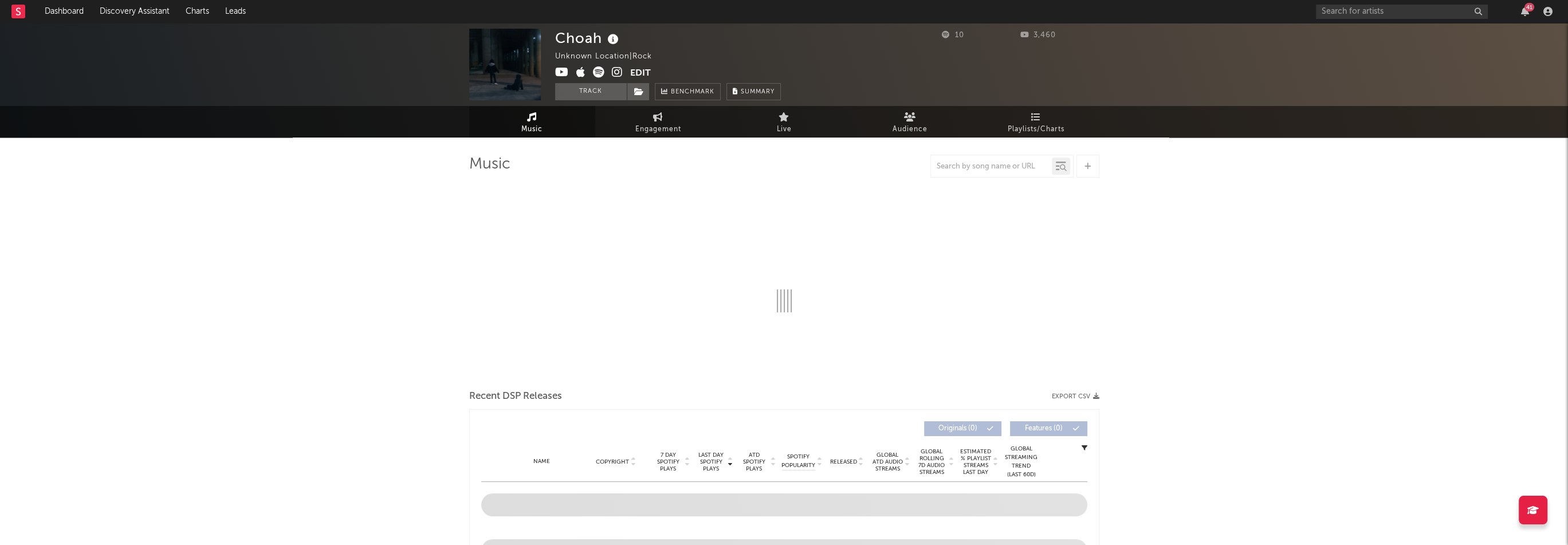
select select "1w"
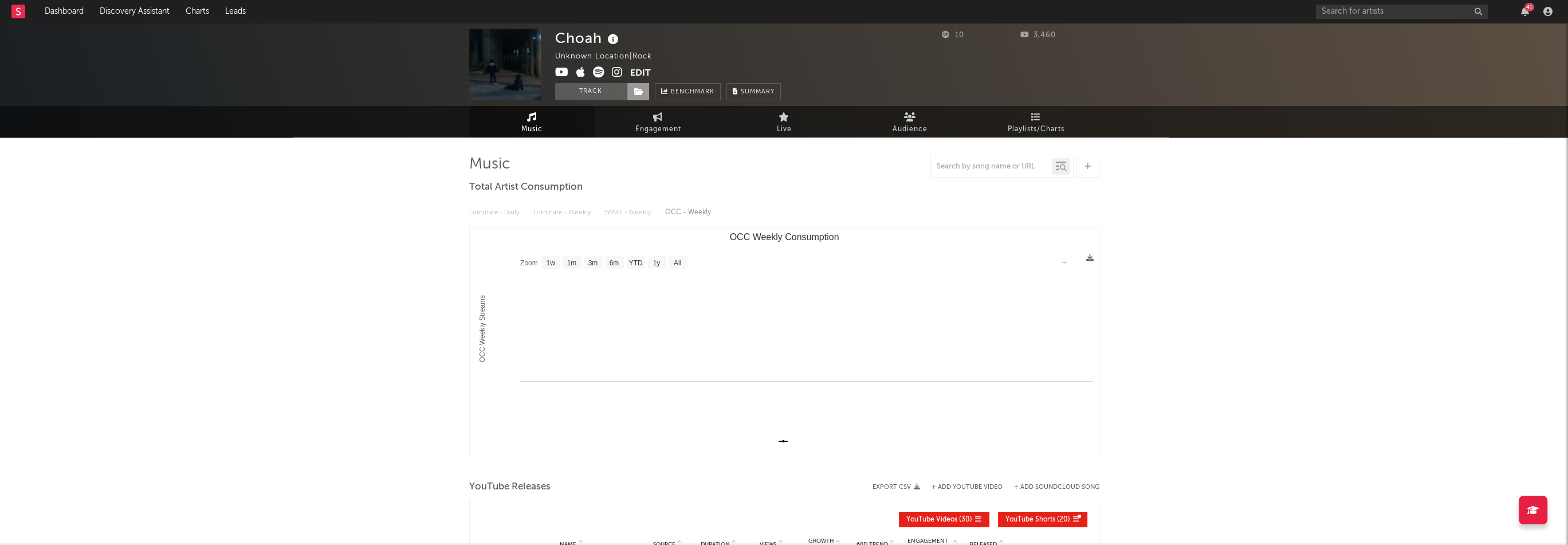
click at [639, 87] on span at bounding box center [638, 91] width 23 height 17
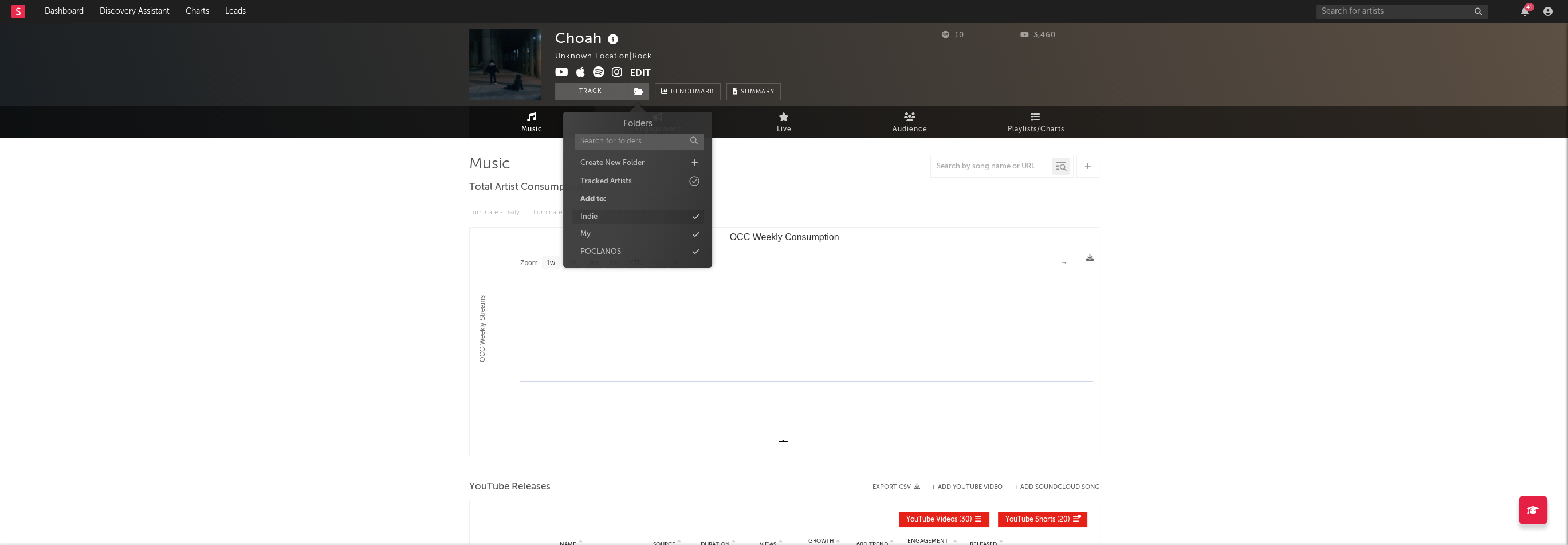
click at [622, 215] on div "Indie" at bounding box center [638, 216] width 131 height 15
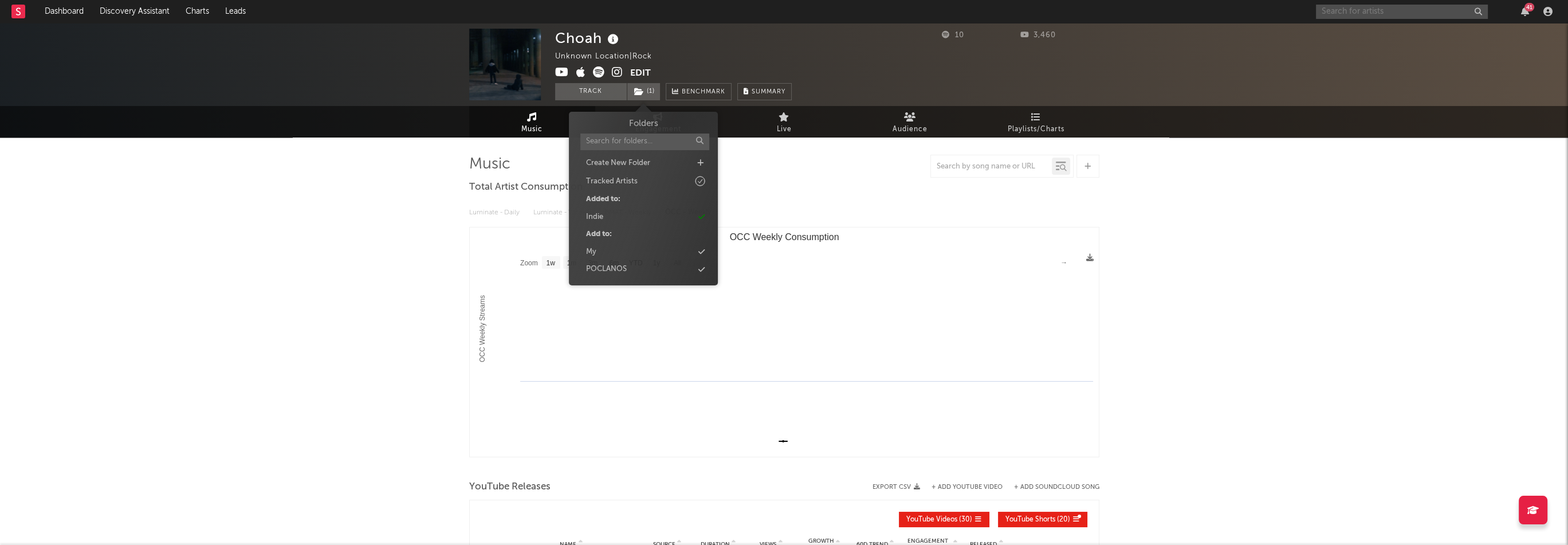
click at [1388, 11] on input "text" at bounding box center [1402, 12] width 171 height 14
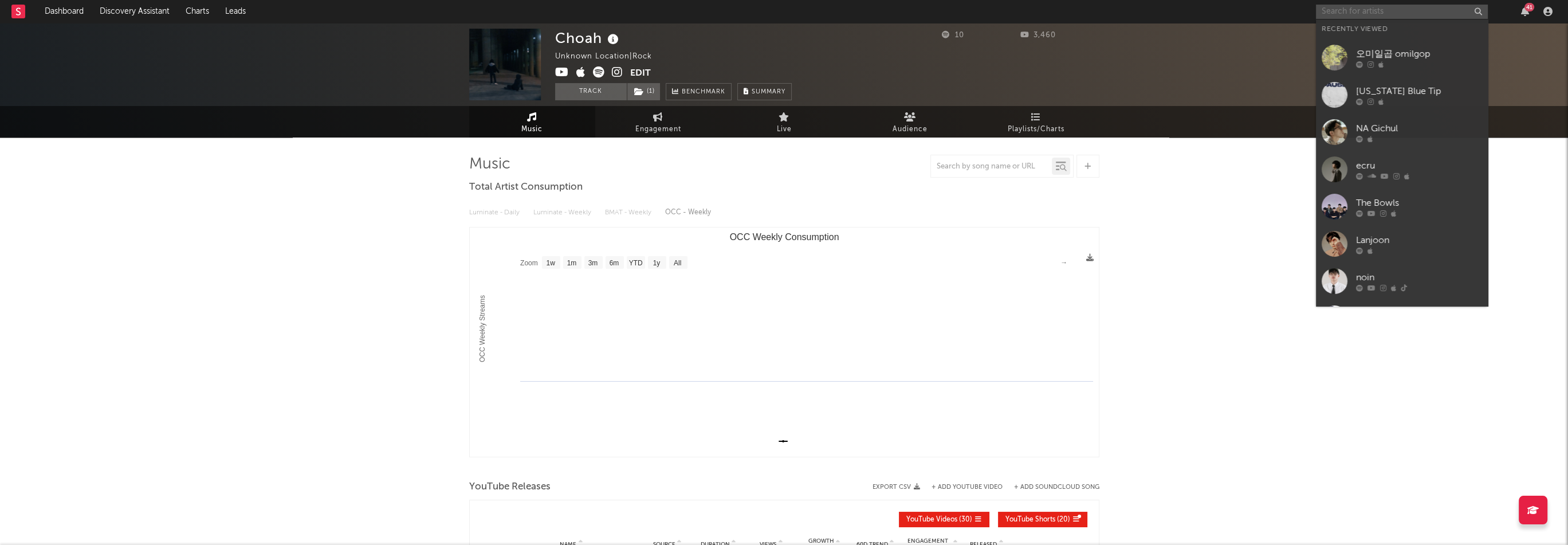
paste input "[URL][DOMAIN_NAME]"
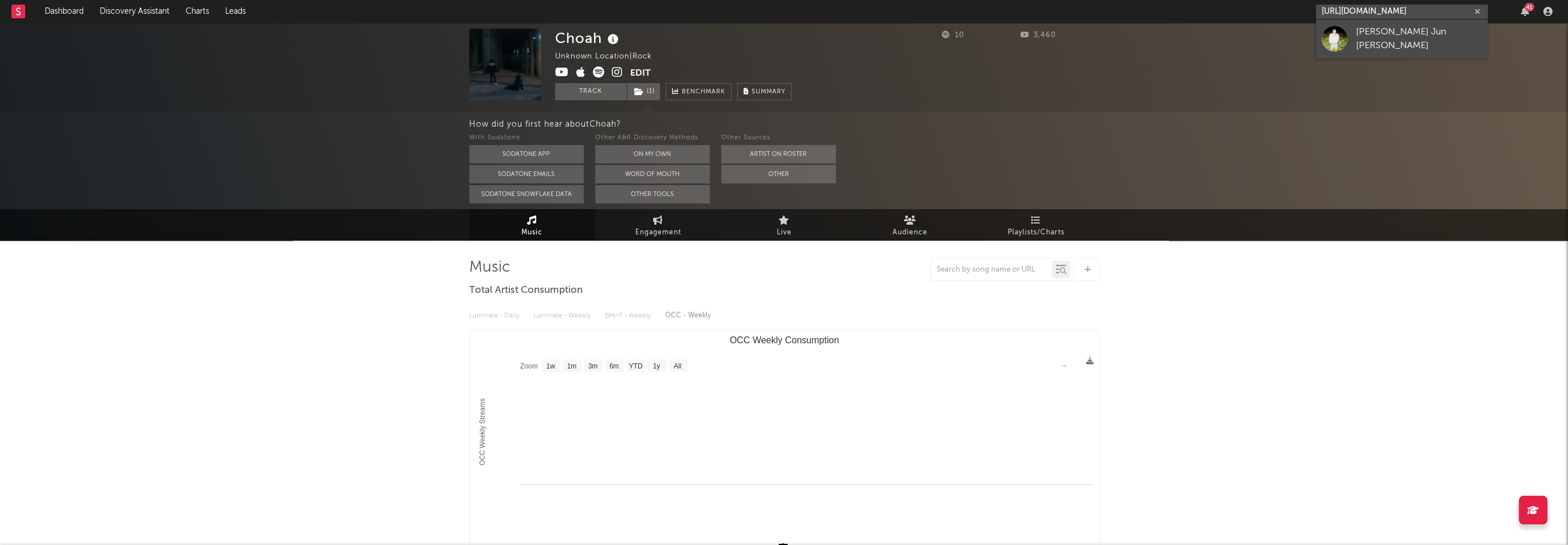
type input "[URL][DOMAIN_NAME]"
click at [1360, 40] on div "[PERSON_NAME] Jun [PERSON_NAME]" at bounding box center [1419, 39] width 126 height 28
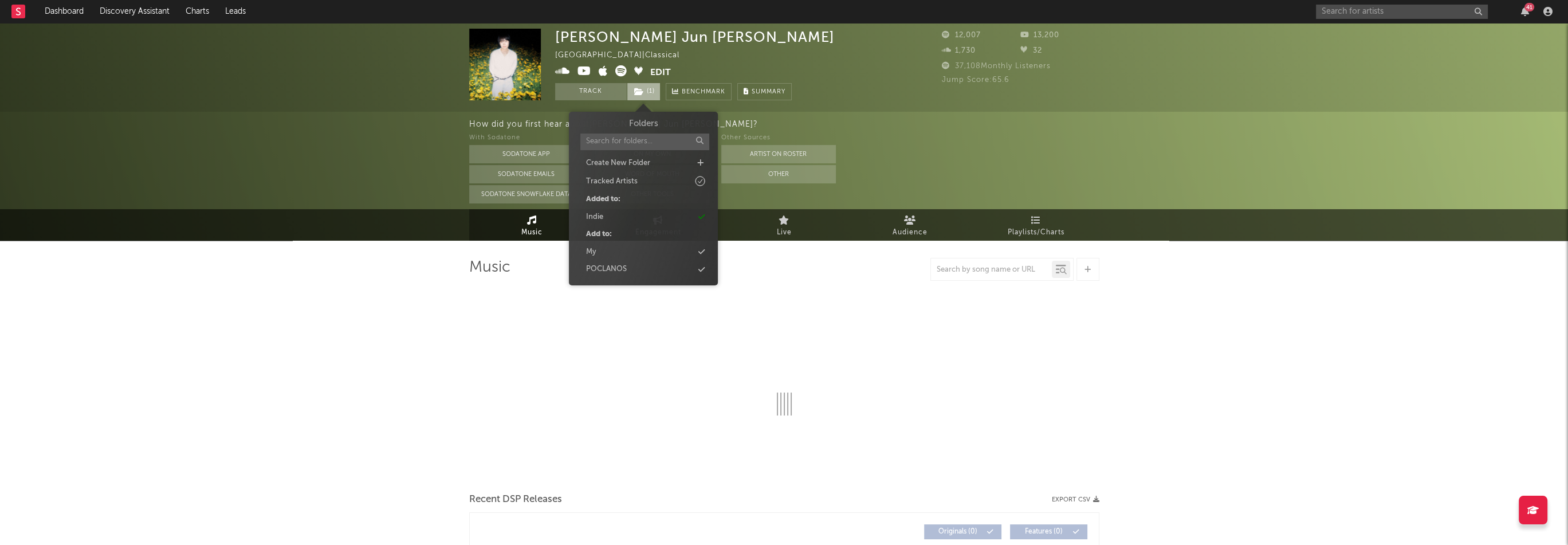
click at [638, 94] on icon at bounding box center [640, 92] width 10 height 8
select select "6m"
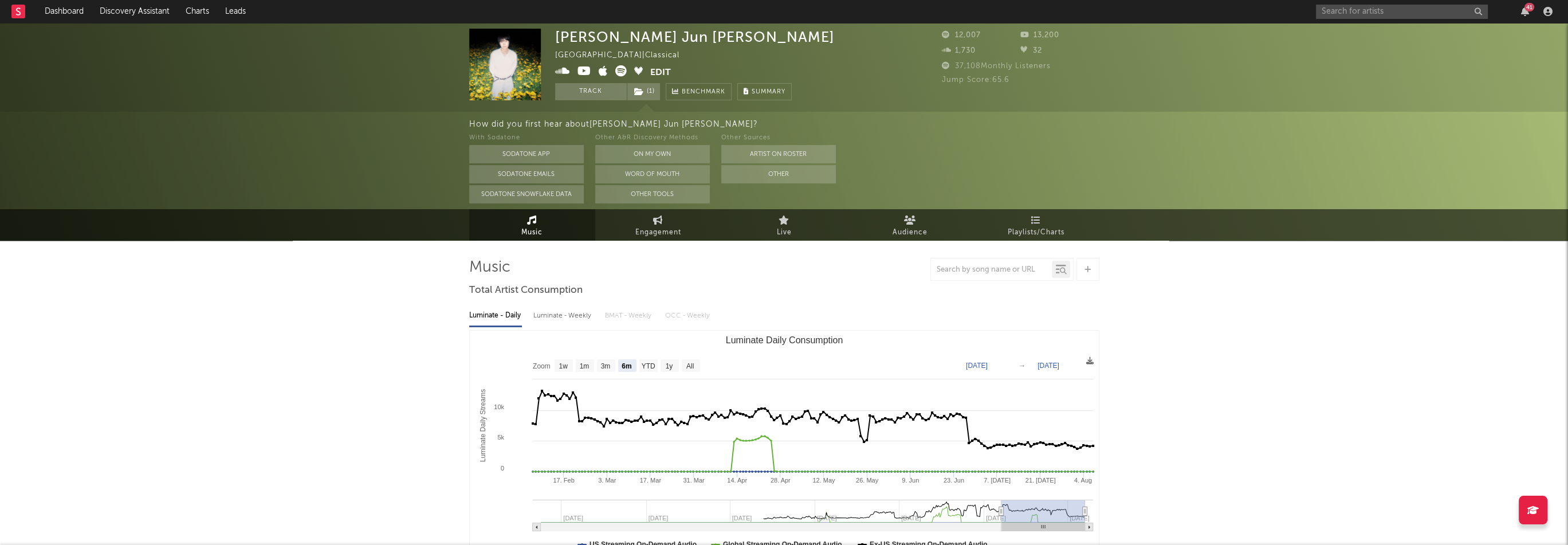
click at [694, 62] on div "[PERSON_NAME] Jun [PERSON_NAME] [GEOGRAPHIC_DATA] | Classical Edit Track ( 1 ) …" at bounding box center [694, 65] width 280 height 72
click at [654, 43] on div "[PERSON_NAME] Jun [PERSON_NAME]" at bounding box center [694, 37] width 280 height 17
copy div "[PERSON_NAME] Jun [PERSON_NAME]"
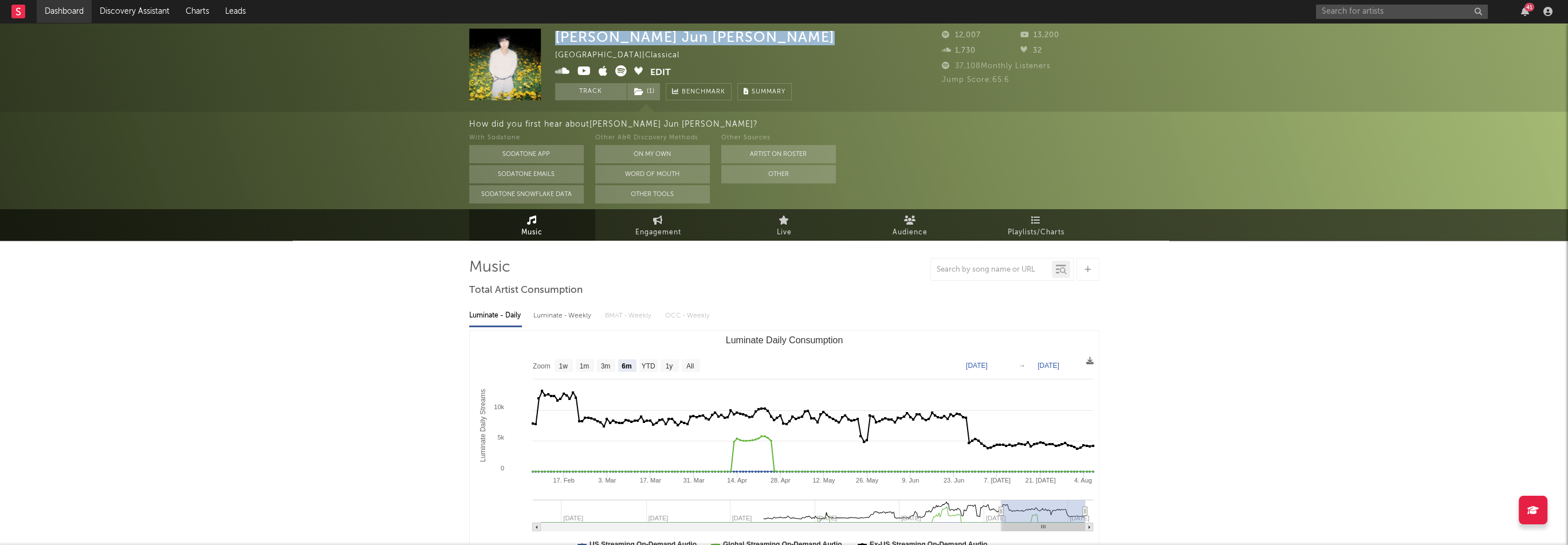
click at [83, 14] on link "Dashboard" at bounding box center [64, 11] width 55 height 23
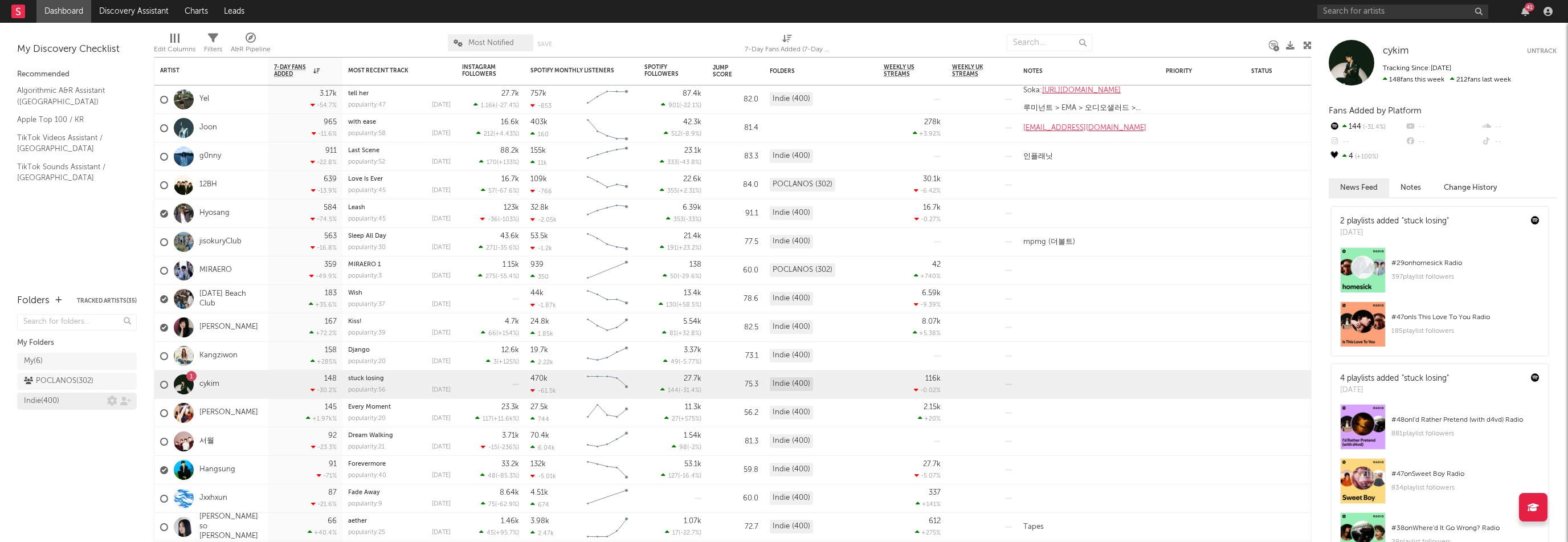
click at [86, 401] on div "Indie ( 400 )" at bounding box center [65, 401] width 83 height 14
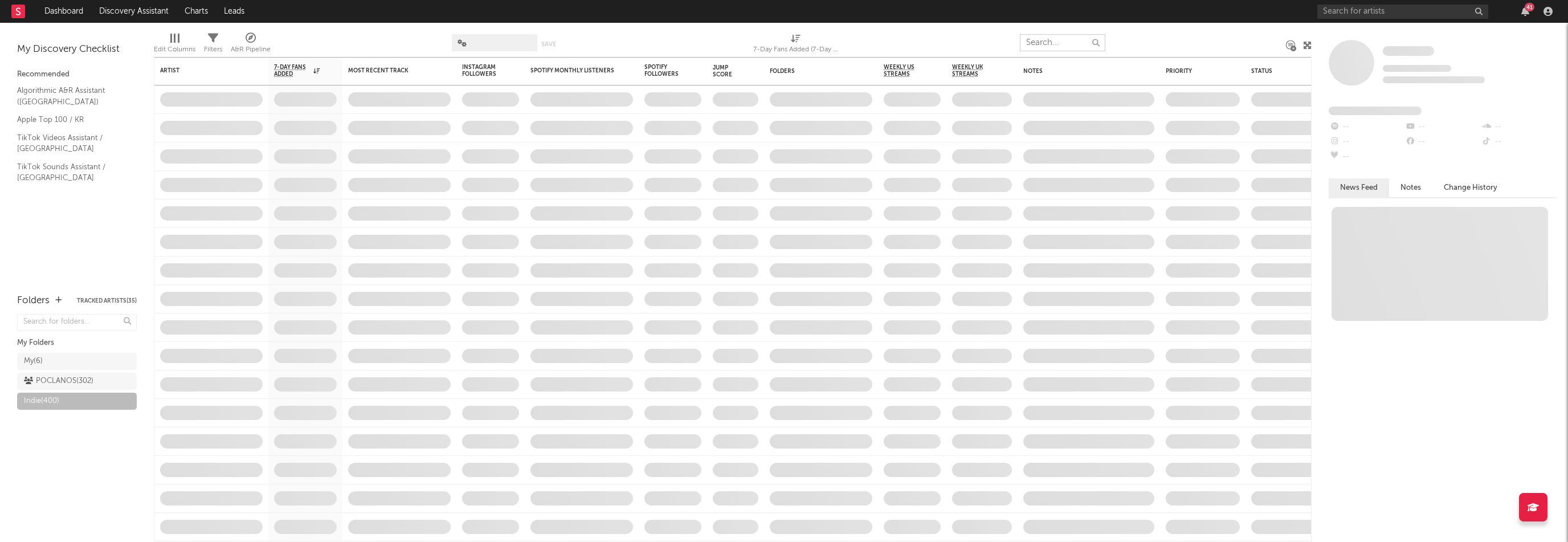
click at [1029, 46] on input "text" at bounding box center [1063, 42] width 85 height 17
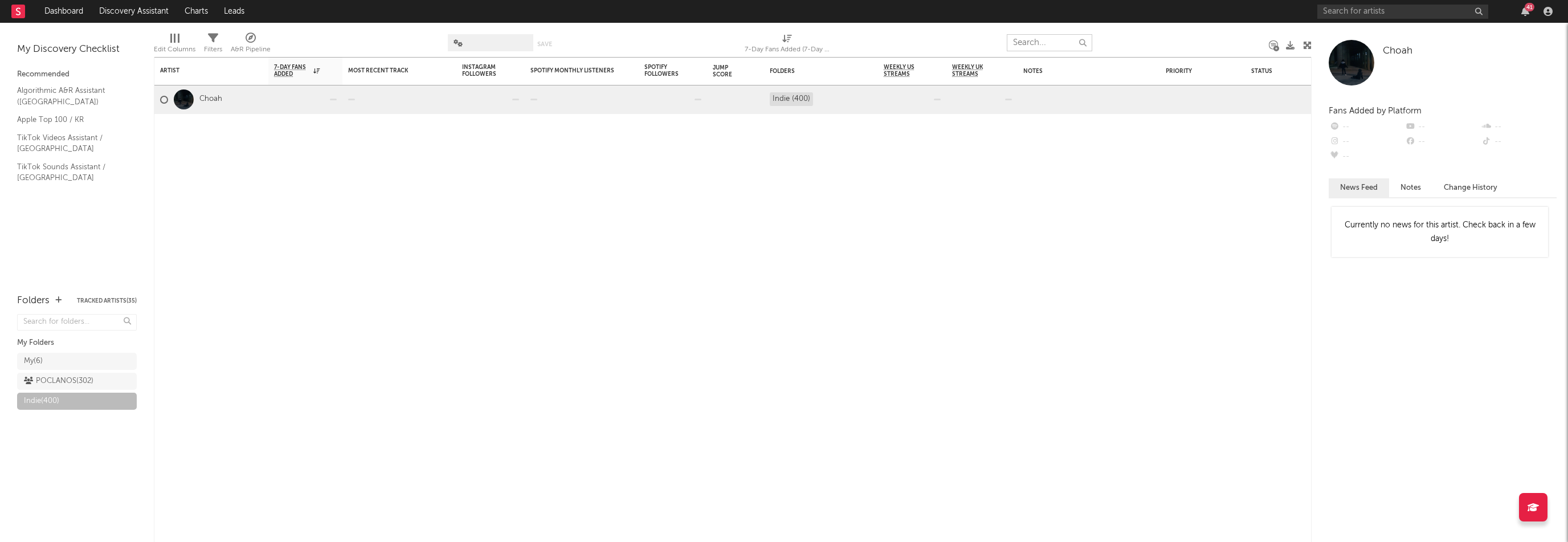
paste input "[PERSON_NAME] Jun [PERSON_NAME]"
type input "[PERSON_NAME] Jun [PERSON_NAME]"
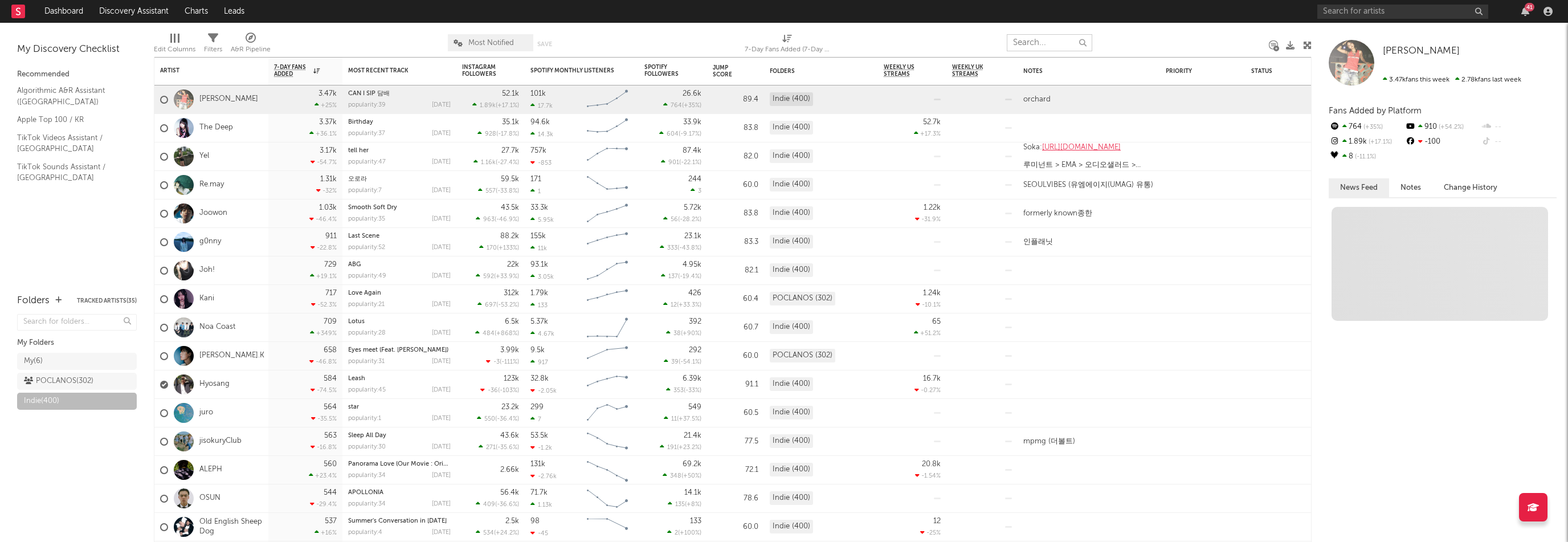
click at [1028, 45] on input "text" at bounding box center [1050, 42] width 85 height 17
paste input "[PERSON_NAME] Jun [PERSON_NAME]"
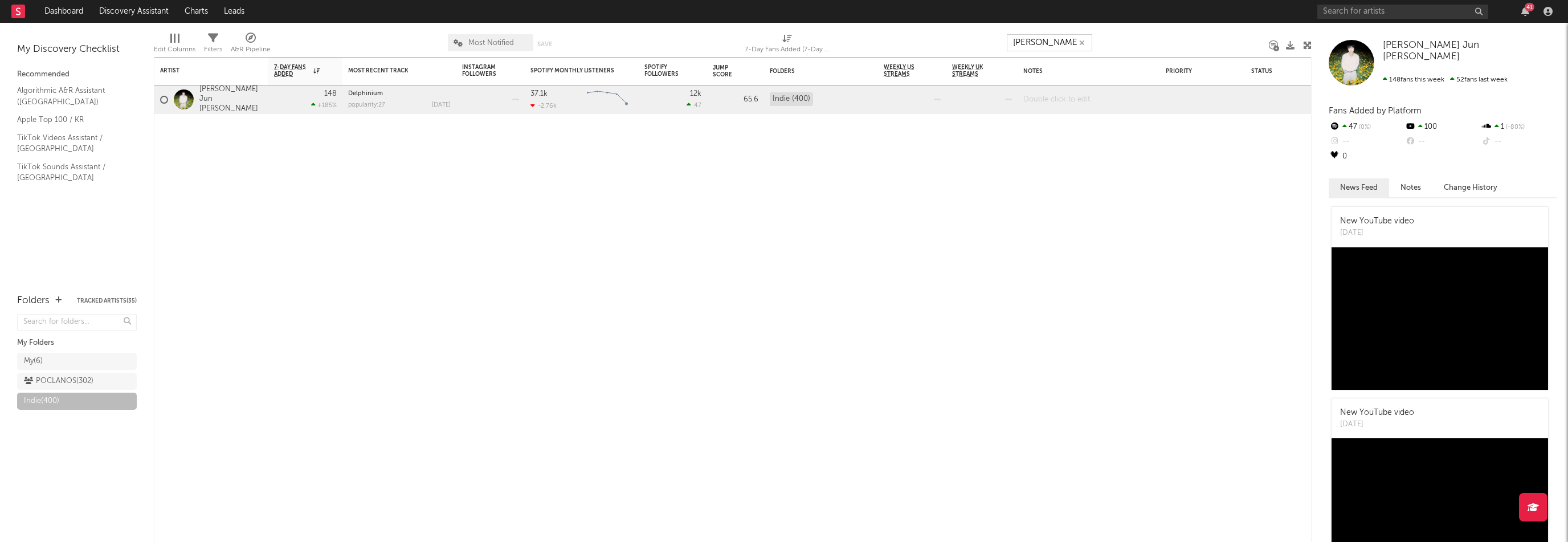
type input "[PERSON_NAME] Jun [PERSON_NAME]"
click at [1065, 103] on div at bounding box center [1089, 99] width 143 height 28
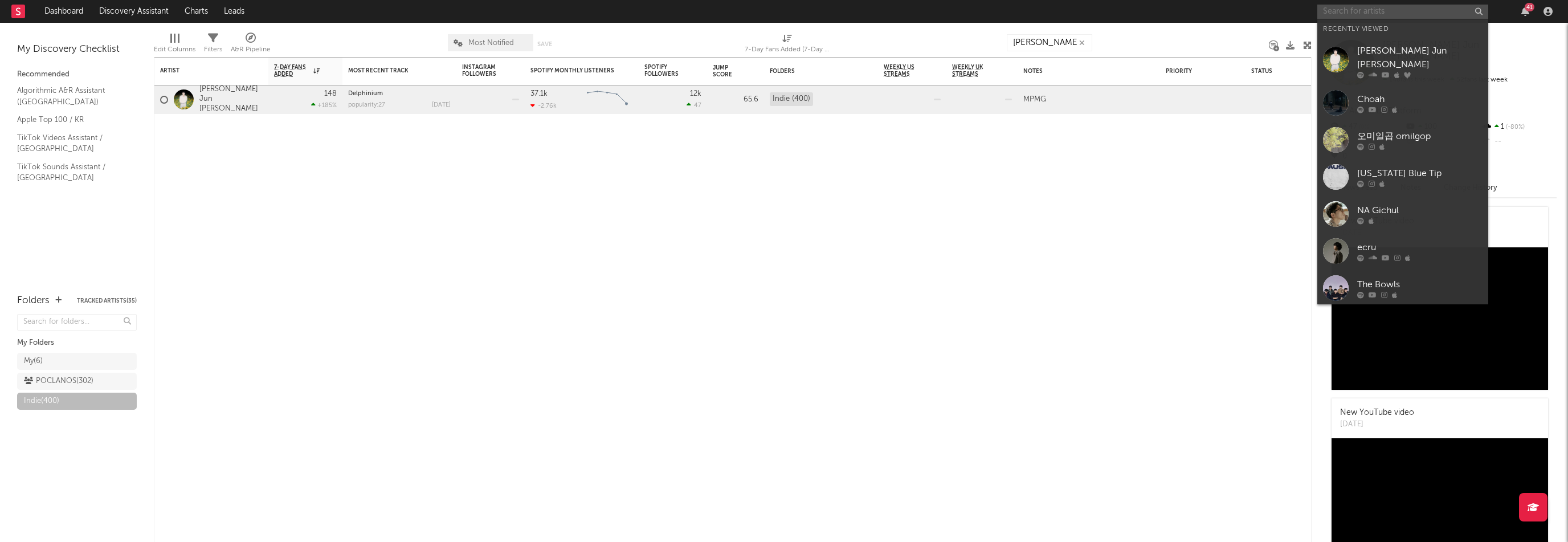
click at [1356, 16] on input "text" at bounding box center [1402, 12] width 170 height 14
paste input "https://open.spotify.com/artist/58WZqBpDzT98SrNhy01TPD"
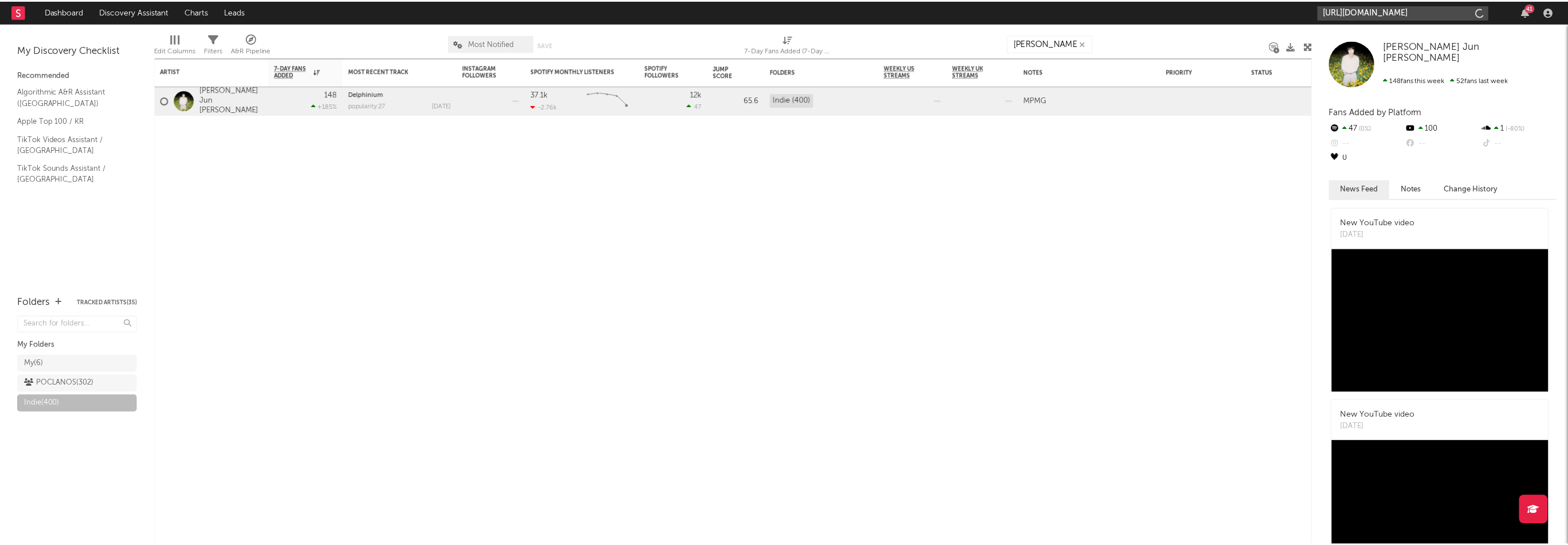
scroll to position [0, 74]
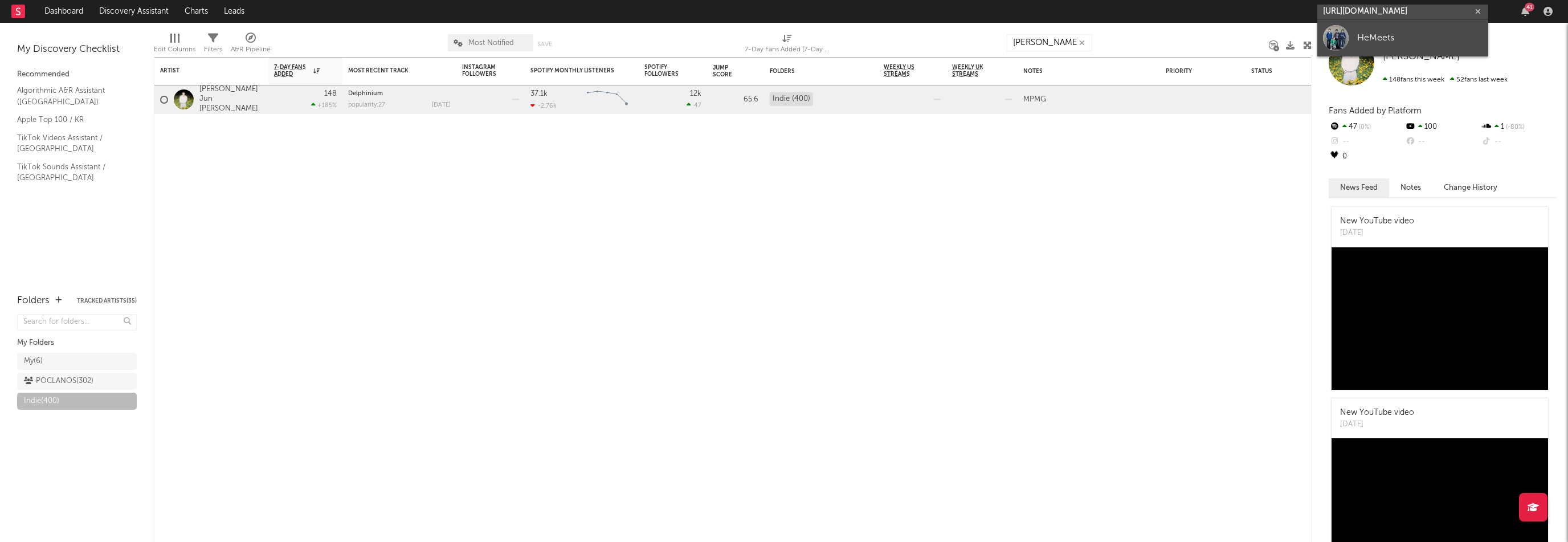
type input "https://open.spotify.com/artist/58WZqBpDzT98SrNhy01TPD"
click at [1373, 42] on div "HeMeets" at bounding box center [1420, 38] width 125 height 14
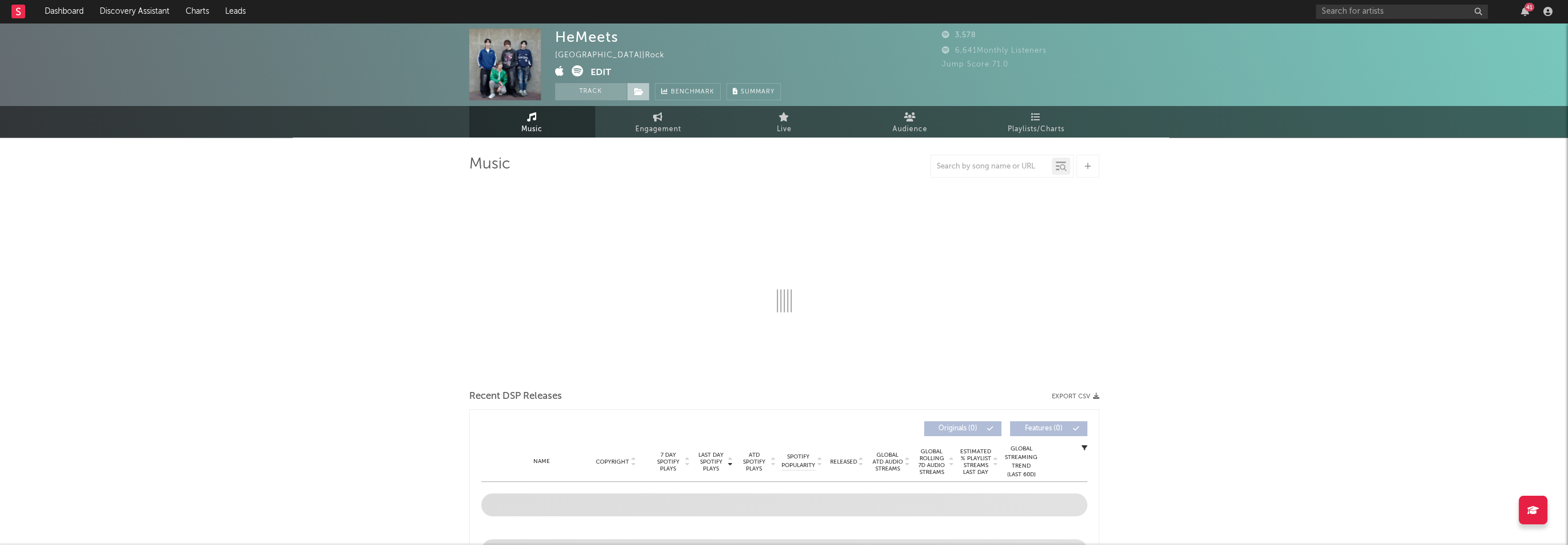
click at [640, 93] on icon at bounding box center [640, 92] width 10 height 8
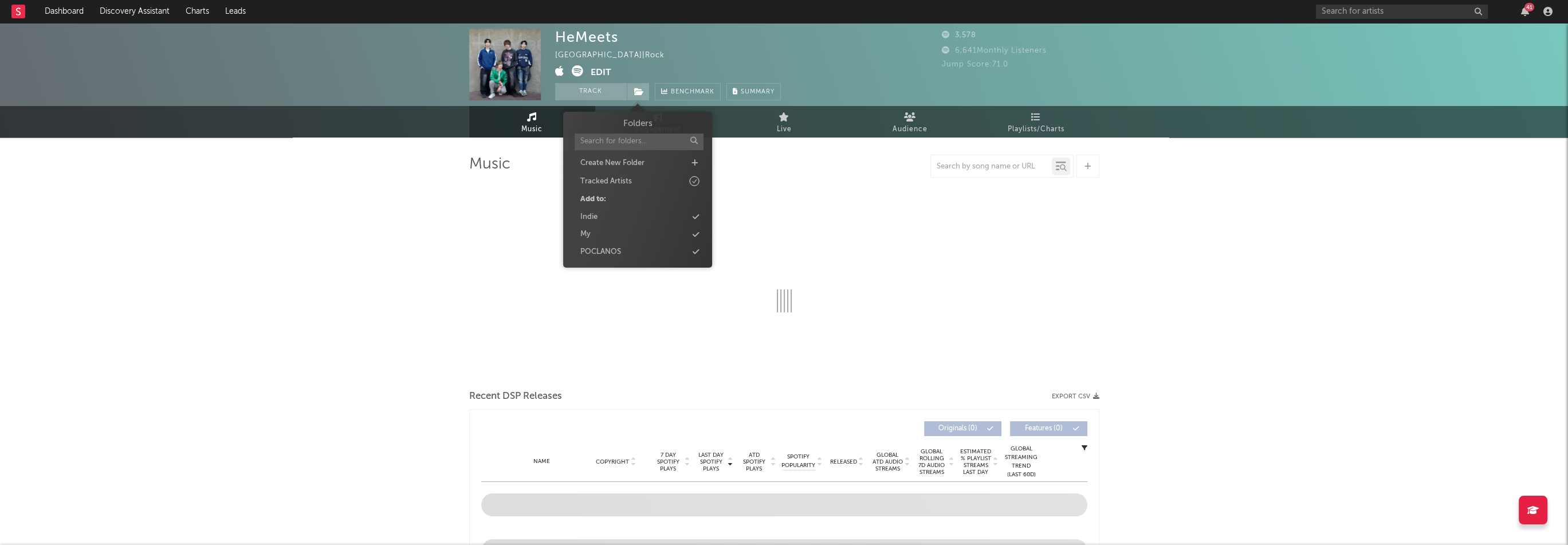
select select "1w"
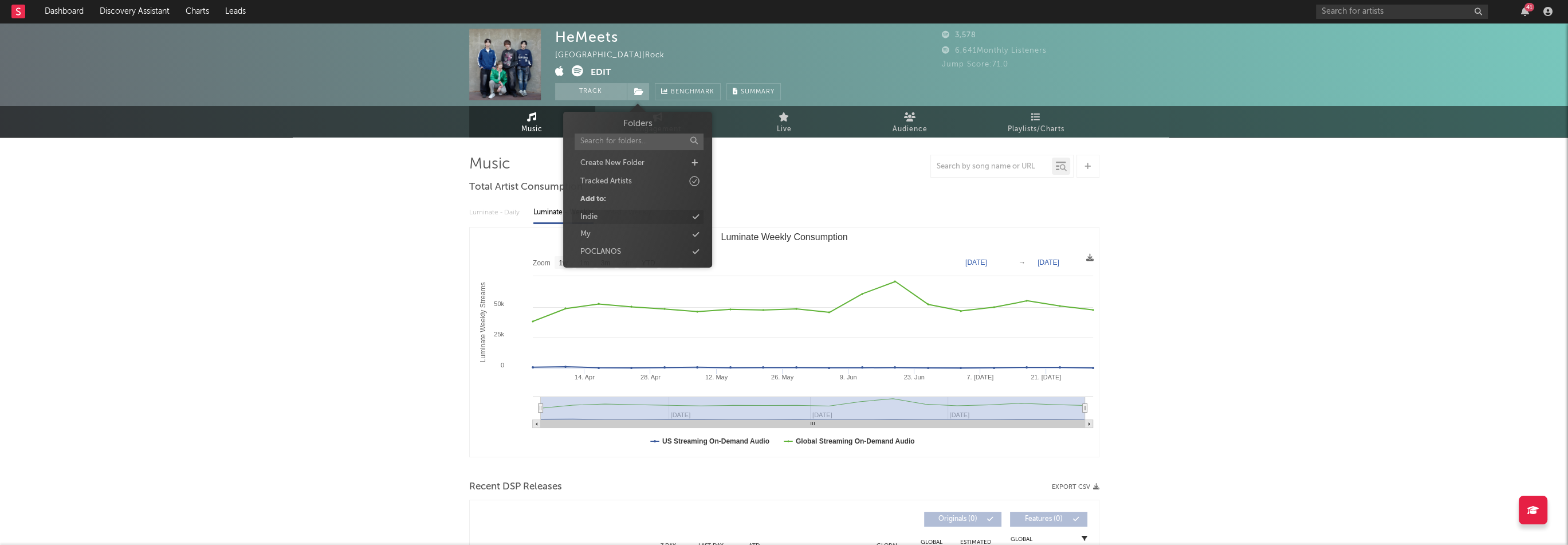
click at [604, 215] on div "Indie" at bounding box center [638, 216] width 131 height 15
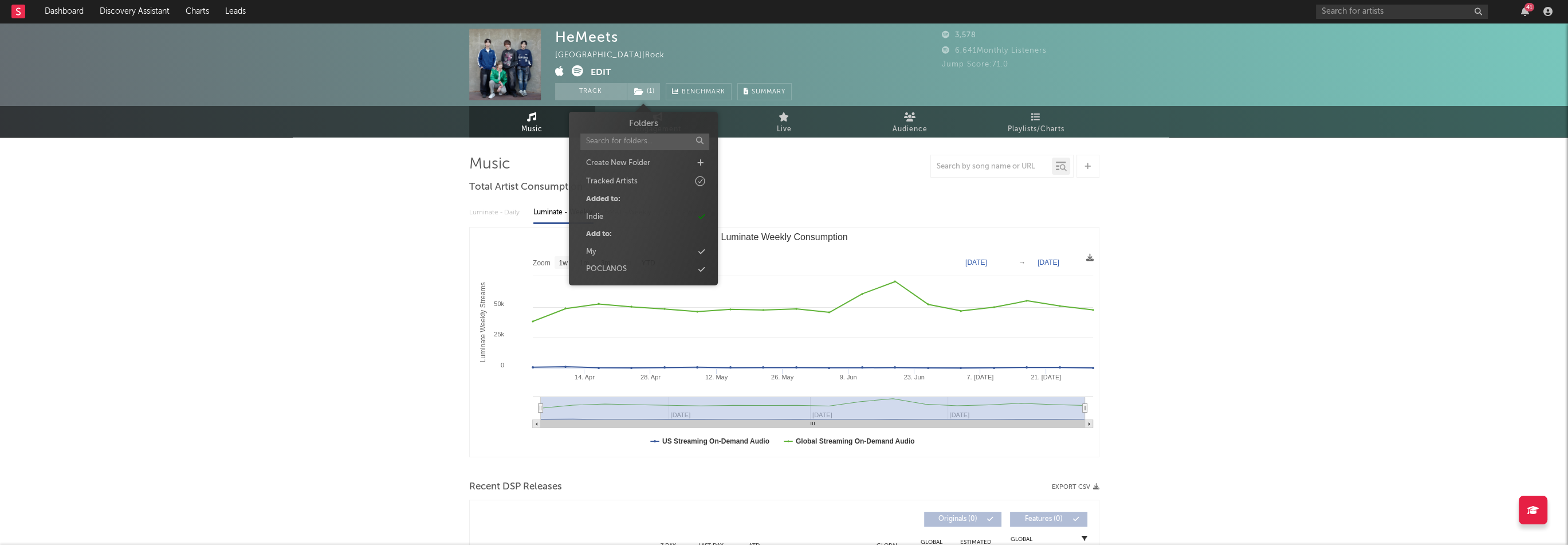
click at [692, 59] on div "HeMeets South Korea | Rock Edit Track ( 1 ) Benchmark Summary" at bounding box center [672, 65] width 236 height 72
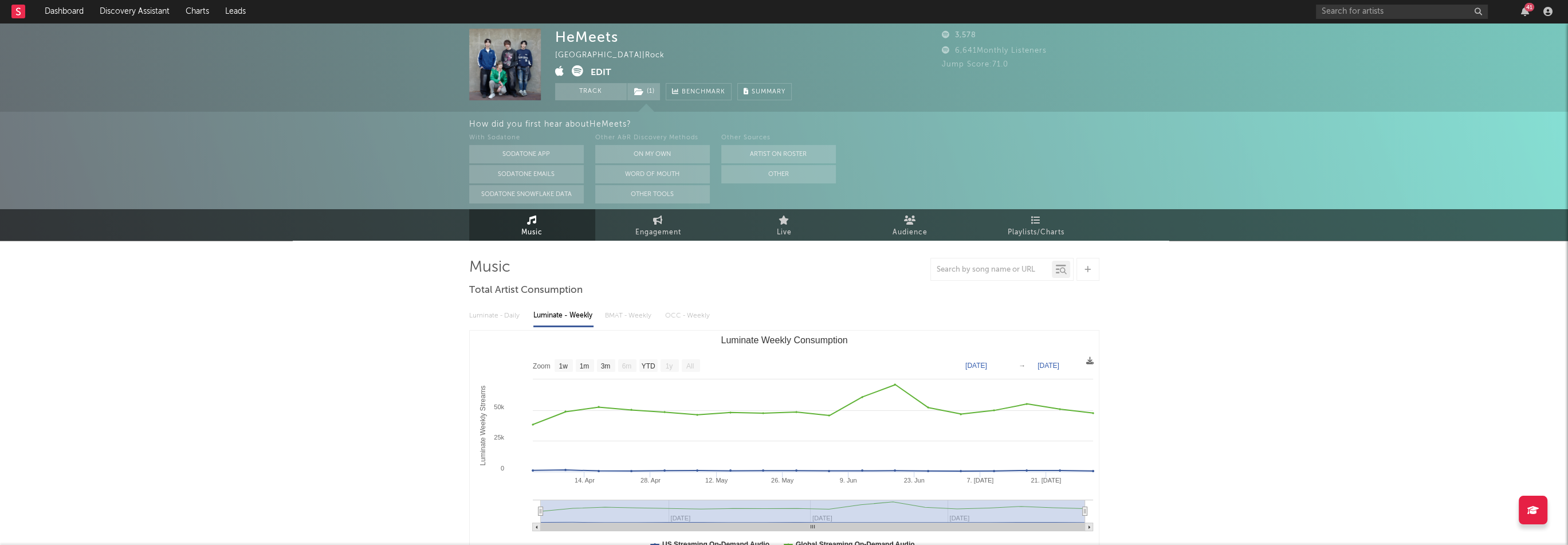
click at [594, 74] on button "Edit" at bounding box center [601, 73] width 21 height 14
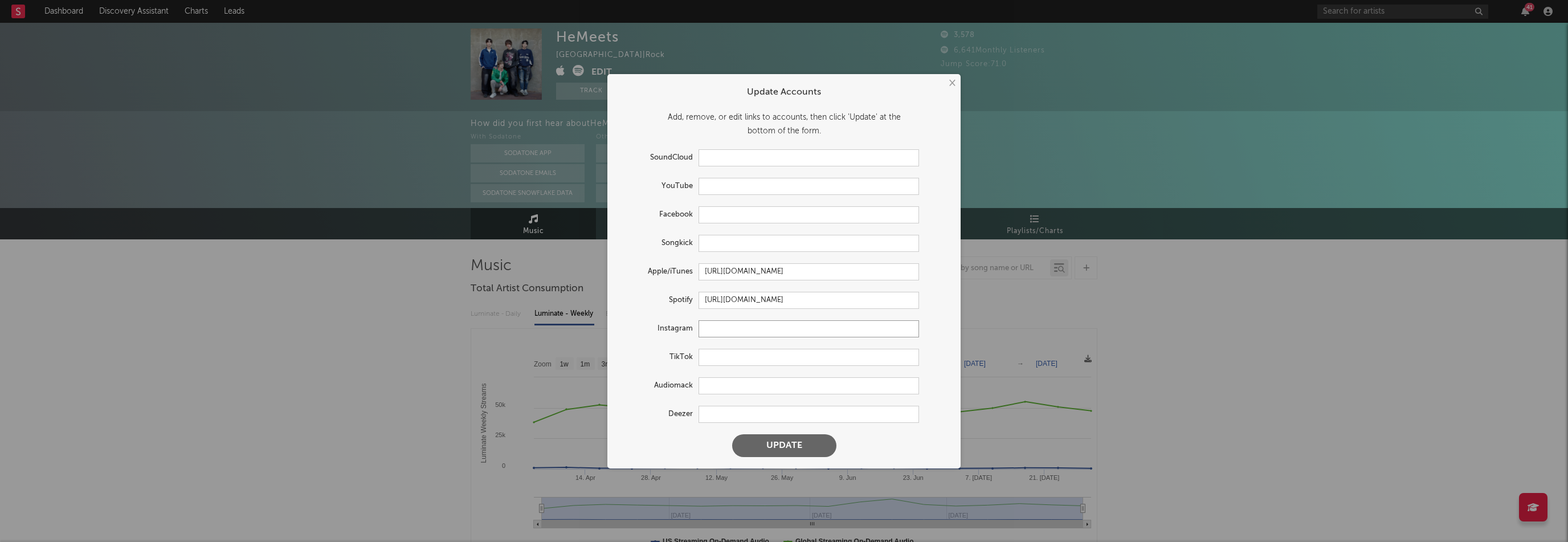
click at [734, 329] on input "text" at bounding box center [809, 328] width 221 height 17
paste input "https://www.instagram.com/hemeets_official"
type input "https://www.instagram.com/hemeets_official"
click at [735, 186] on input "text" at bounding box center [809, 185] width 221 height 17
paste input "https://www.youtube.com/@hemeets_official"
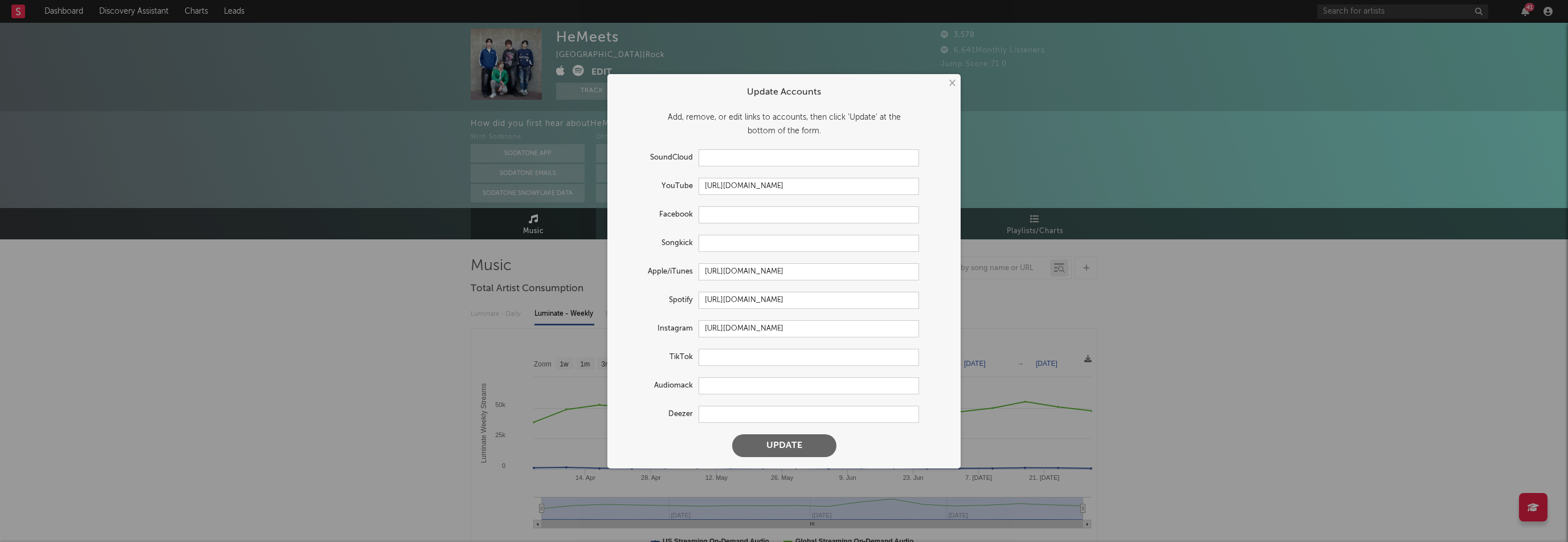
click at [836, 446] on button "Update" at bounding box center [784, 445] width 104 height 23
type input "https://youtube.com/@hemeets_official"
type input "https://www.instagram.com/hemeets_official/"
select select "1w"
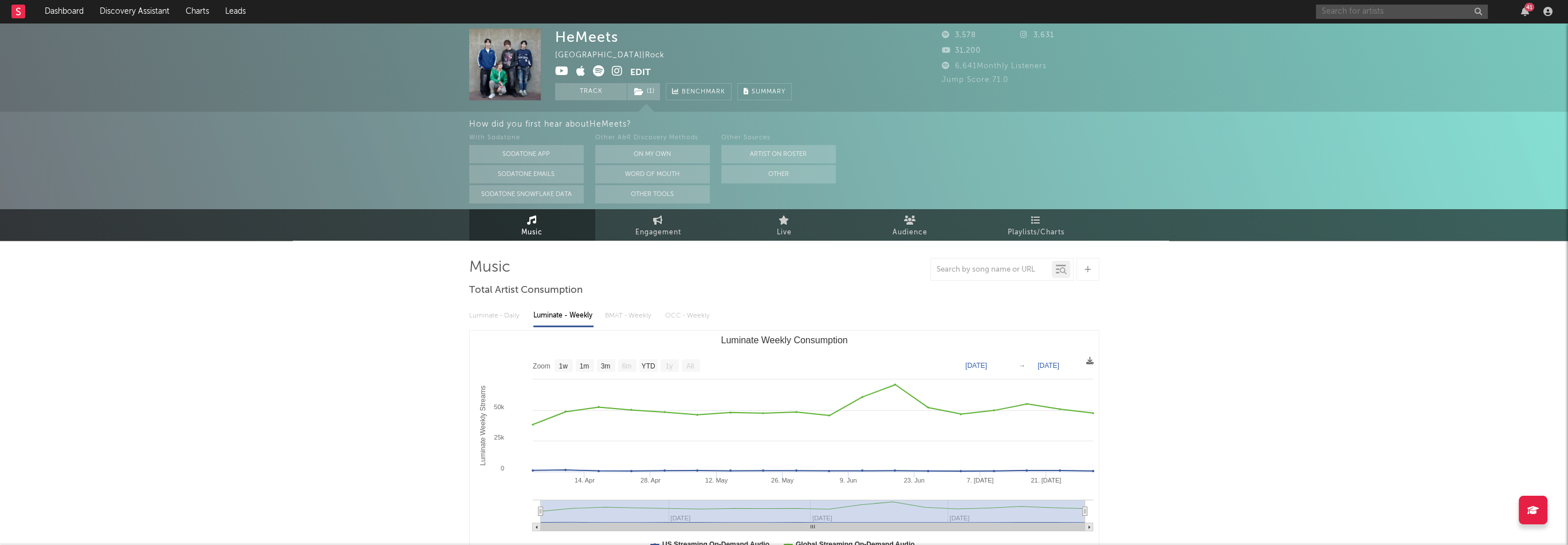
click at [1342, 17] on input "text" at bounding box center [1402, 12] width 171 height 14
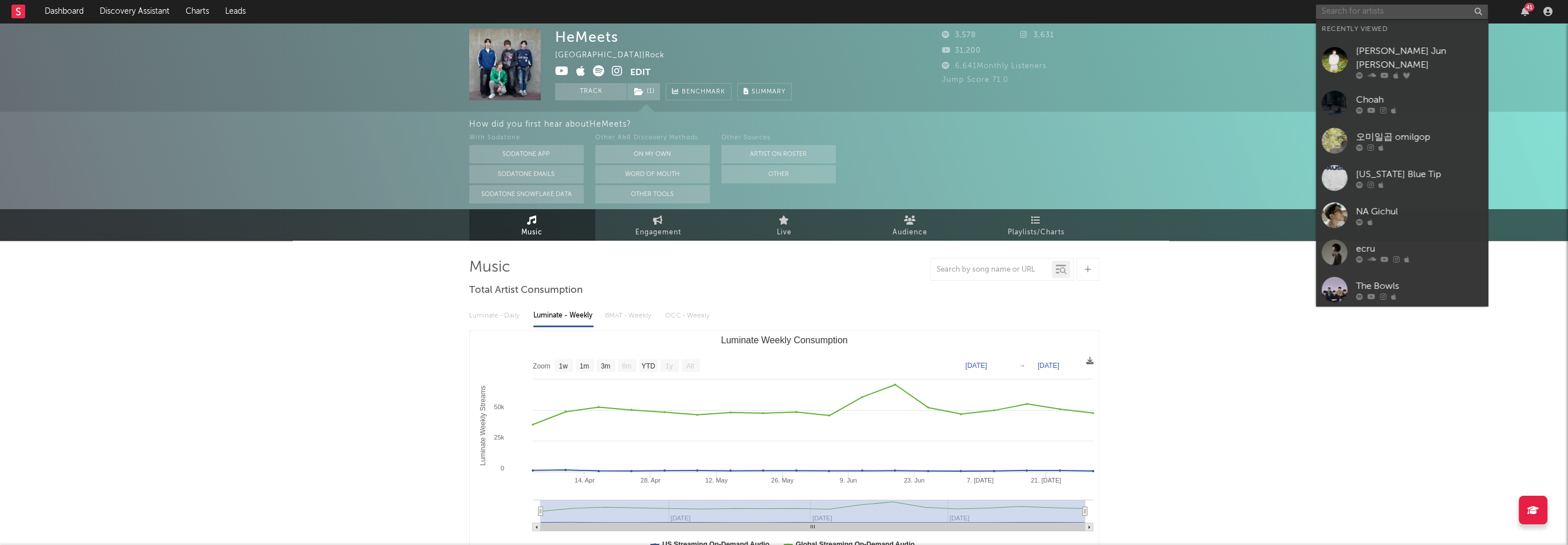
paste input "https://open.spotify.com/artist/0HFyqg6Dwupd1p9SbNDEzL"
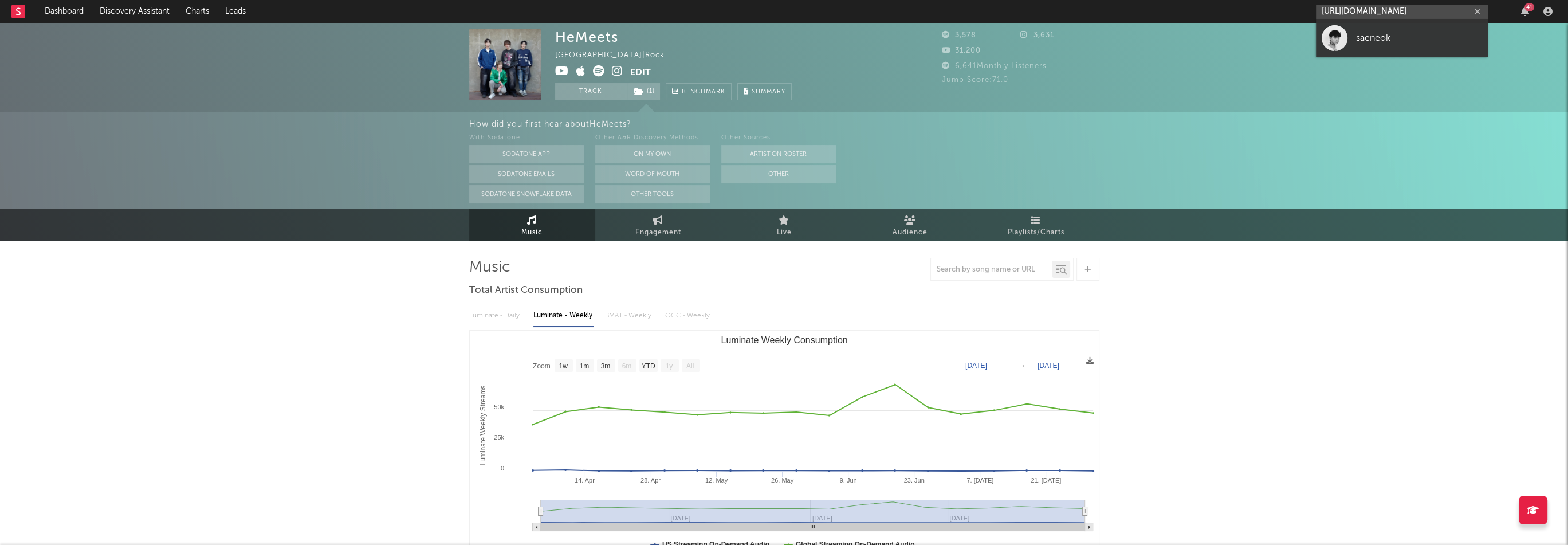
type input "https://open.spotify.com/artist/0HFyqg6Dwupd1p9SbNDEzL"
click at [1354, 43] on link "saeneok" at bounding box center [1402, 38] width 171 height 37
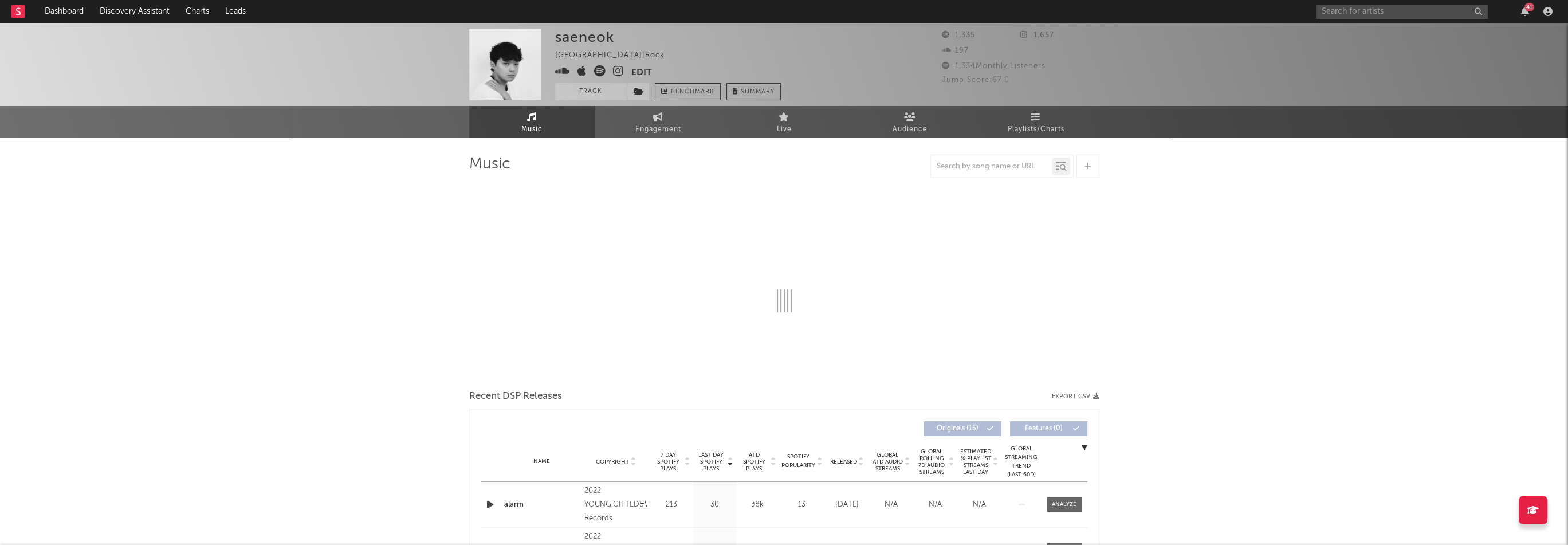
select select "1w"
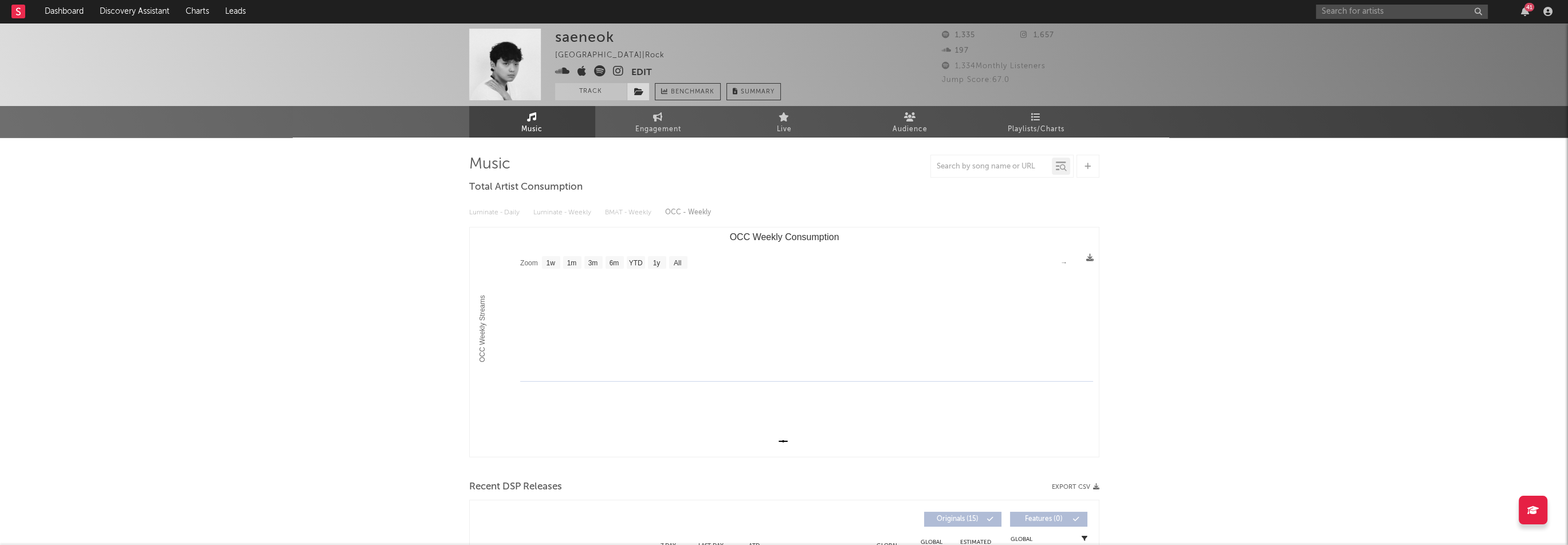
click at [642, 92] on icon at bounding box center [640, 92] width 10 height 8
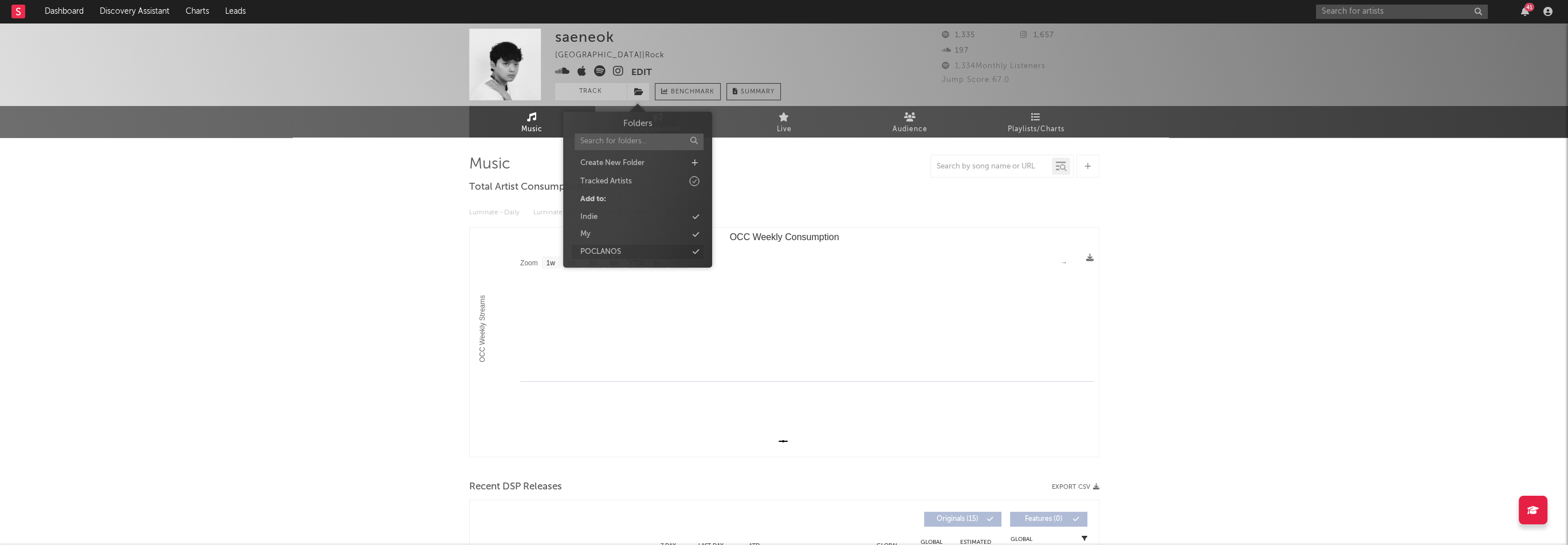
click at [602, 251] on div "POCLANOS" at bounding box center [600, 251] width 41 height 11
